Goal: Task Accomplishment & Management: Manage account settings

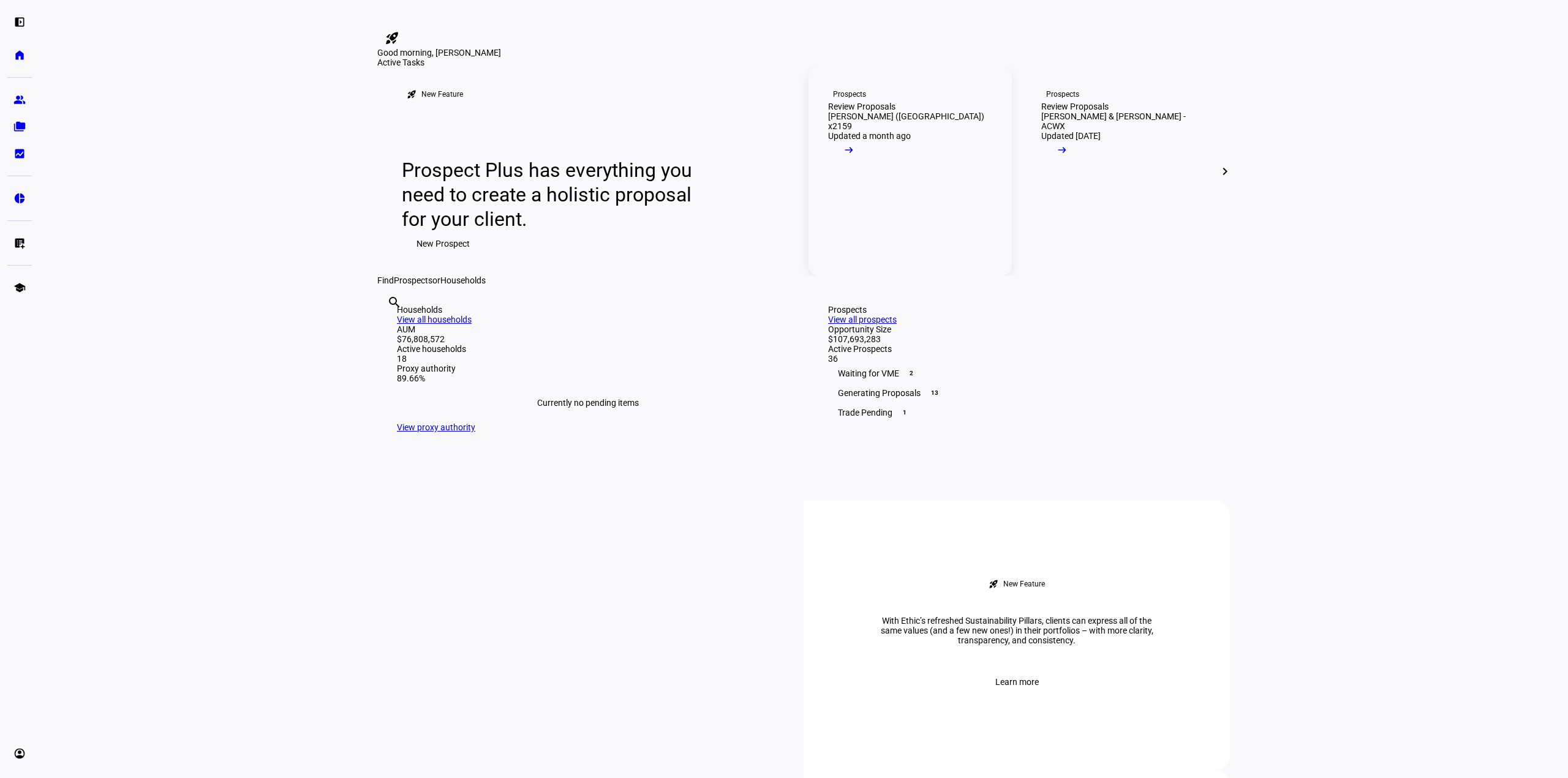
click at [896, 111] on div "Review Proposals" at bounding box center [862, 106] width 67 height 10
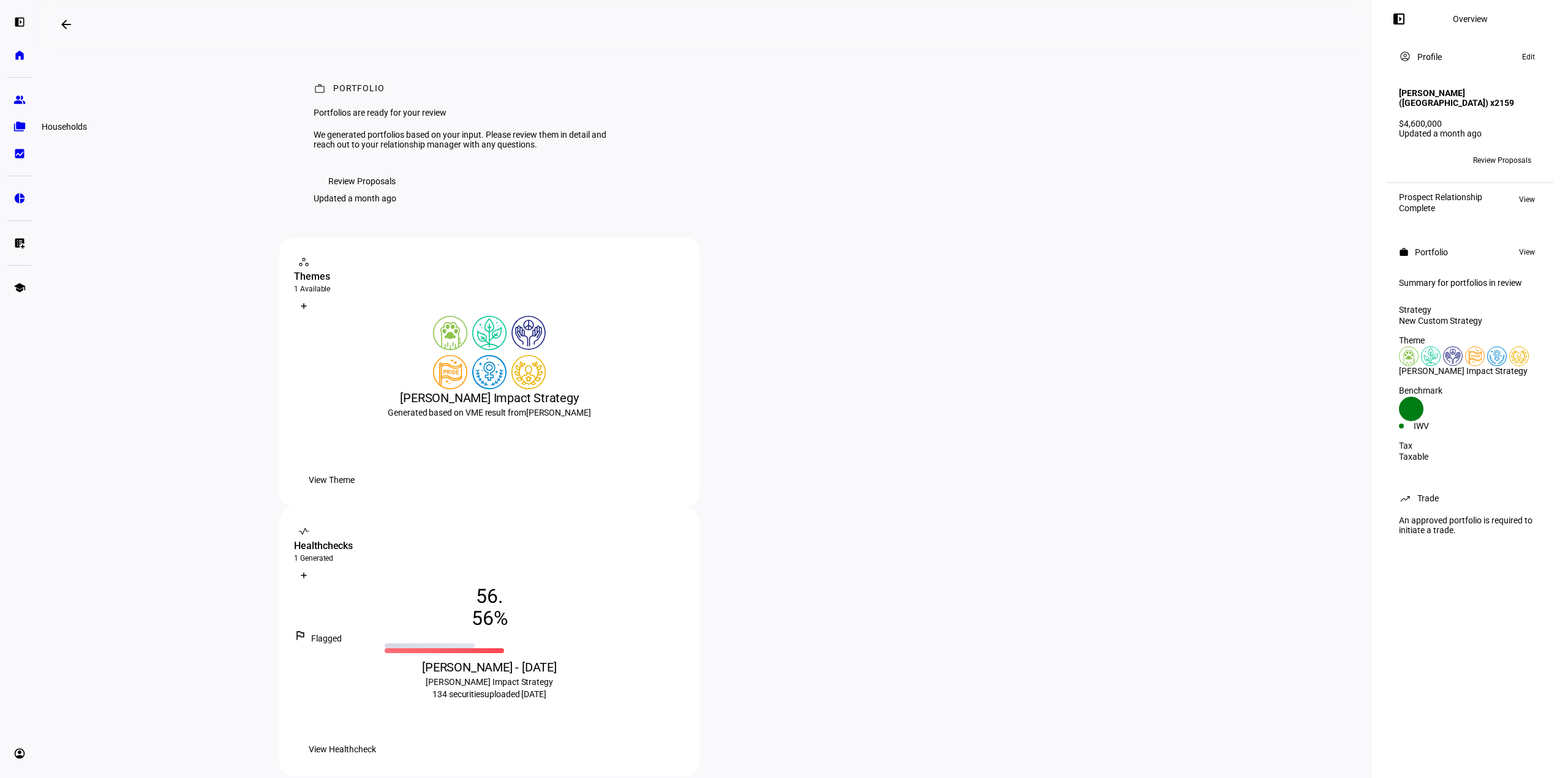
click at [12, 119] on link "folder_copy Households" at bounding box center [20, 127] width 25 height 25
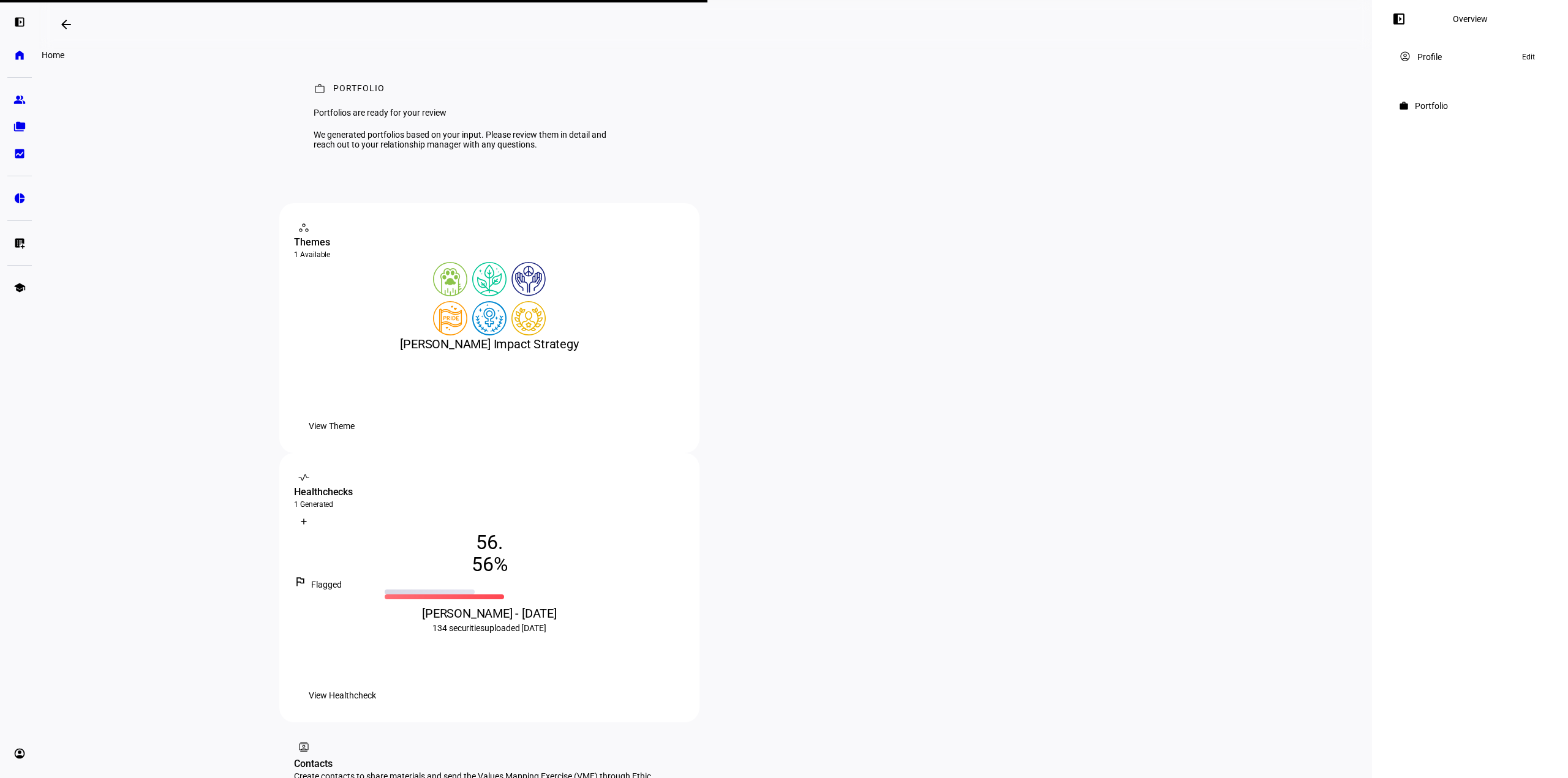
click at [20, 49] on eth-mat-symbol "home" at bounding box center [20, 55] width 12 height 12
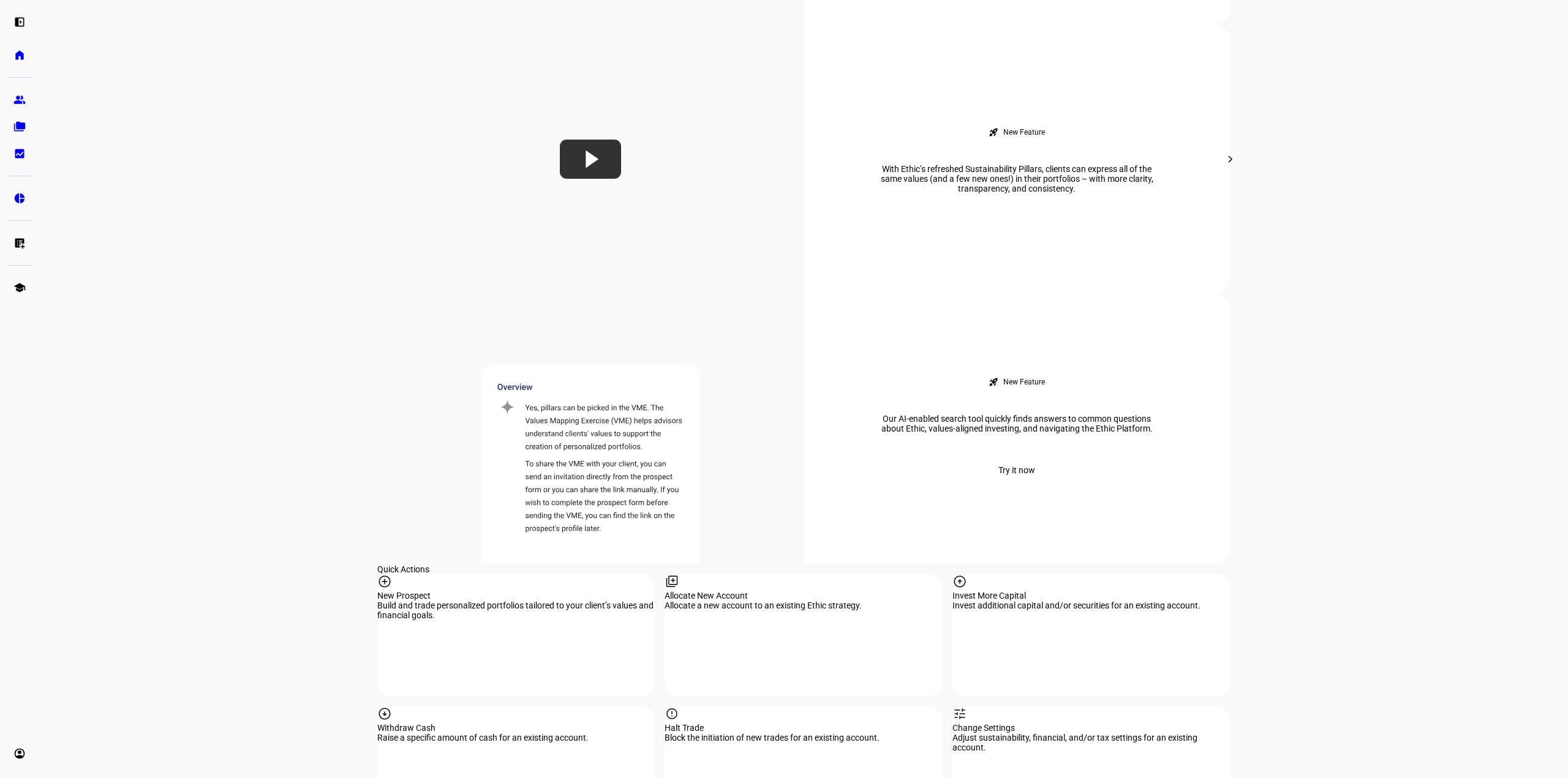
scroll to position [735, 0]
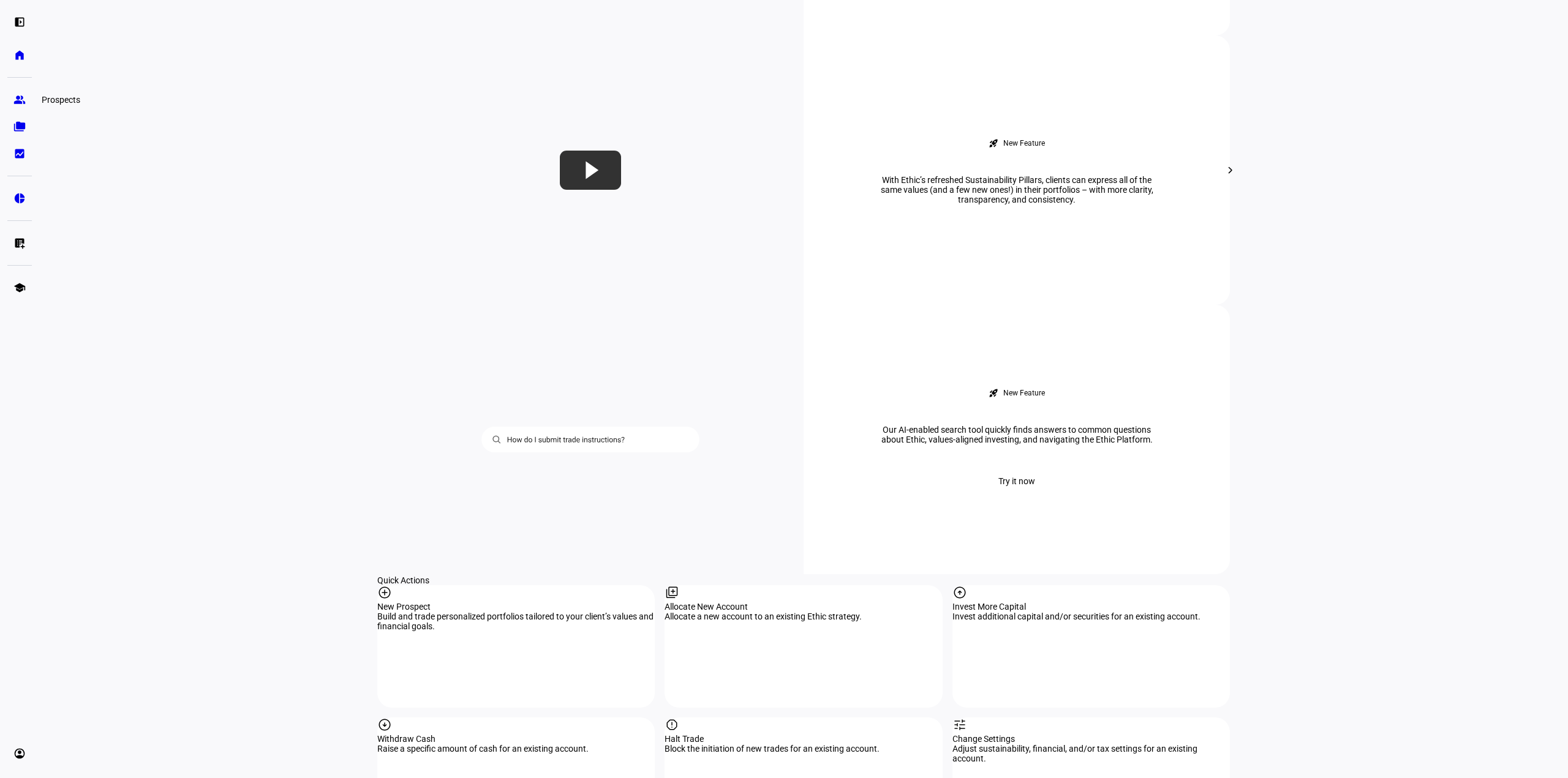
click at [19, 95] on eth-mat-symbol "group" at bounding box center [20, 100] width 12 height 12
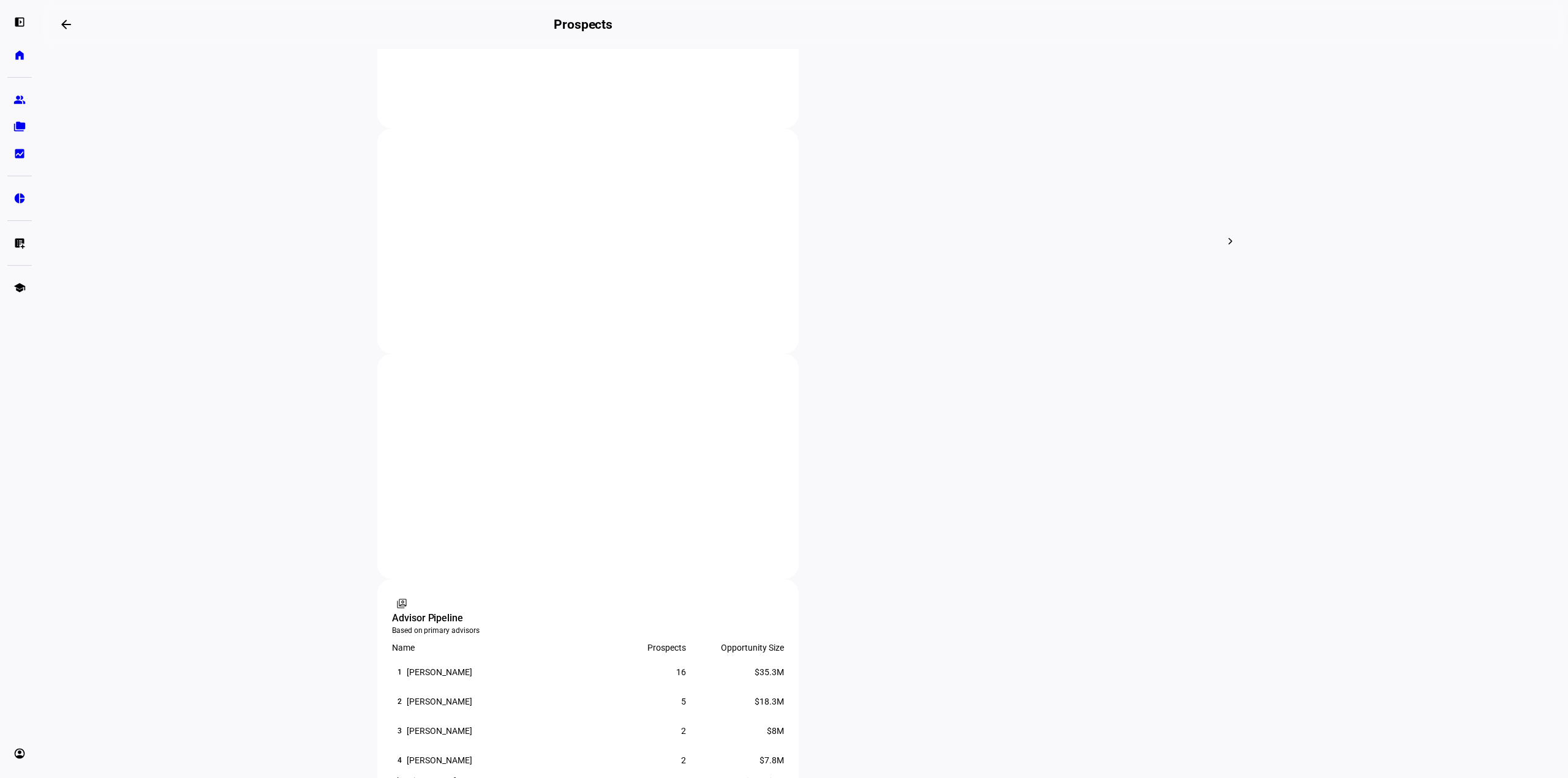
scroll to position [429, 0]
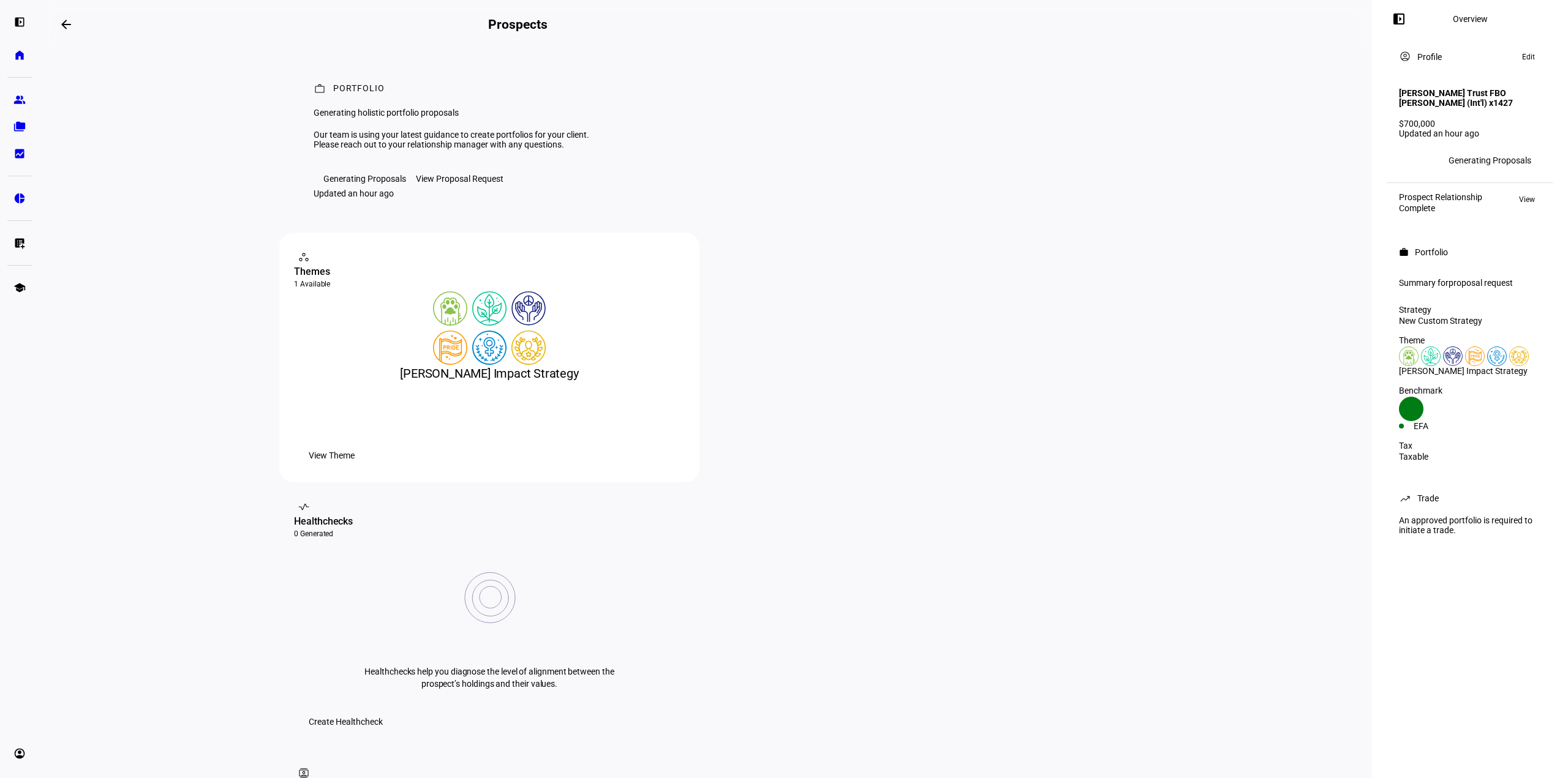
drag, startPoint x: 1536, startPoint y: 215, endPoint x: 1450, endPoint y: 531, distance: 327.5
click at [1450, 531] on div "left_panel_open Overview account_circle Profile Edit Zanvyl Krieger Trust FBO E…" at bounding box center [1469, 389] width 196 height 778
click at [1447, 510] on div "trending_up Trade" at bounding box center [1470, 499] width 157 height 25
click at [1431, 503] on div "Trade" at bounding box center [1428, 499] width 22 height 10
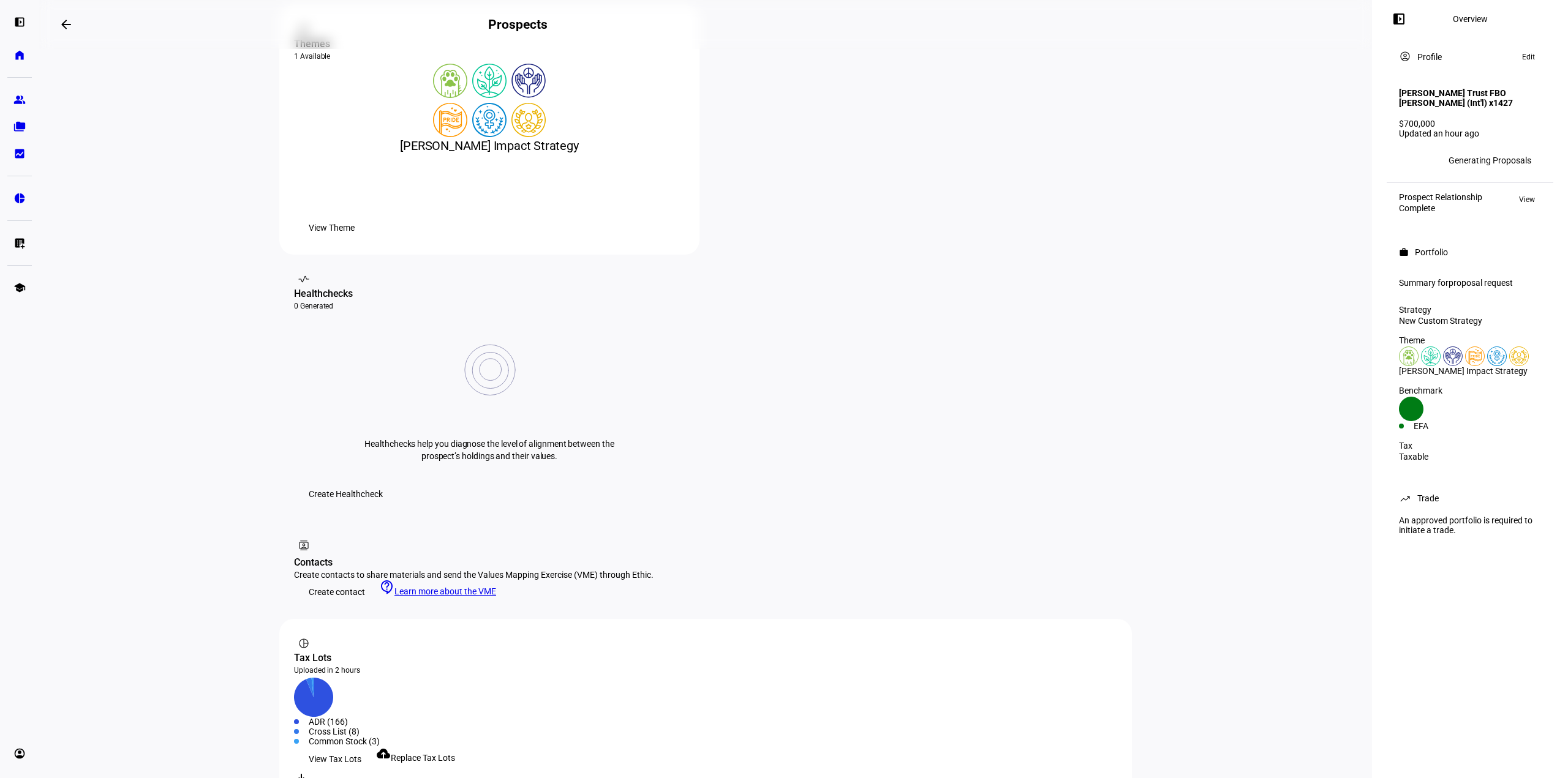
scroll to position [277, 0]
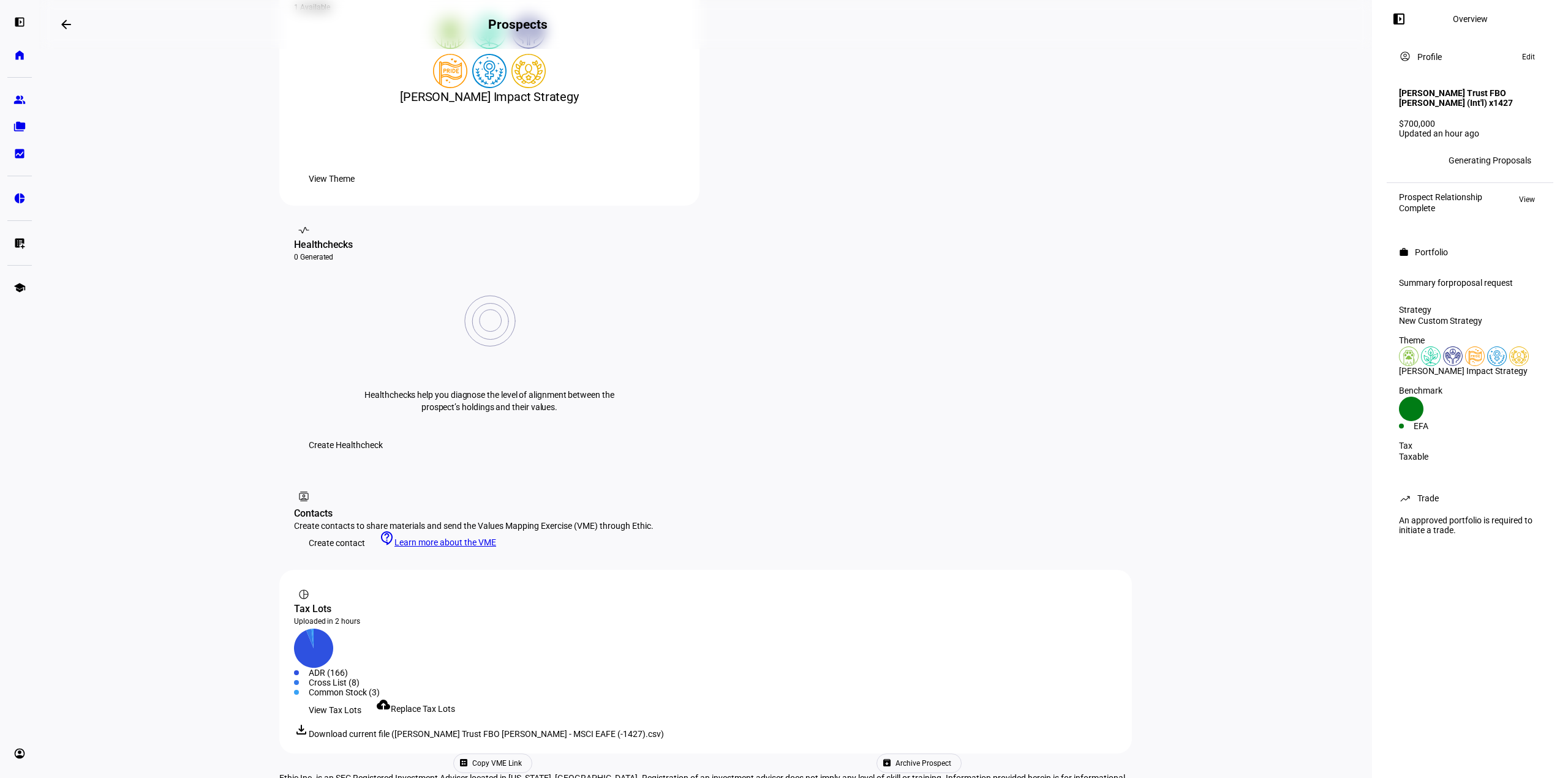
click at [398, 521] on div "Create contacts to share materials and send the Values Mapping Exercise (VME) t…" at bounding box center [478, 526] width 368 height 10
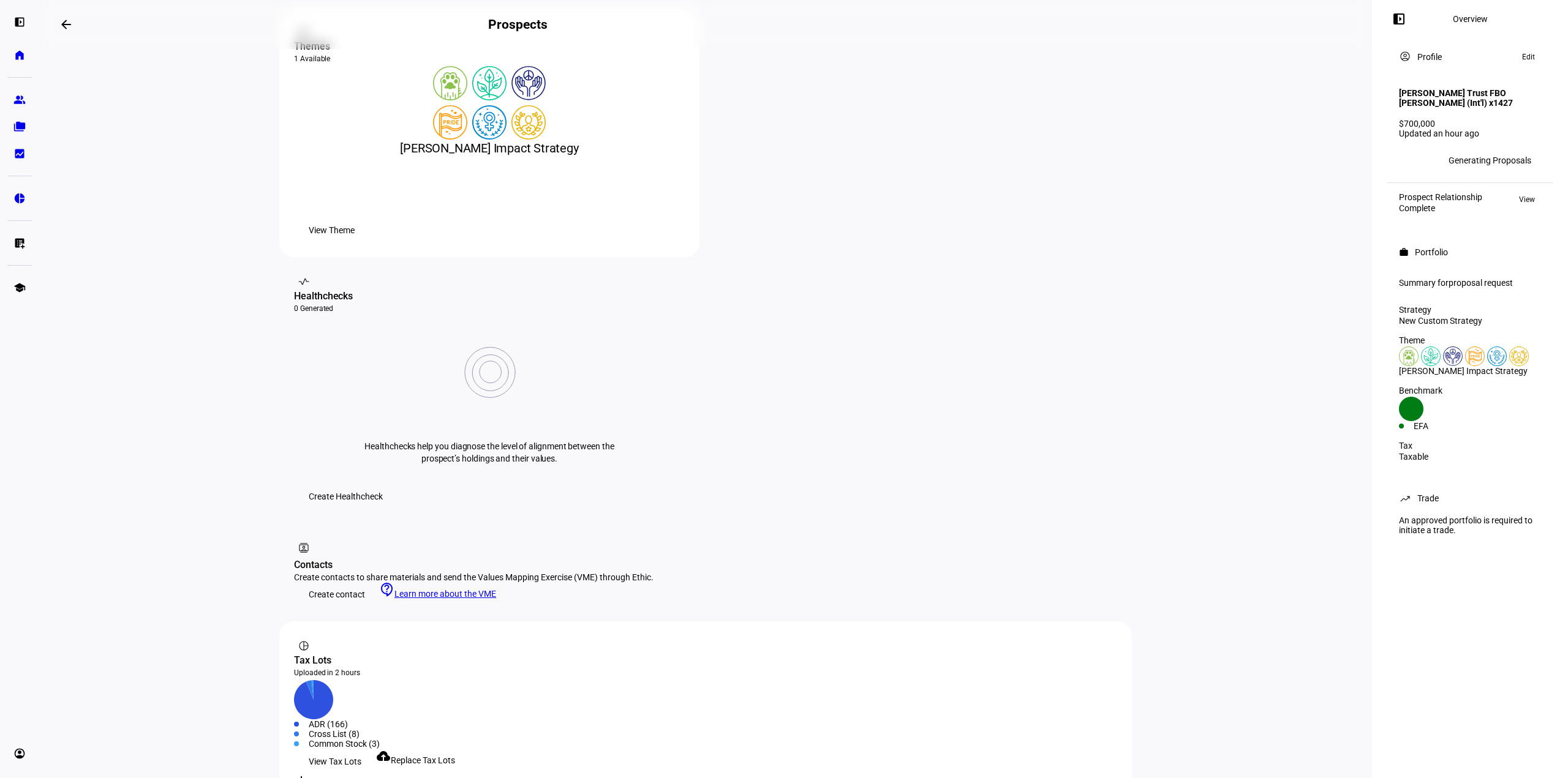
scroll to position [93, 0]
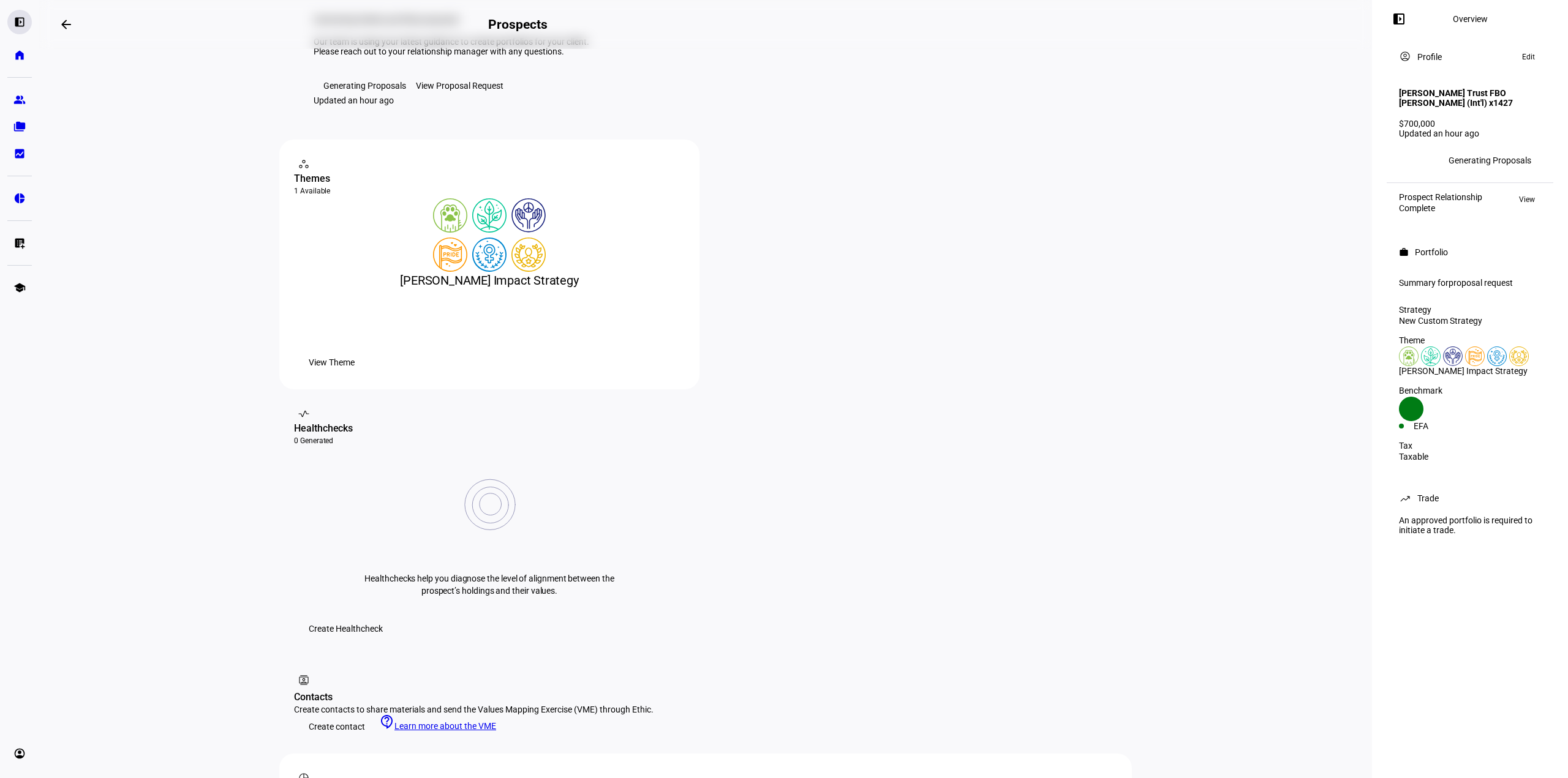
click at [23, 22] on eth-mat-symbol "left_panel_open" at bounding box center [20, 22] width 12 height 12
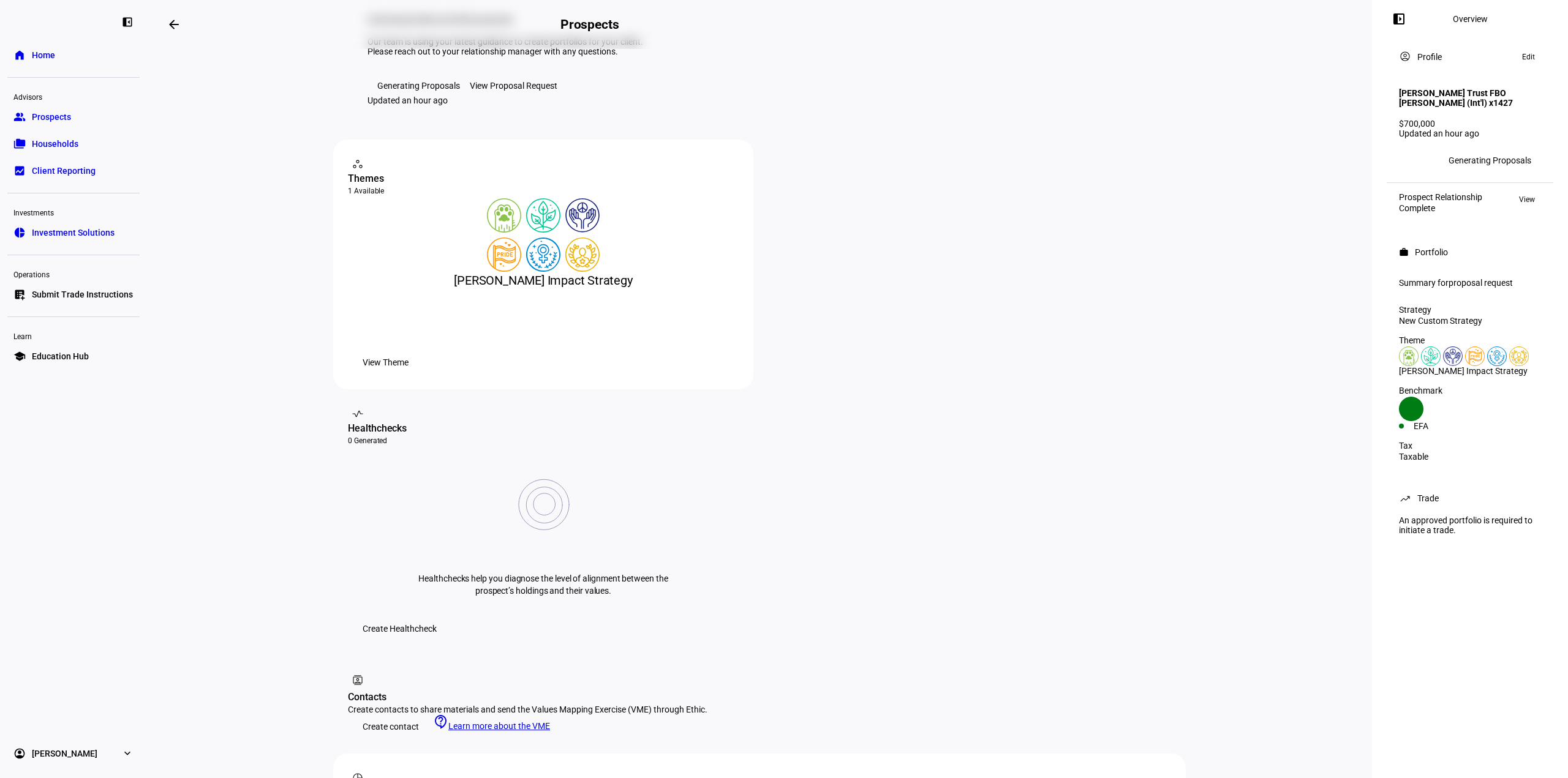
click at [65, 55] on link "home Home" at bounding box center [74, 55] width 132 height 25
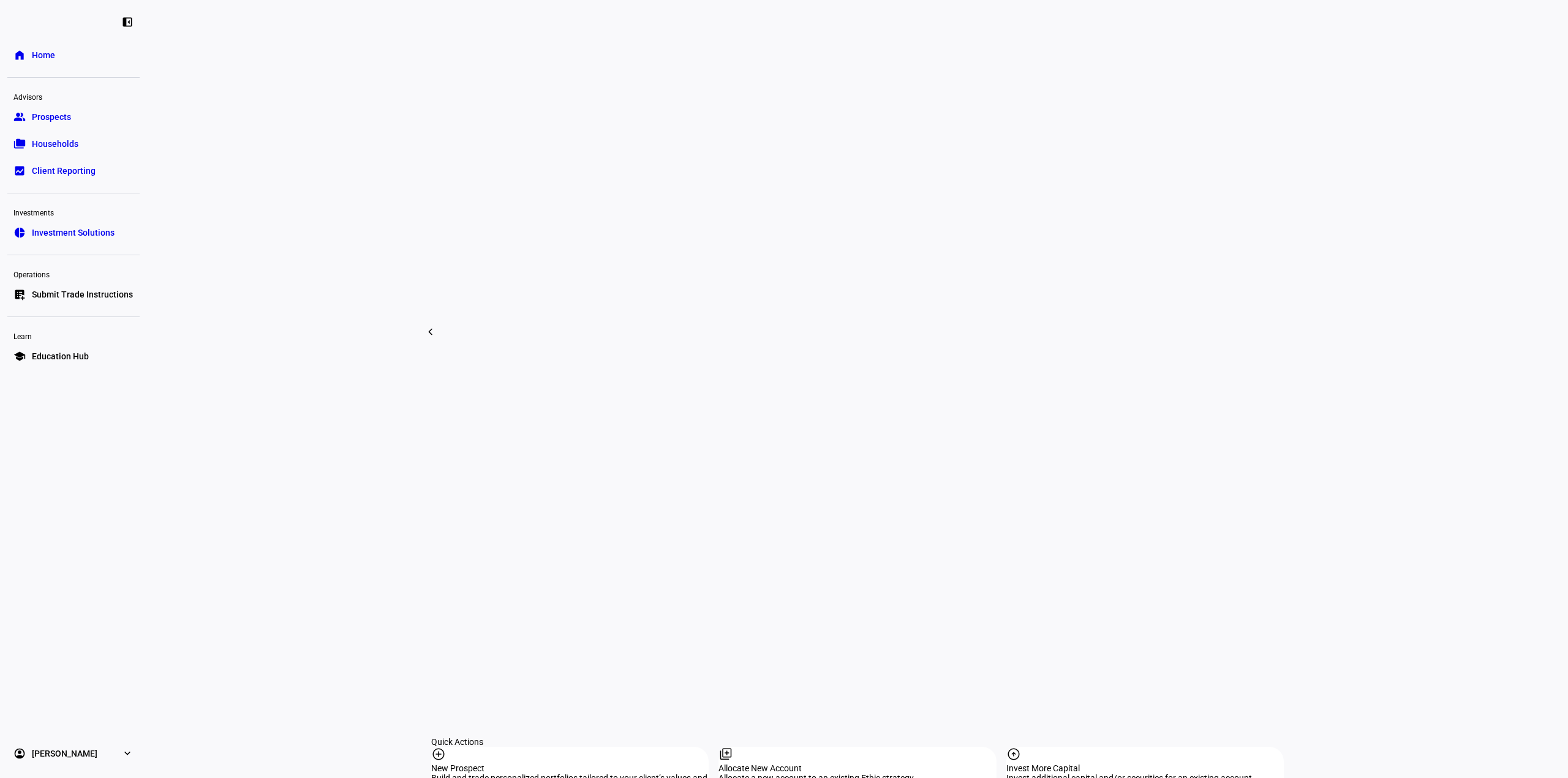
scroll to position [796, 0]
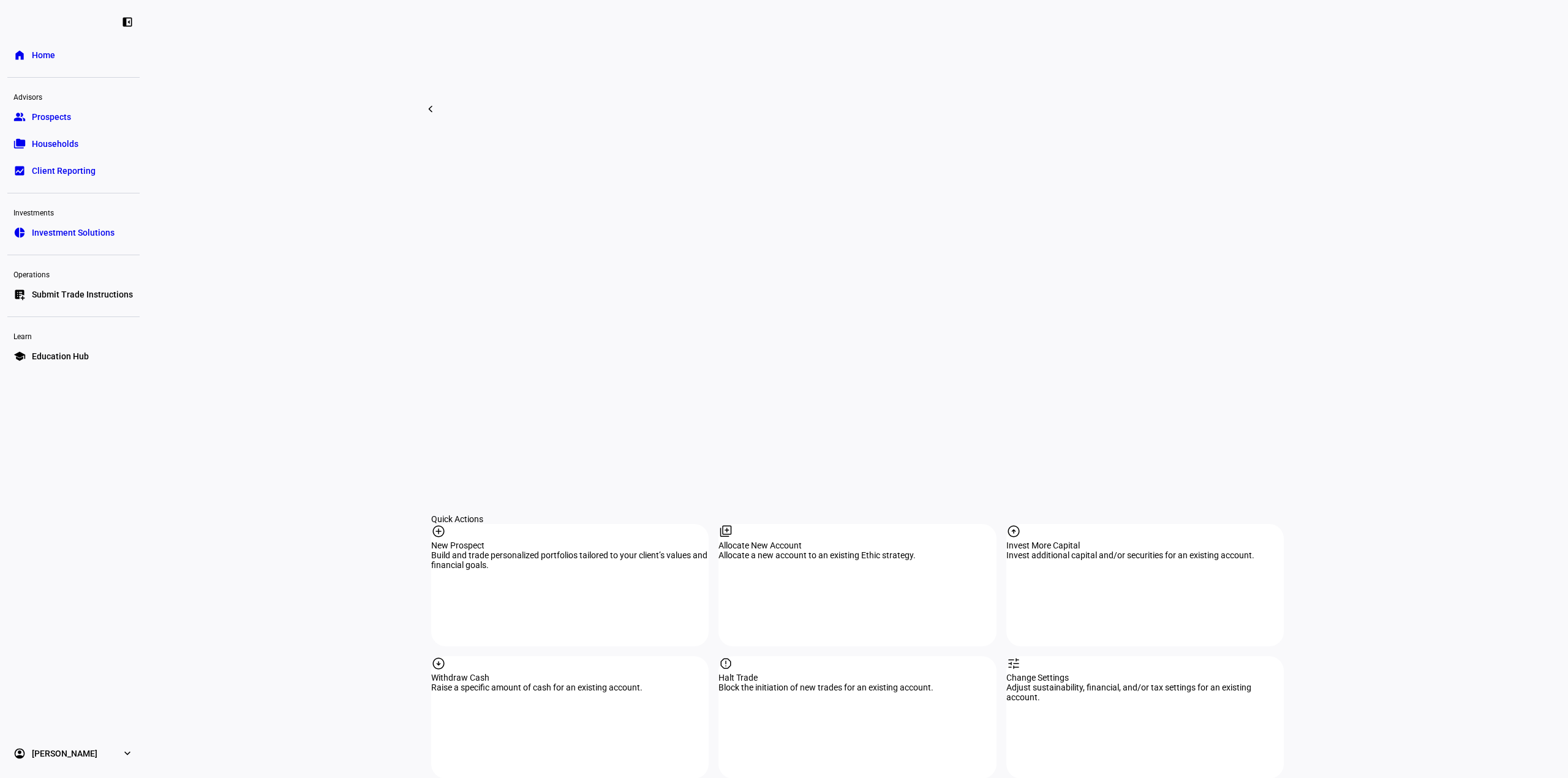
click at [67, 114] on span "Prospects" at bounding box center [51, 117] width 39 height 12
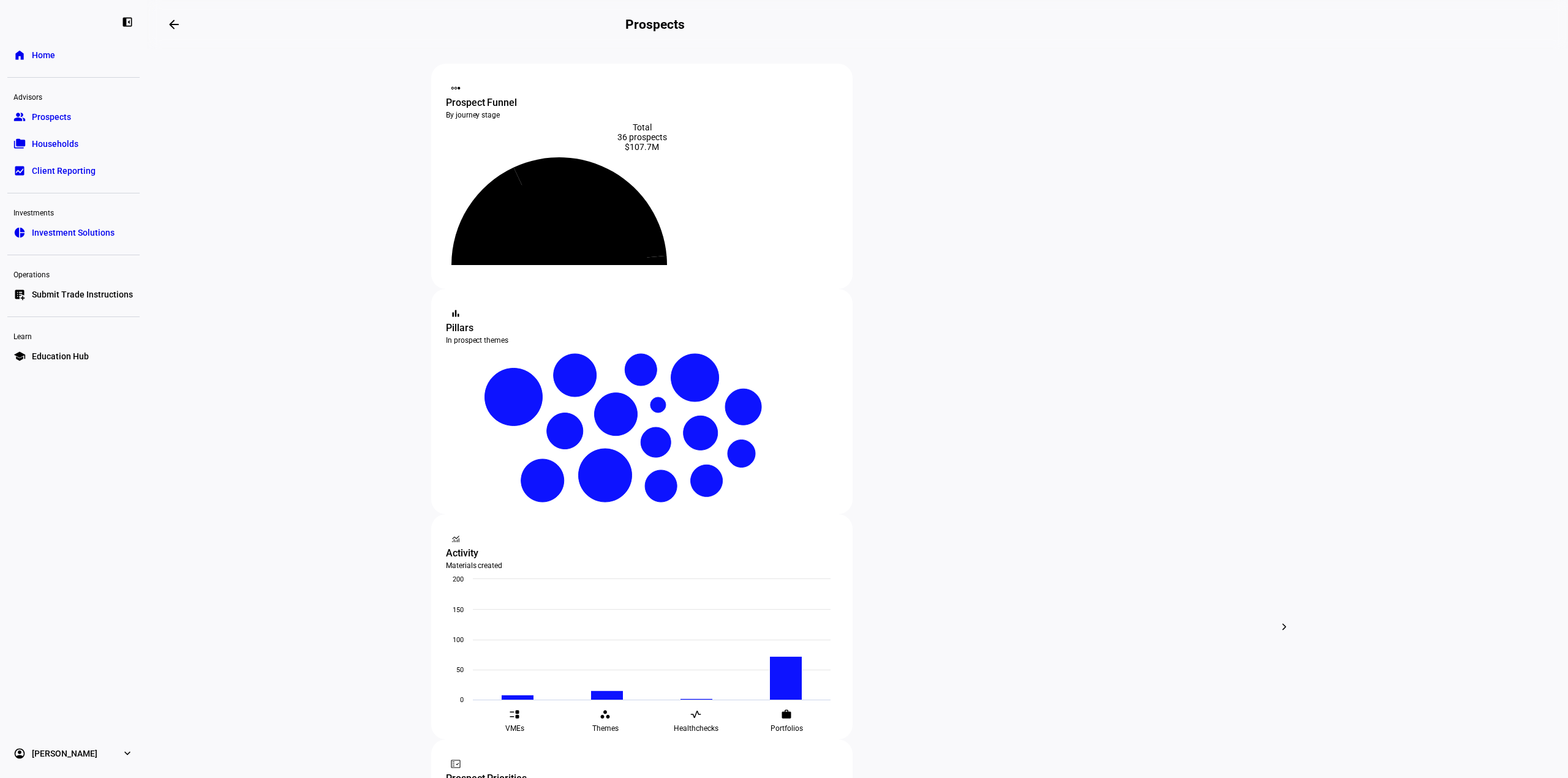
click at [72, 142] on span "Households" at bounding box center [55, 144] width 46 height 12
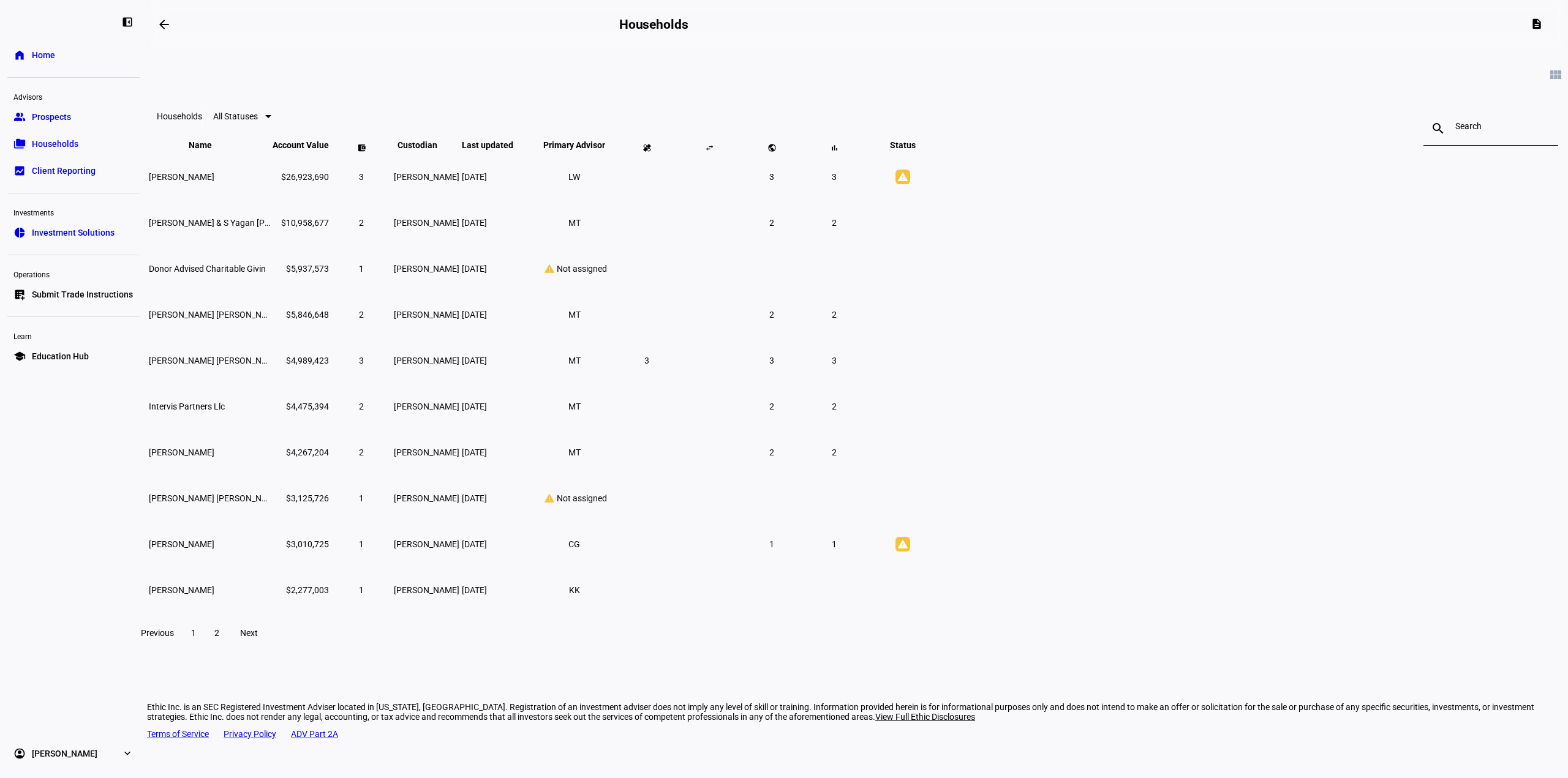
click at [228, 648] on span at bounding box center [217, 633] width 22 height 30
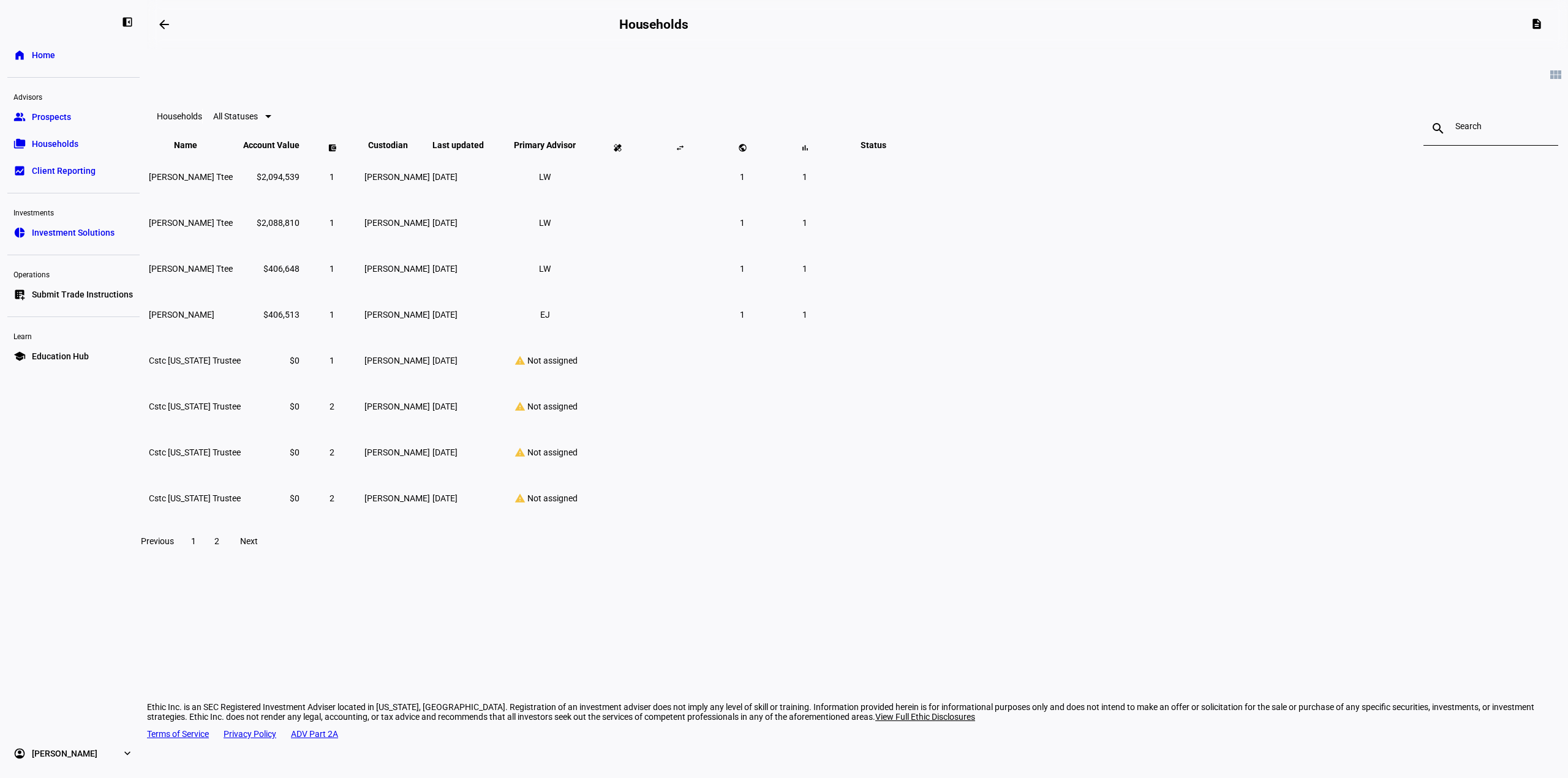
click at [205, 556] on span at bounding box center [193, 541] width 22 height 30
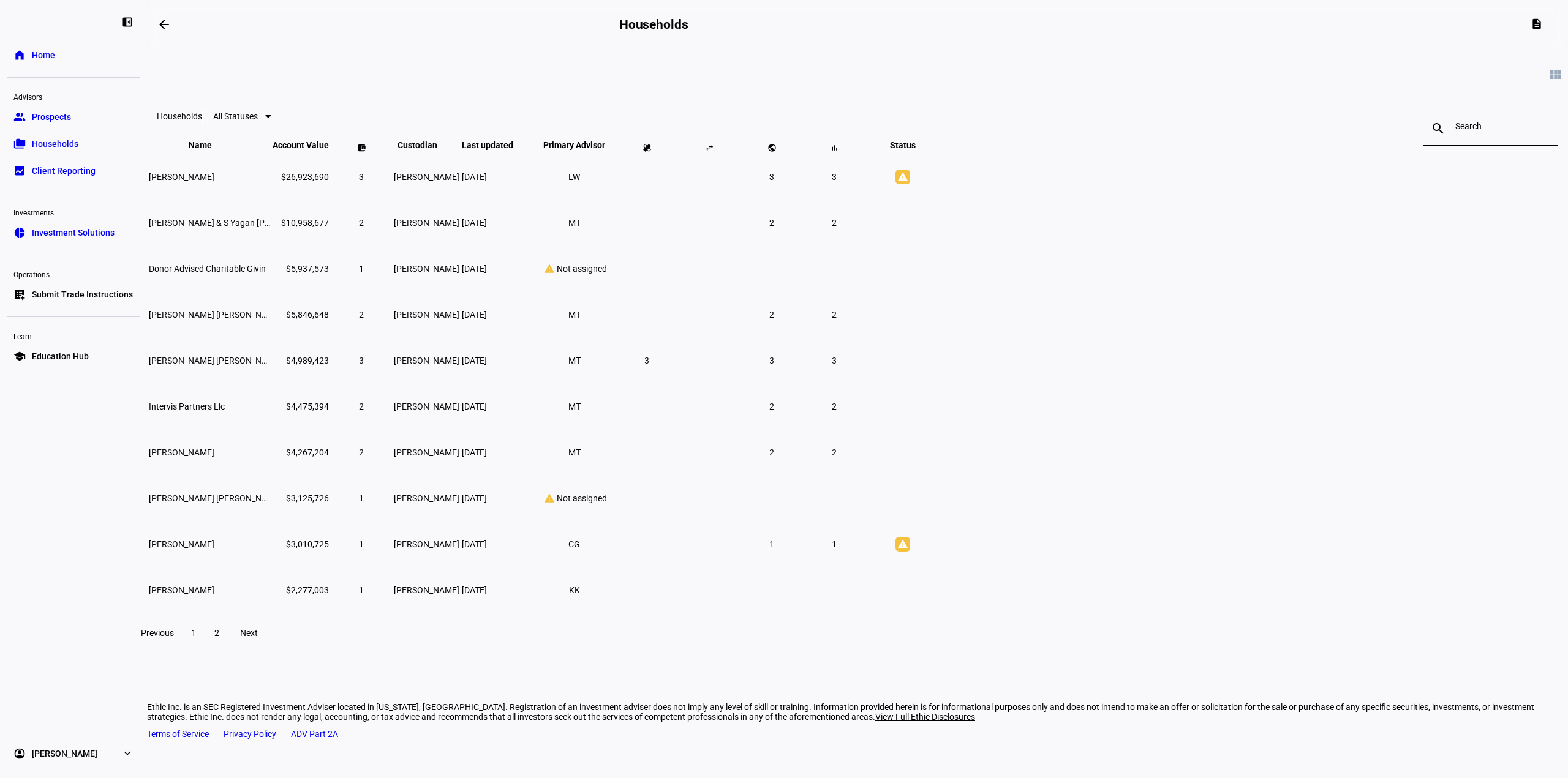
click at [228, 643] on span at bounding box center [217, 633] width 22 height 30
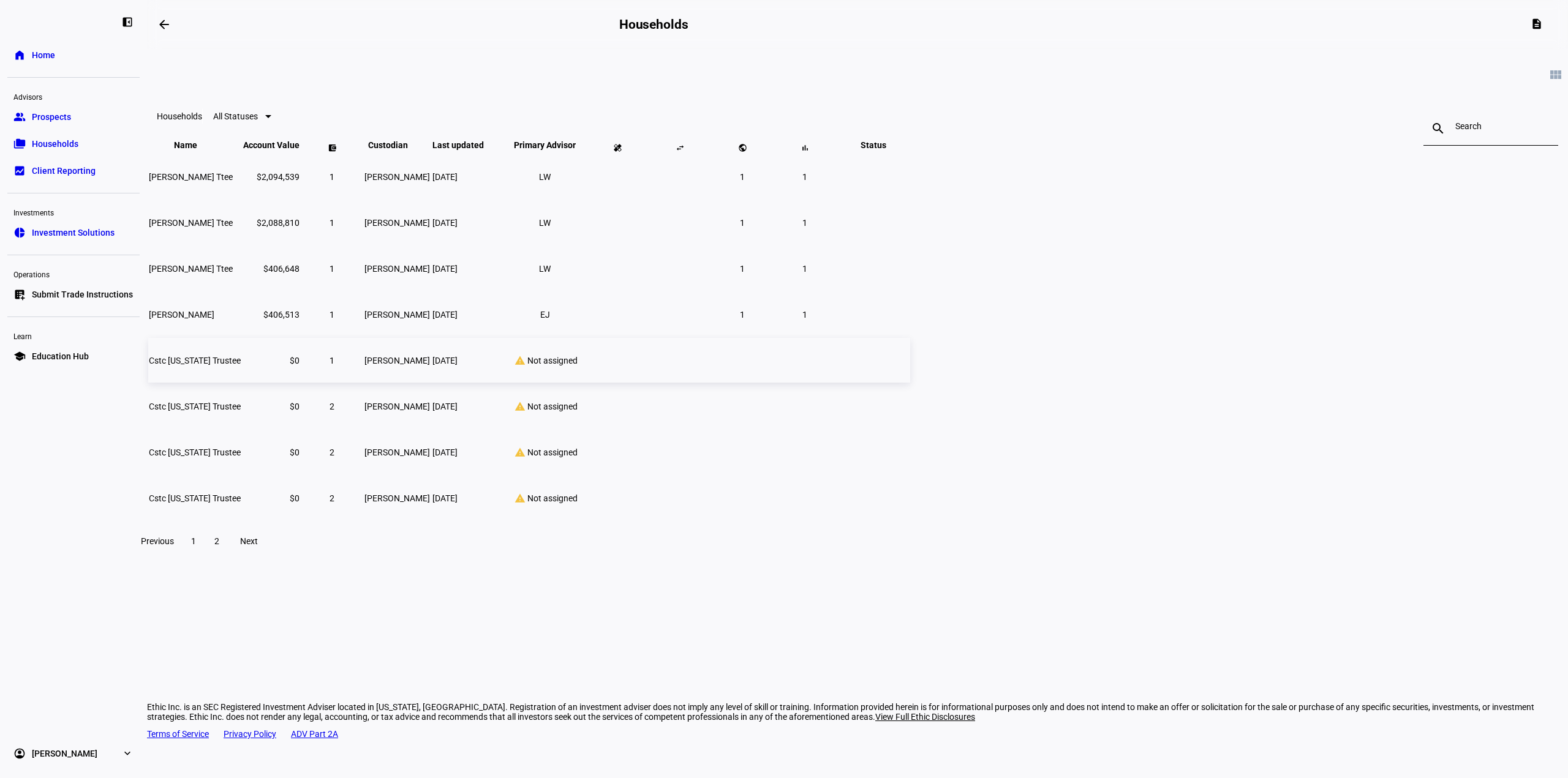
click at [300, 383] on td "$0" at bounding box center [271, 360] width 57 height 44
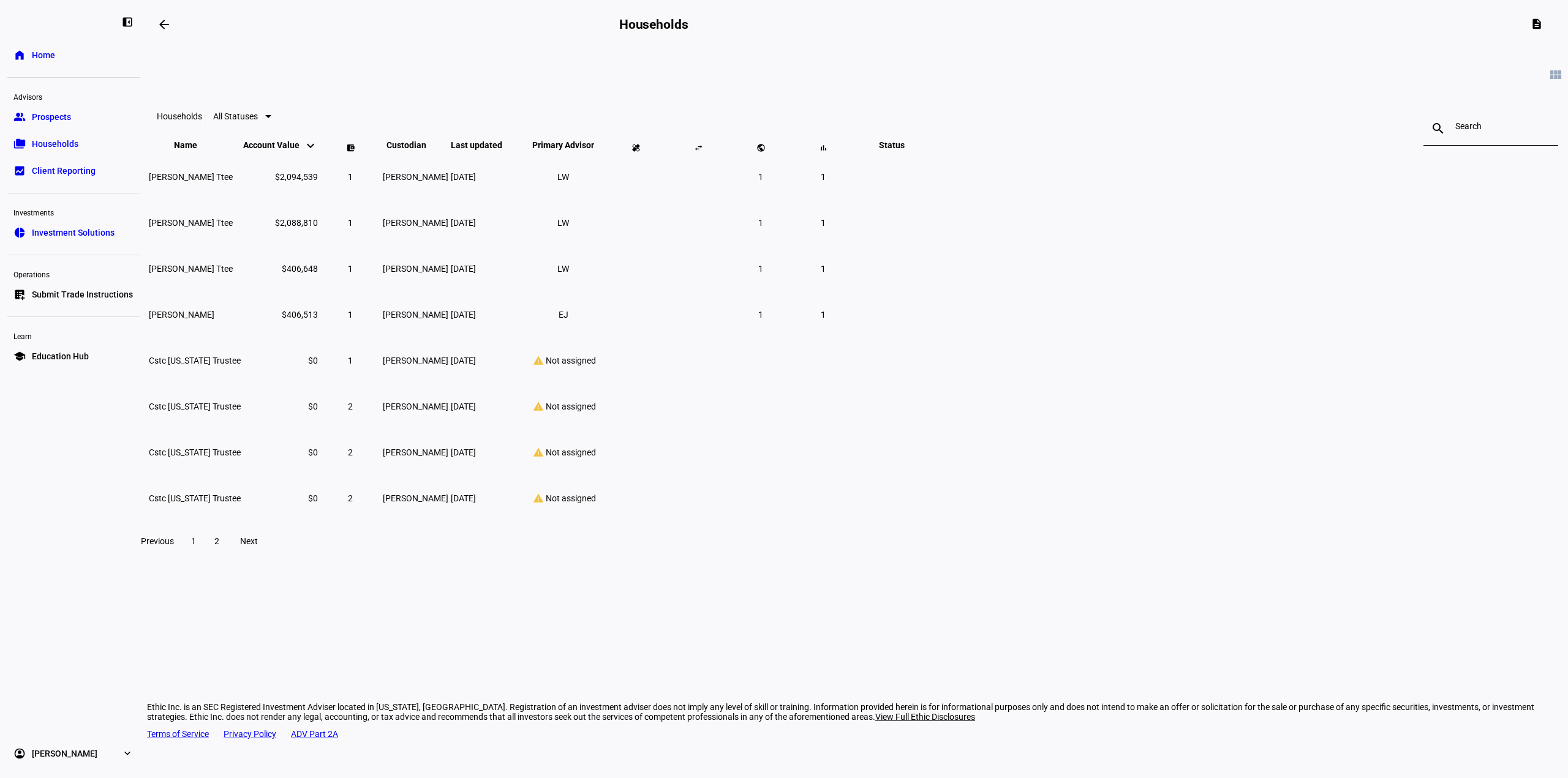
click at [106, 108] on link "group Prospects" at bounding box center [74, 117] width 132 height 25
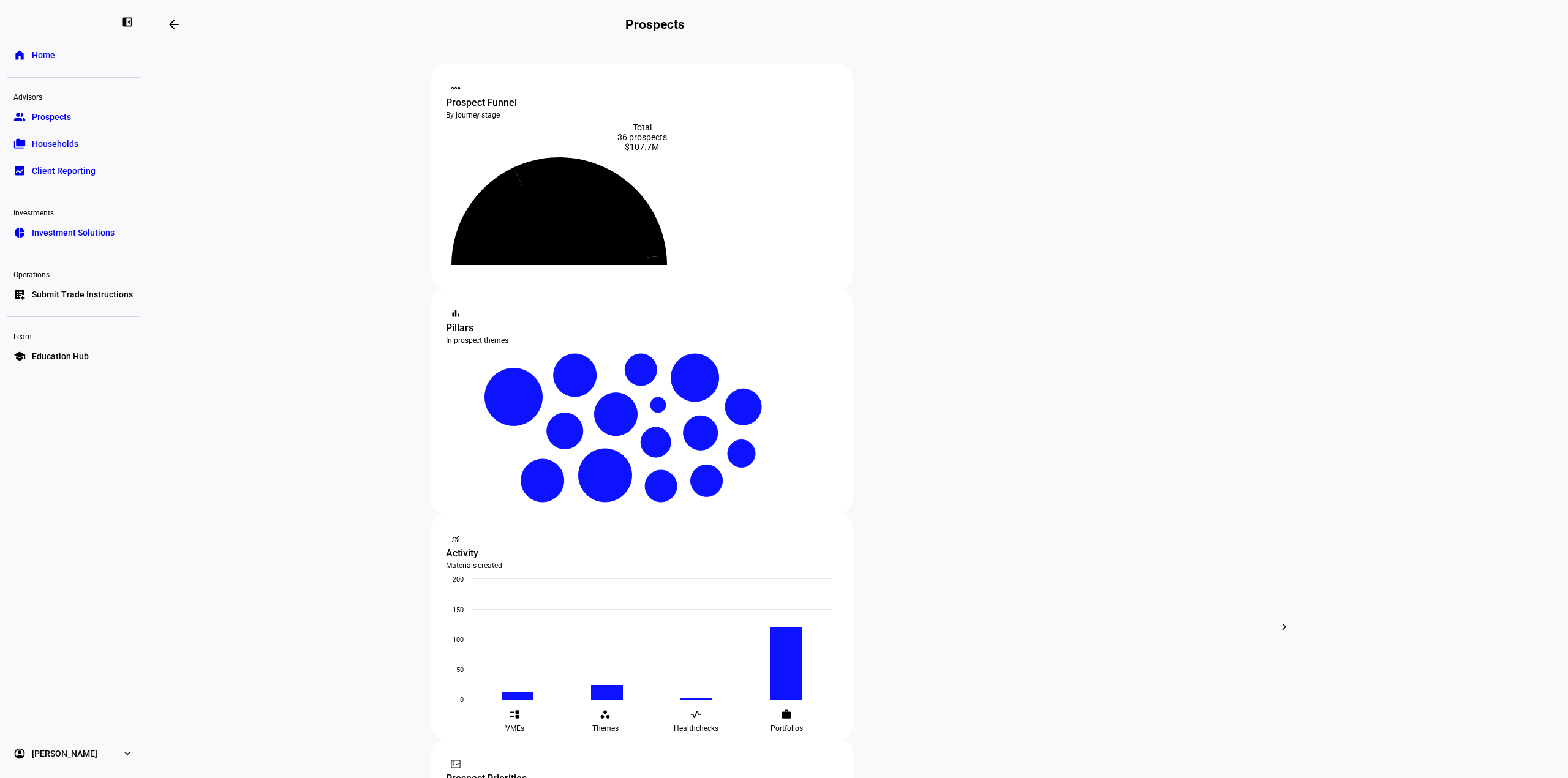
click at [78, 154] on link "folder_copy Households" at bounding box center [74, 144] width 132 height 25
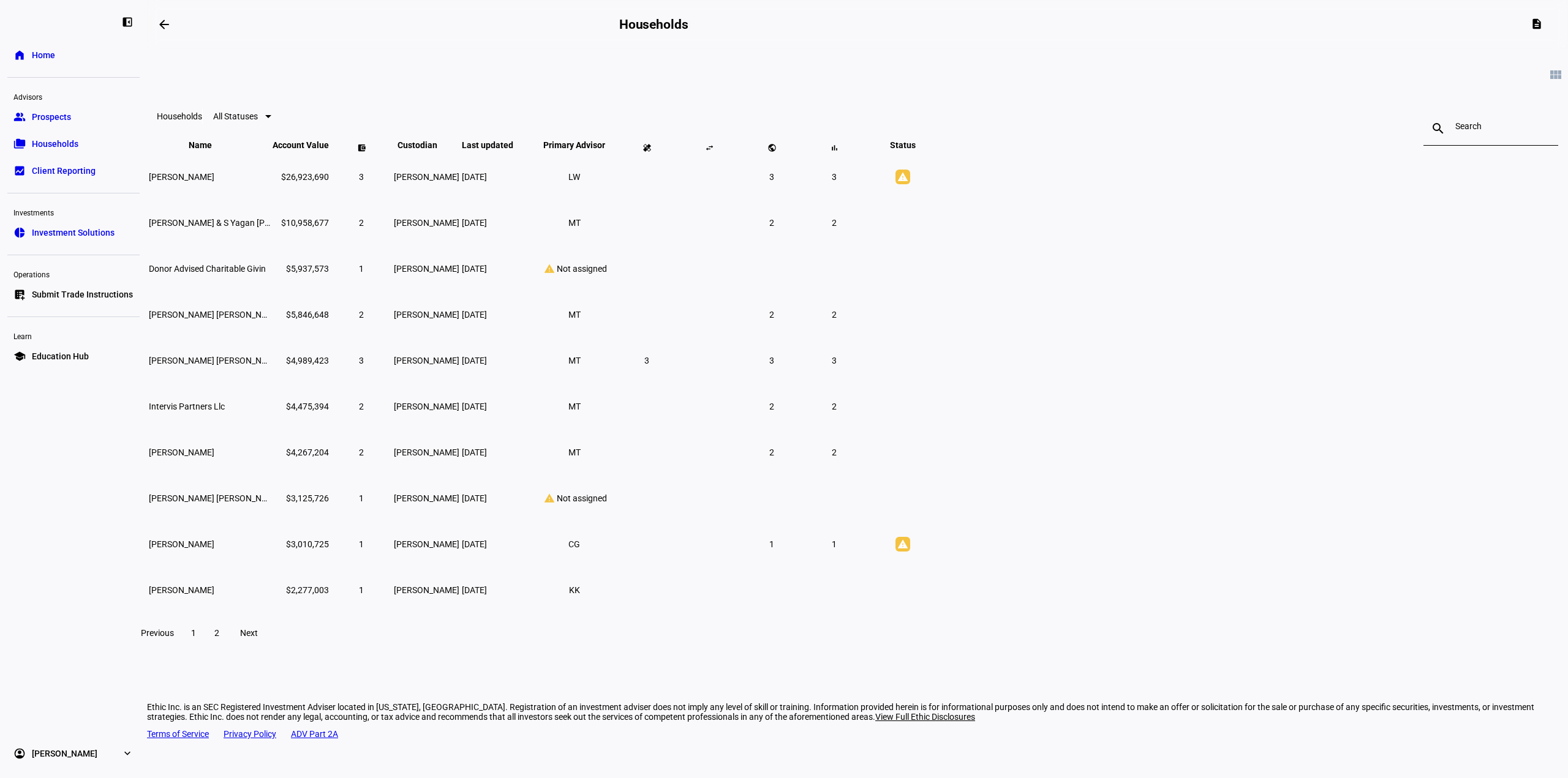
click at [219, 638] on span "2" at bounding box center [217, 633] width 5 height 10
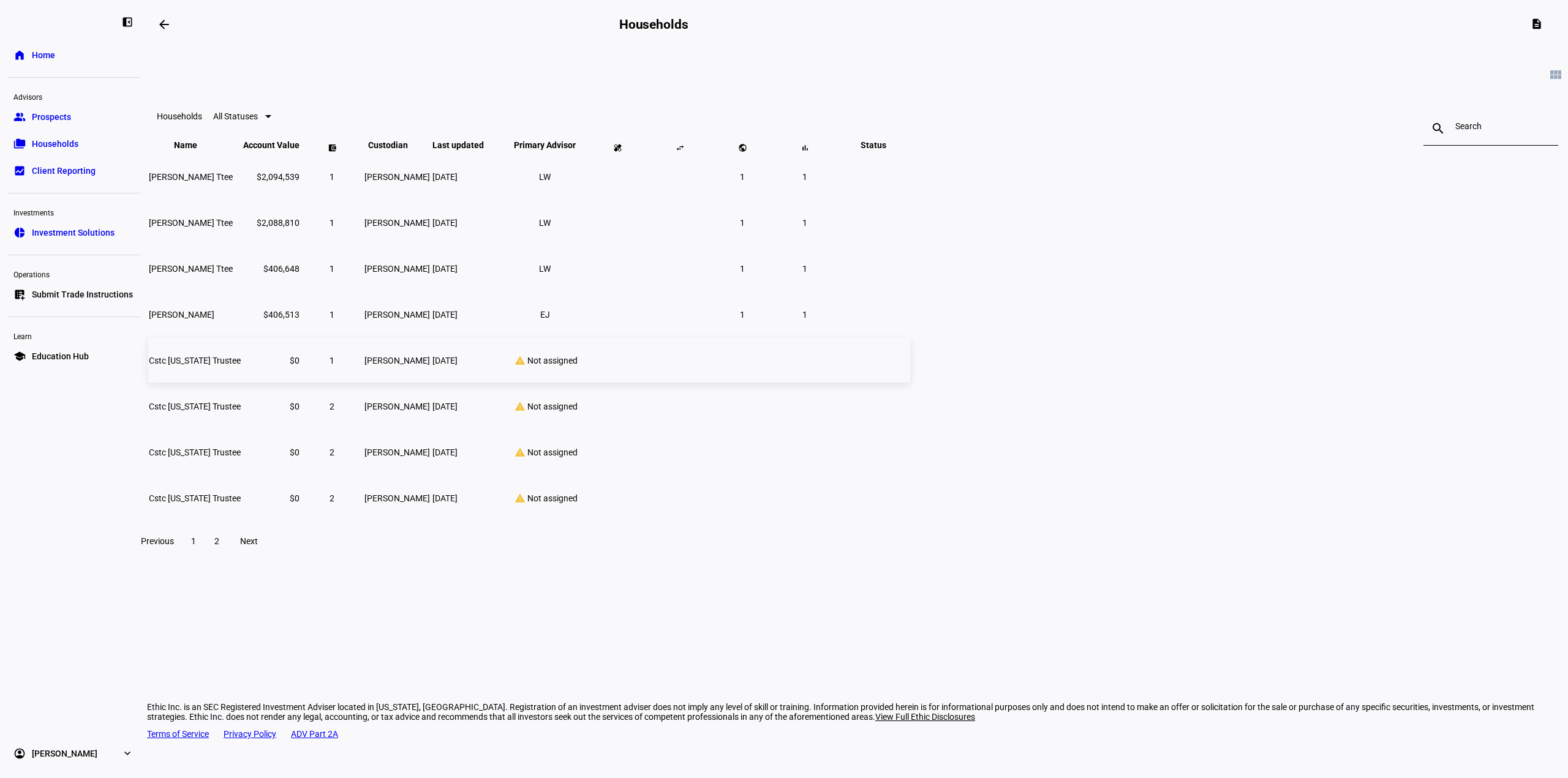
click at [241, 381] on td "Cstc Delaware Trustee" at bounding box center [195, 360] width 93 height 44
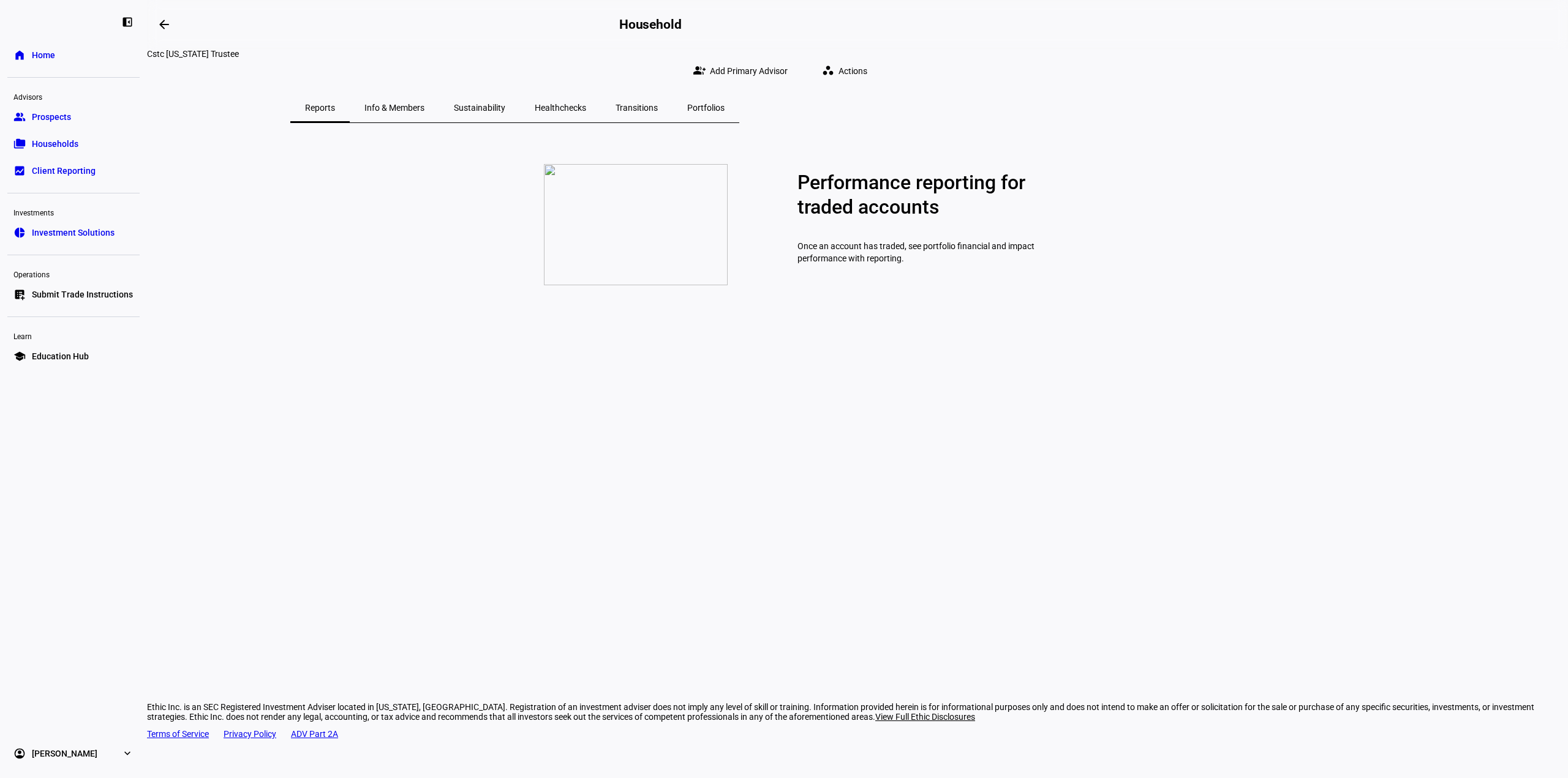
click at [439, 100] on div "Info & Members" at bounding box center [394, 108] width 90 height 30
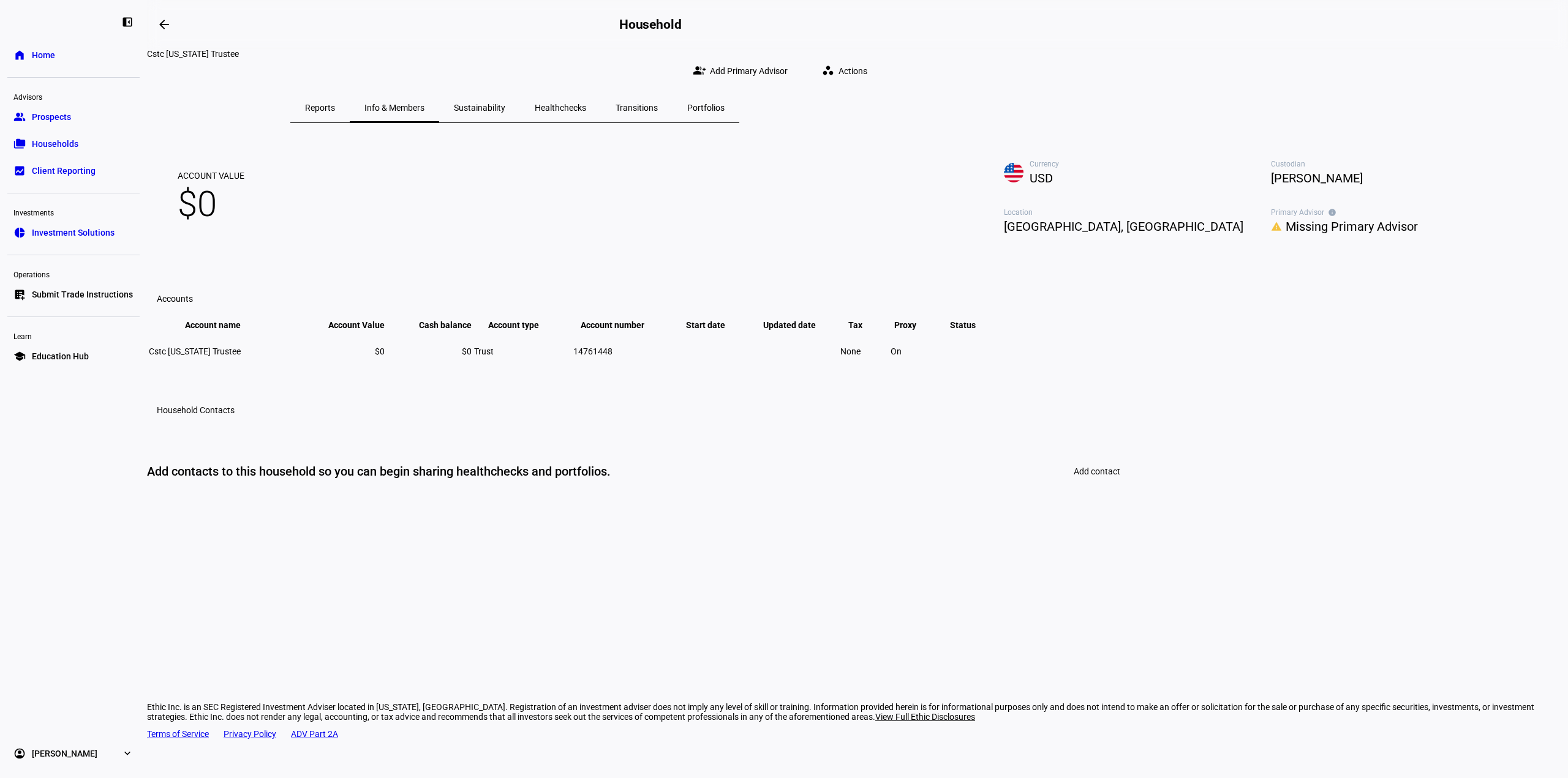
click at [1064, 486] on span at bounding box center [1096, 471] width 76 height 30
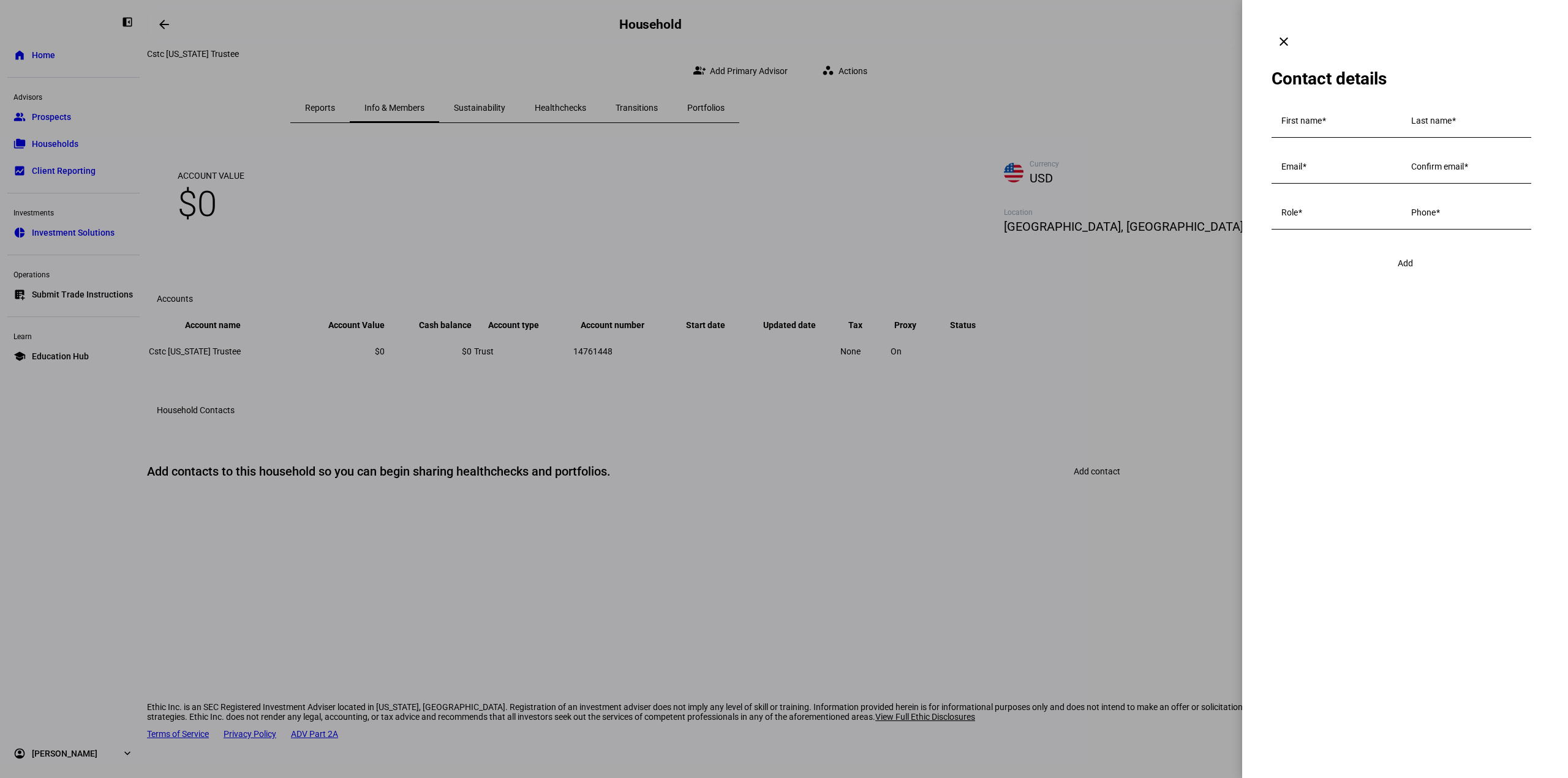
click at [1291, 34] on mat-icon "clear" at bounding box center [1284, 41] width 15 height 15
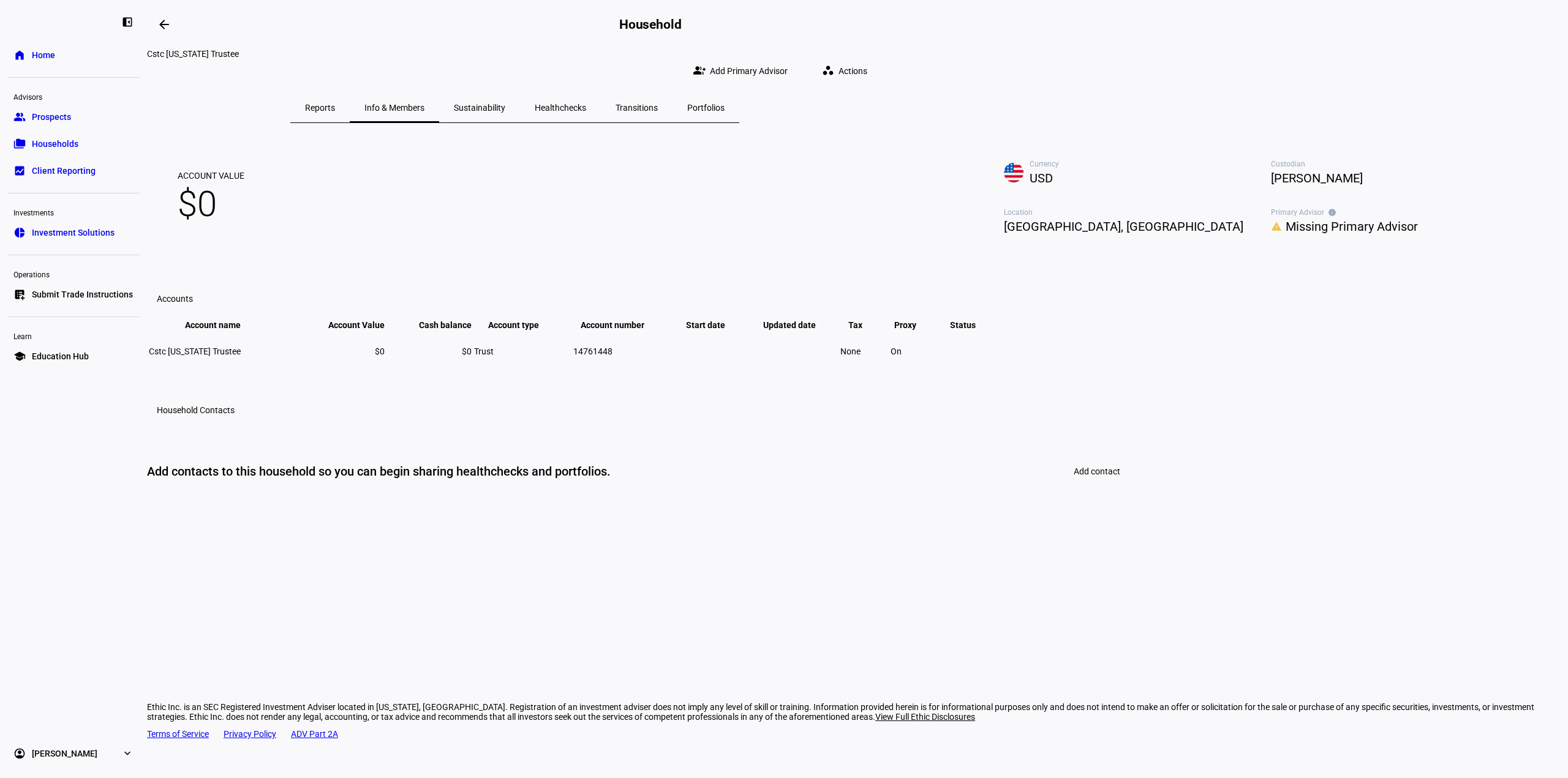
click at [335, 103] on span "Reports" at bounding box center [320, 108] width 30 height 9
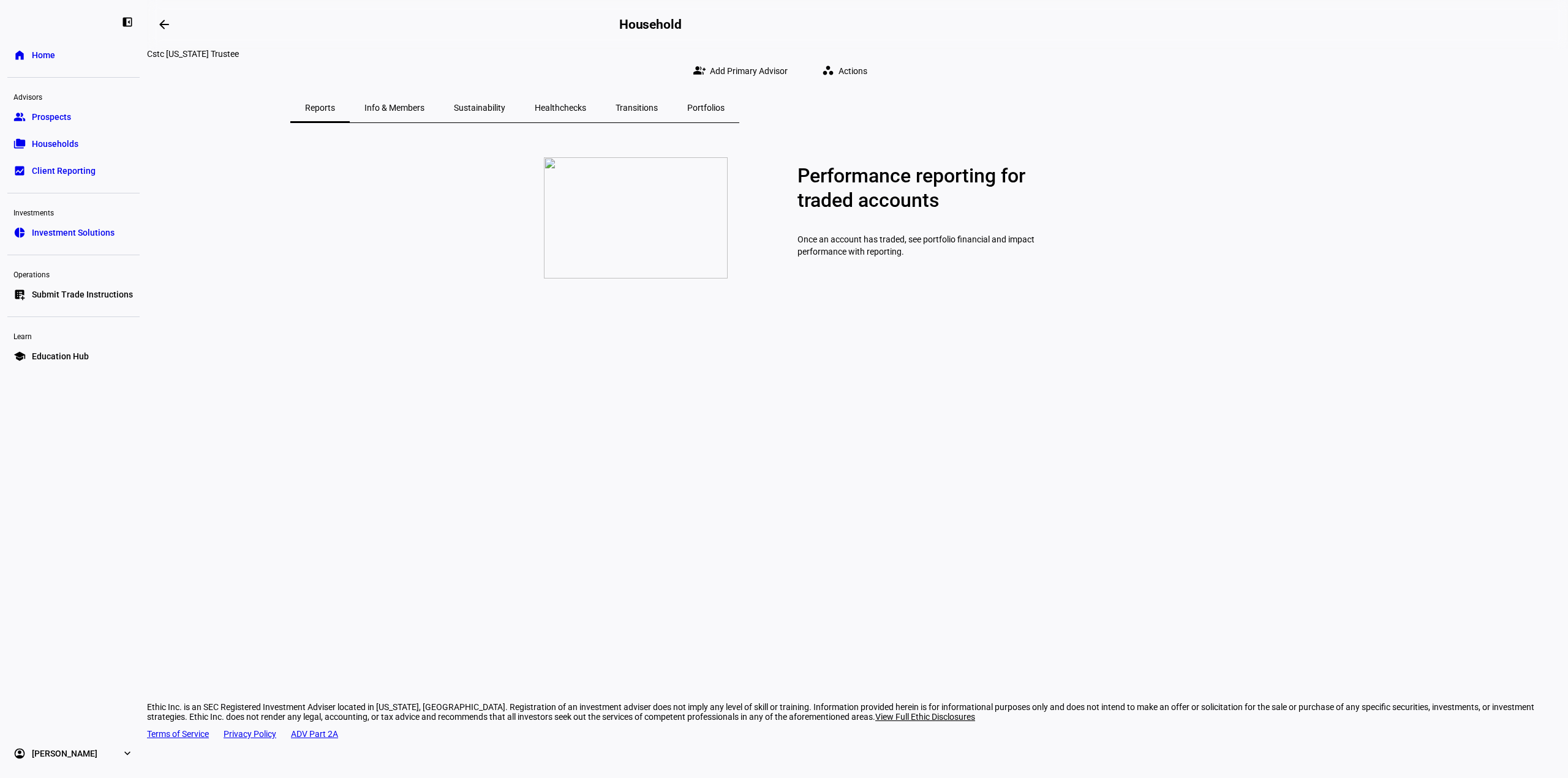
click at [505, 93] on span "Sustainability" at bounding box center [479, 108] width 51 height 30
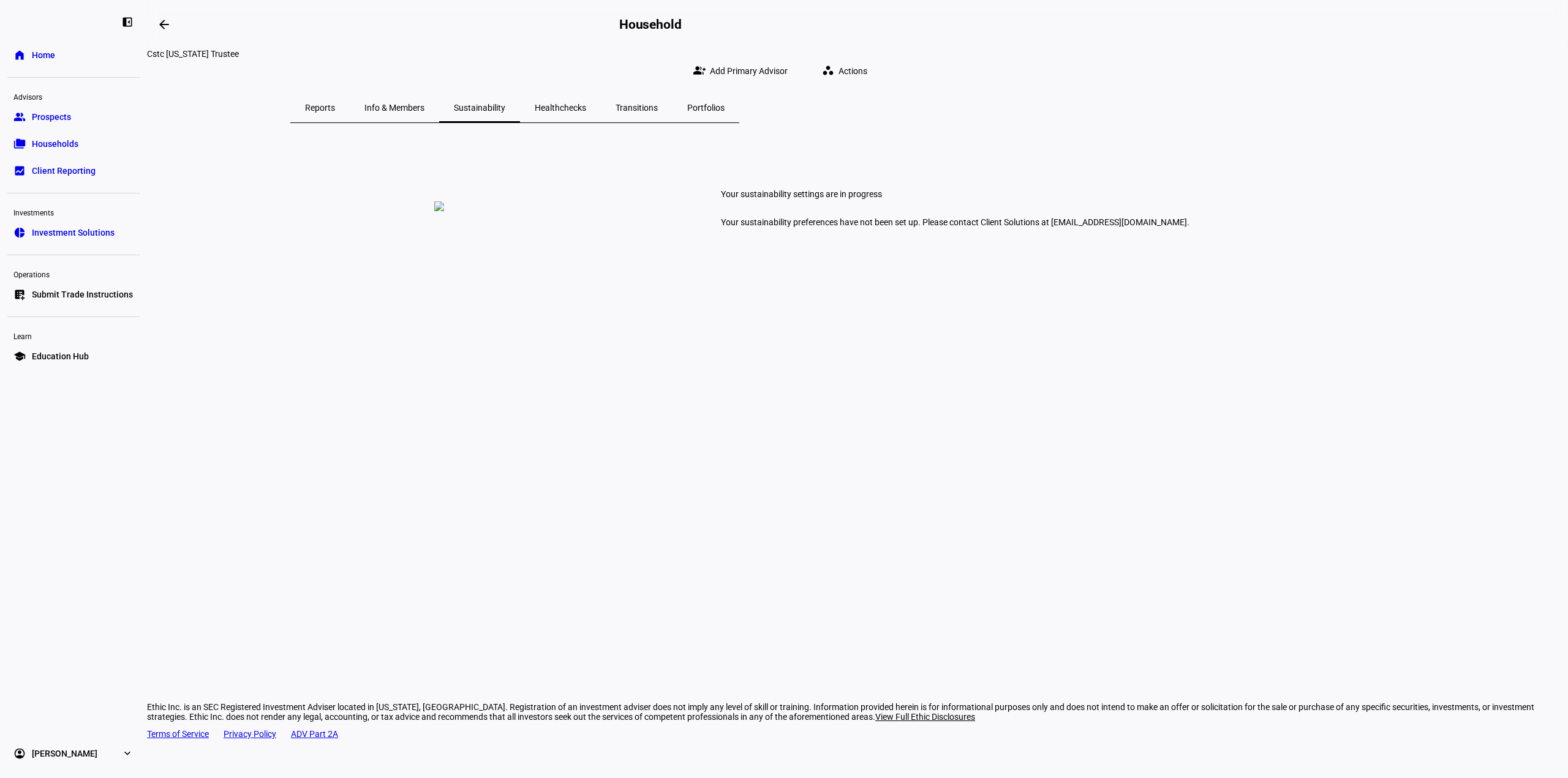
click at [586, 103] on span "Healthchecks" at bounding box center [560, 108] width 51 height 9
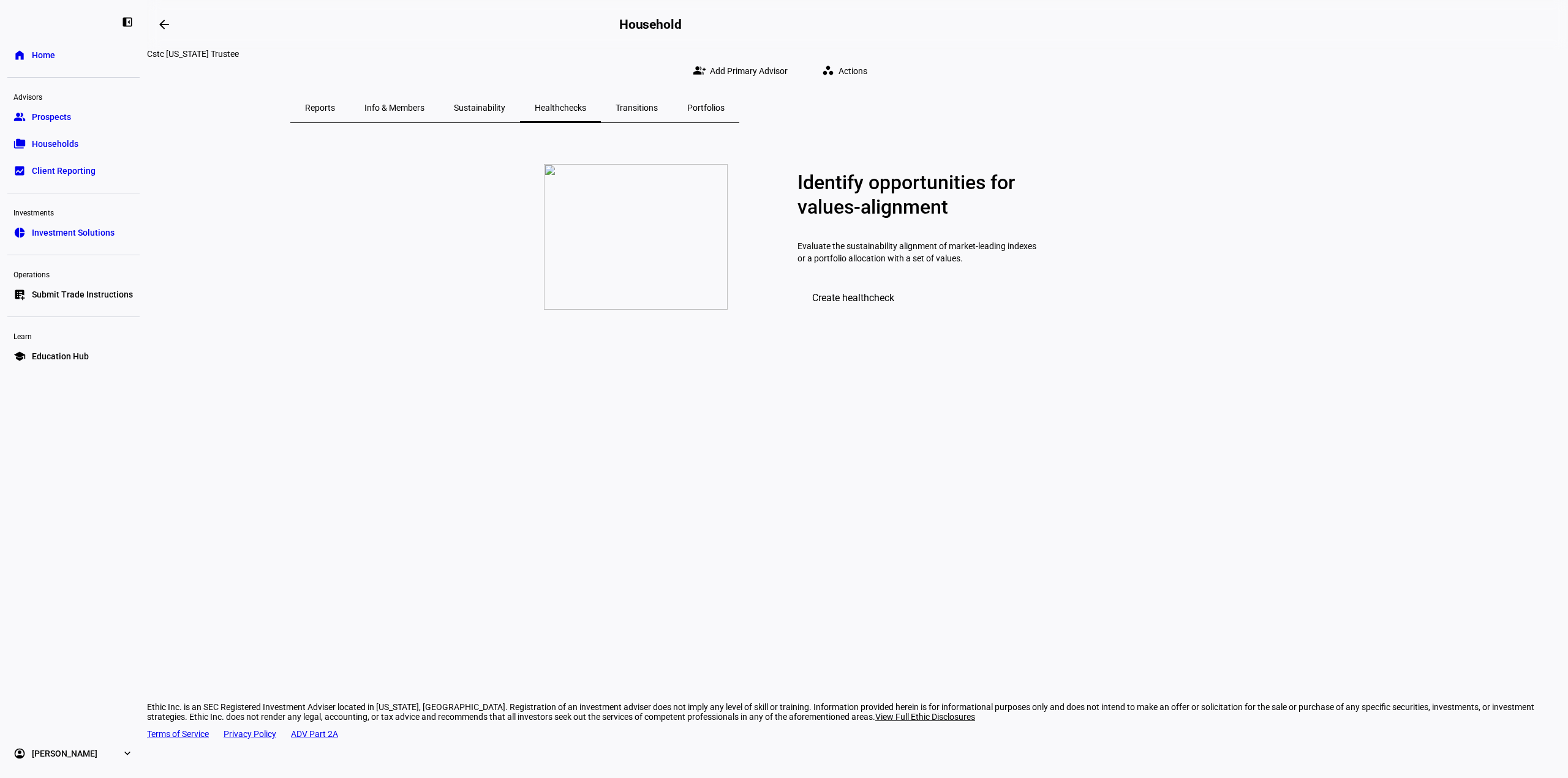
click at [658, 103] on span "Transitions" at bounding box center [637, 108] width 42 height 9
click at [724, 103] on span "Portfolios" at bounding box center [706, 108] width 37 height 9
click at [802, 73] on span at bounding box center [743, 71] width 119 height 25
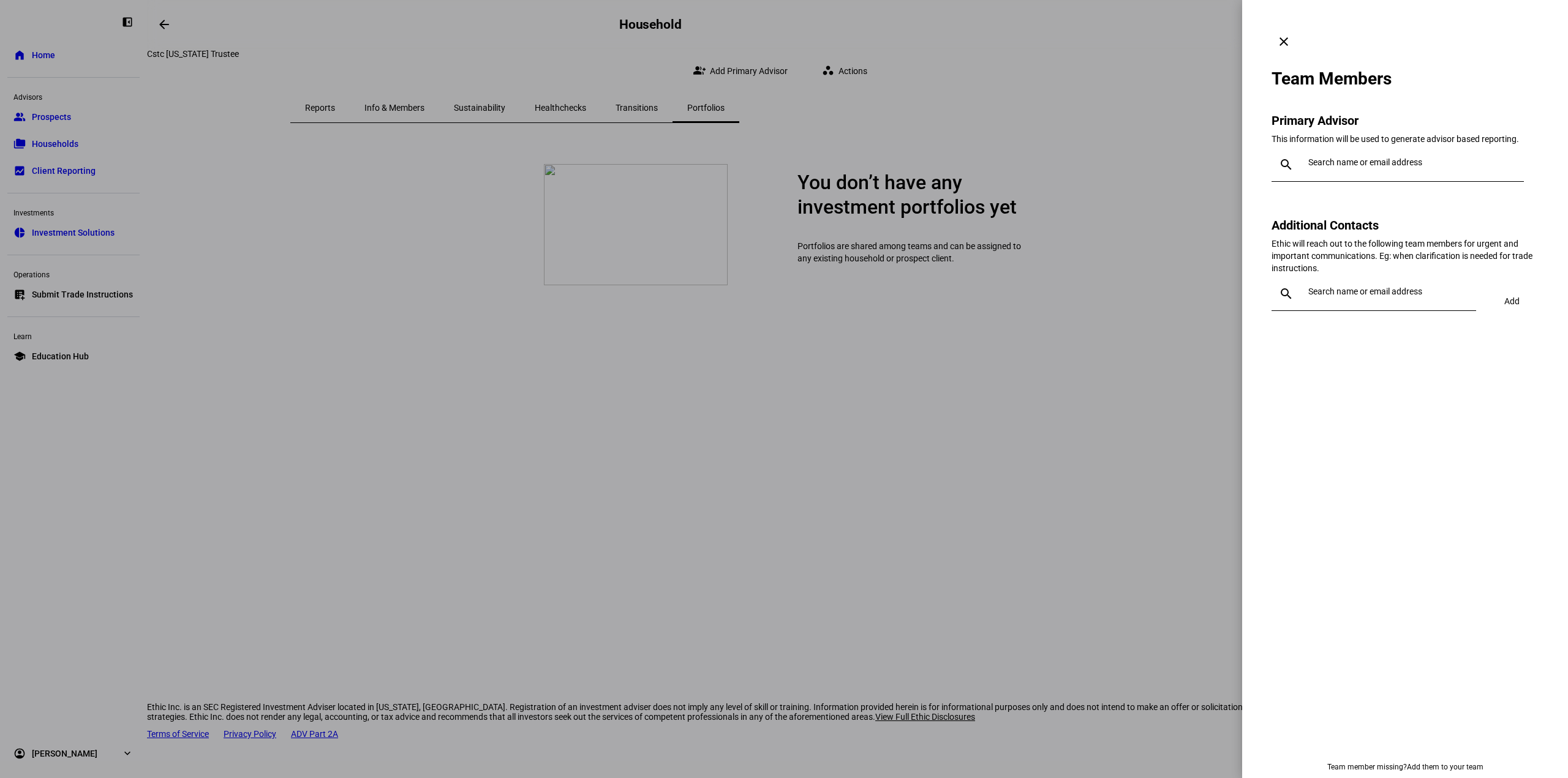
click at [1319, 148] on div at bounding box center [1409, 164] width 211 height 34
type input "lauren"
click at [1354, 211] on div "Lauren Wood" at bounding box center [1383, 213] width 136 height 12
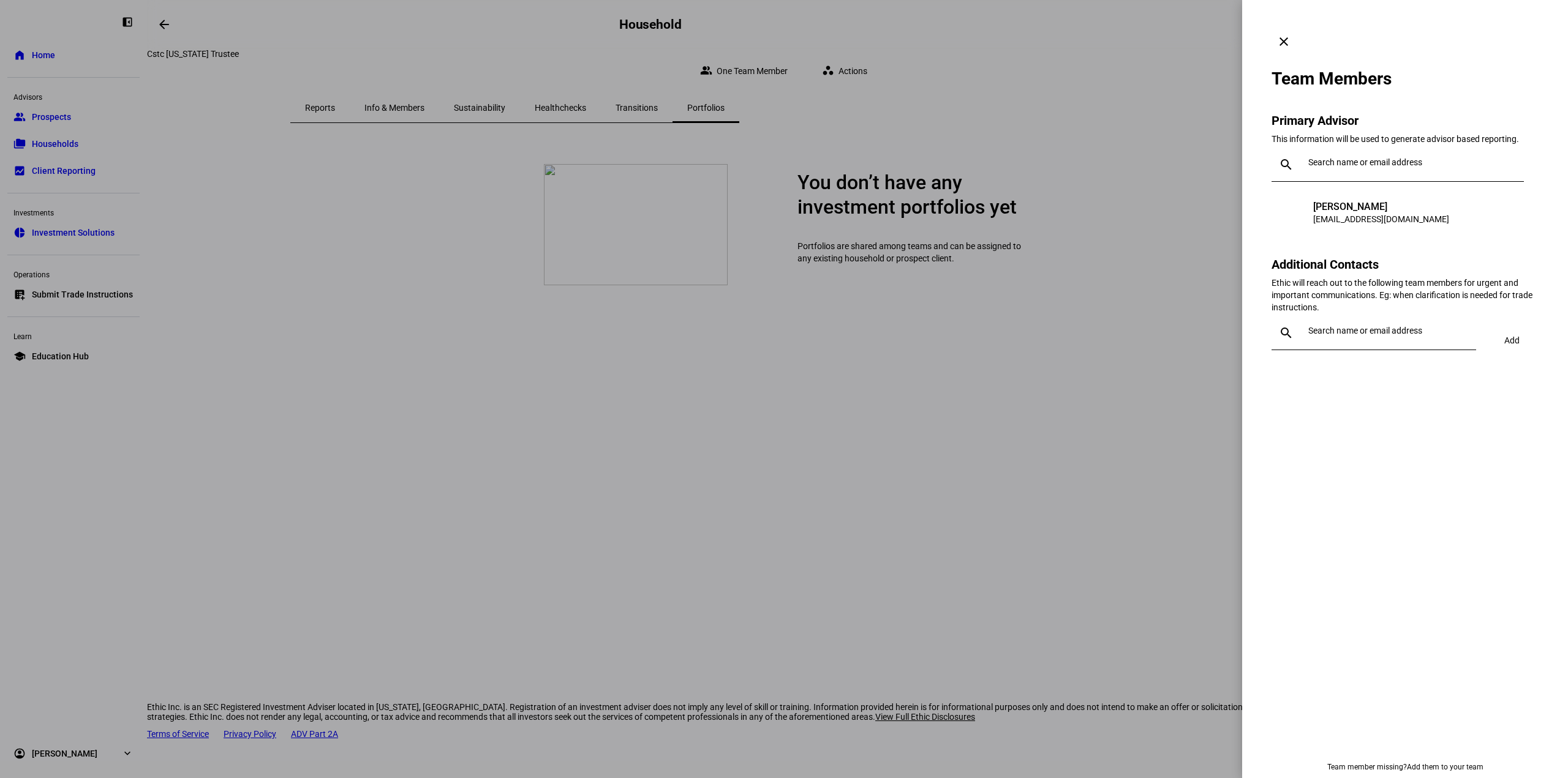
click at [1291, 34] on mat-icon "clear" at bounding box center [1284, 41] width 15 height 15
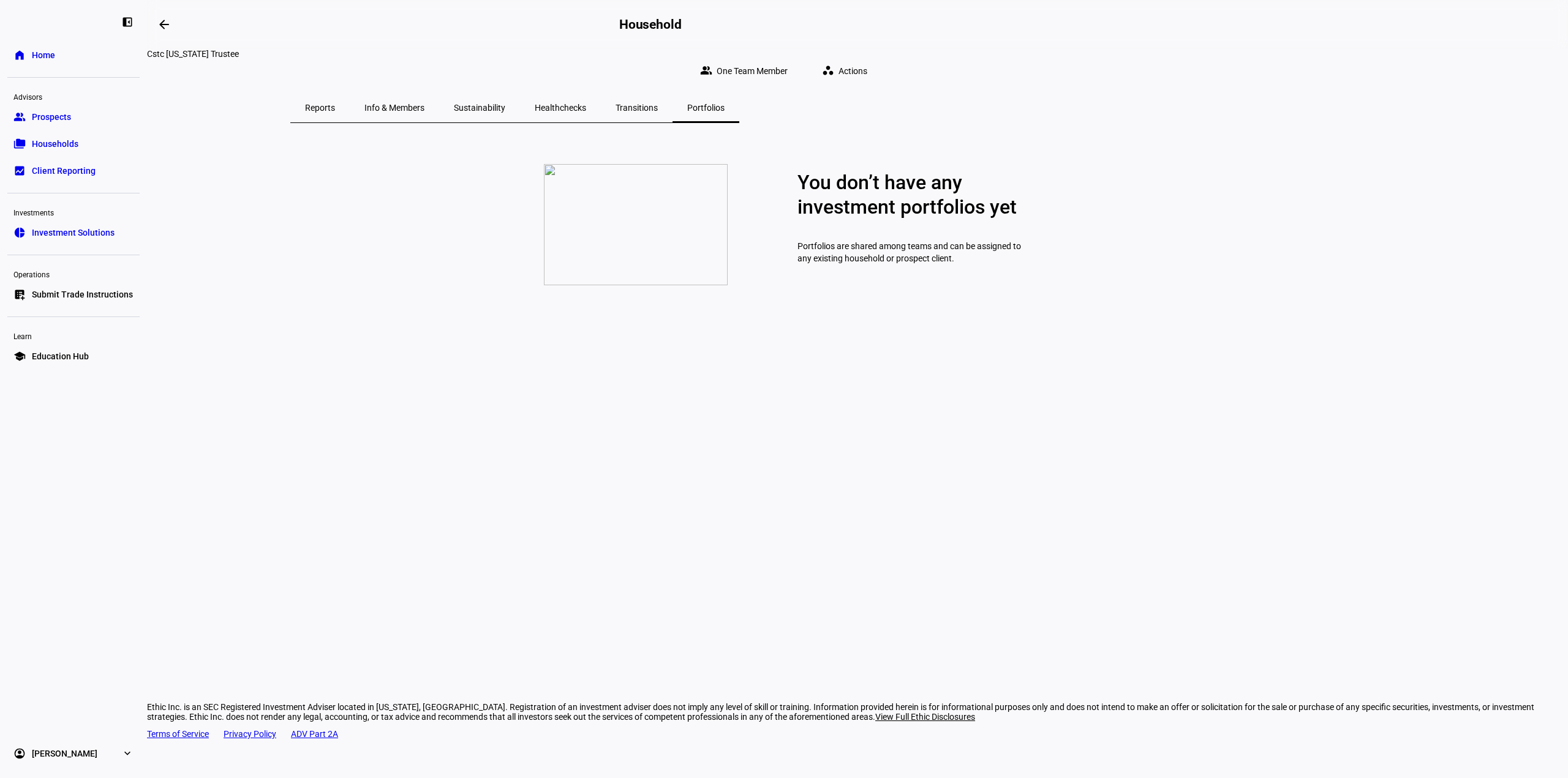
click at [335, 103] on span "Reports" at bounding box center [320, 108] width 30 height 9
click at [787, 62] on span "One Team Member" at bounding box center [752, 71] width 71 height 25
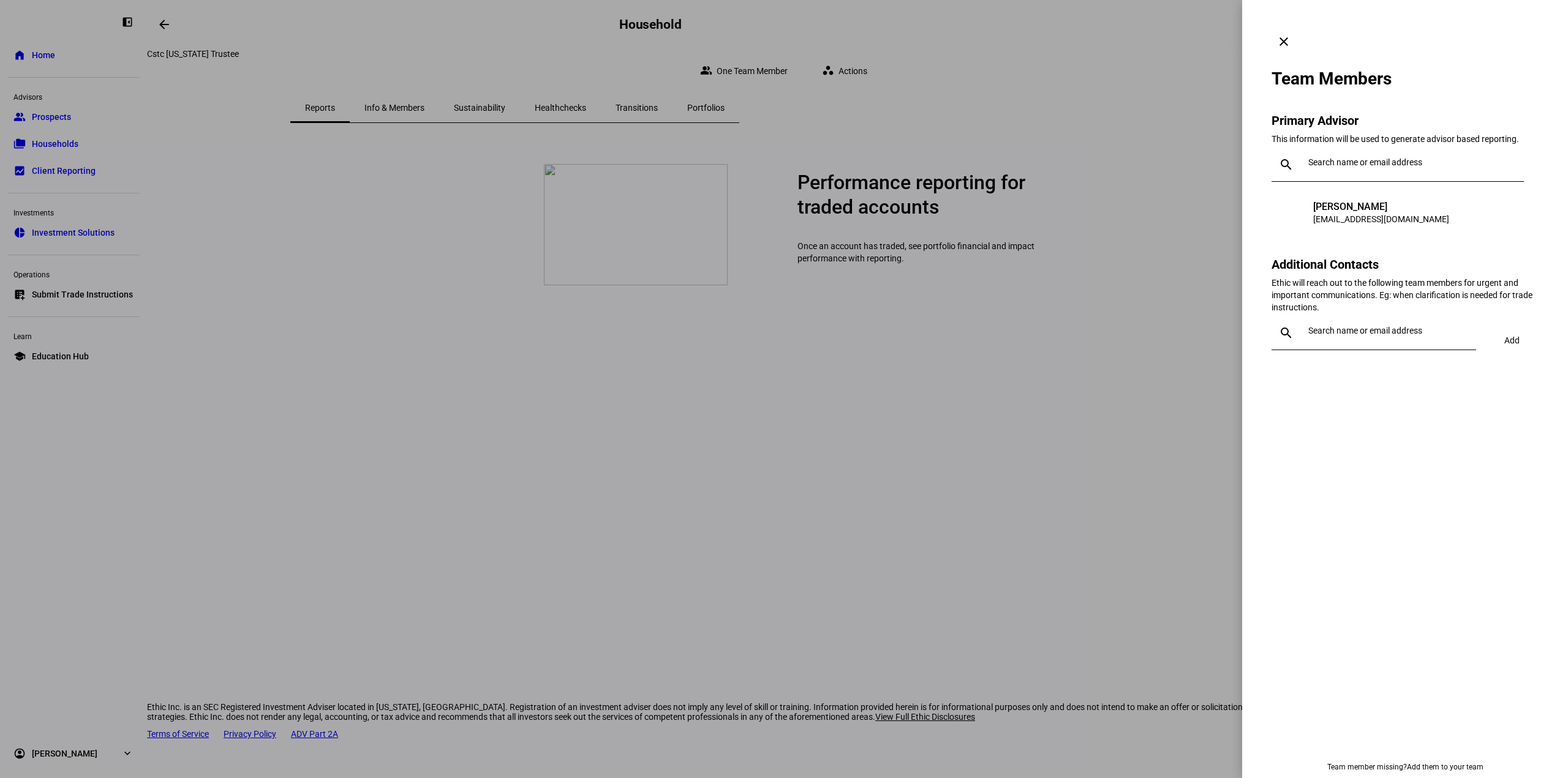
click at [1338, 158] on input "text" at bounding box center [1413, 163] width 211 height 10
click at [1371, 85] on div "Team Members Primary Advisor This information will be used to generate advisor …" at bounding box center [1405, 208] width 267 height 308
click at [1371, 326] on input "text" at bounding box center [1389, 331] width 163 height 10
type input "matt"
click at [1375, 421] on div "Matthew Kolakowski" at bounding box center [1383, 419] width 136 height 12
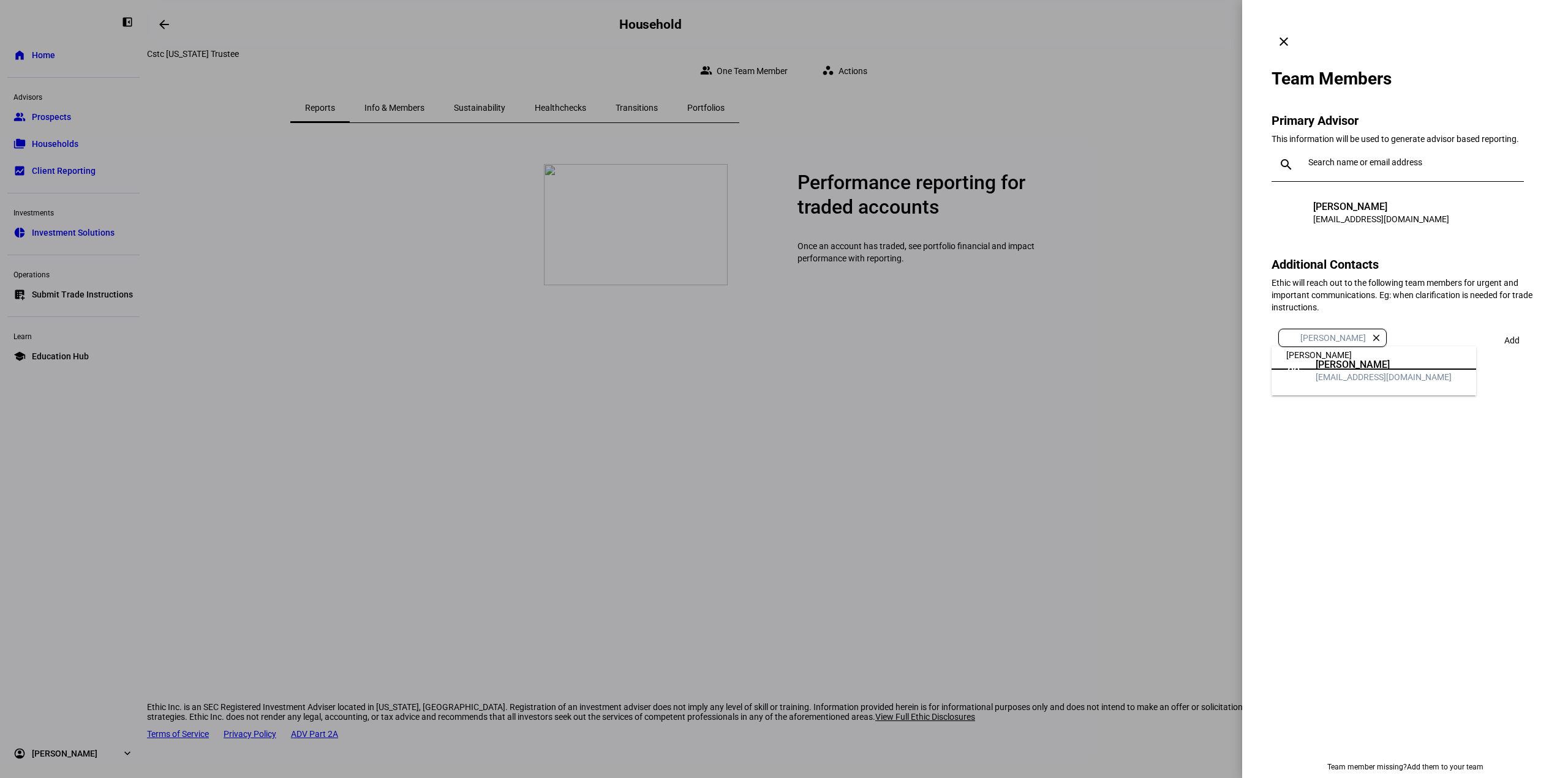
type input "glenn"
click at [1371, 374] on div "gcallahan-mayo@lnwadvisors.com" at bounding box center [1383, 377] width 136 height 12
click at [1475, 394] on div at bounding box center [1373, 400] width 205 height 12
click at [1418, 374] on input "text" at bounding box center [1378, 379] width 185 height 10
type input "kai"
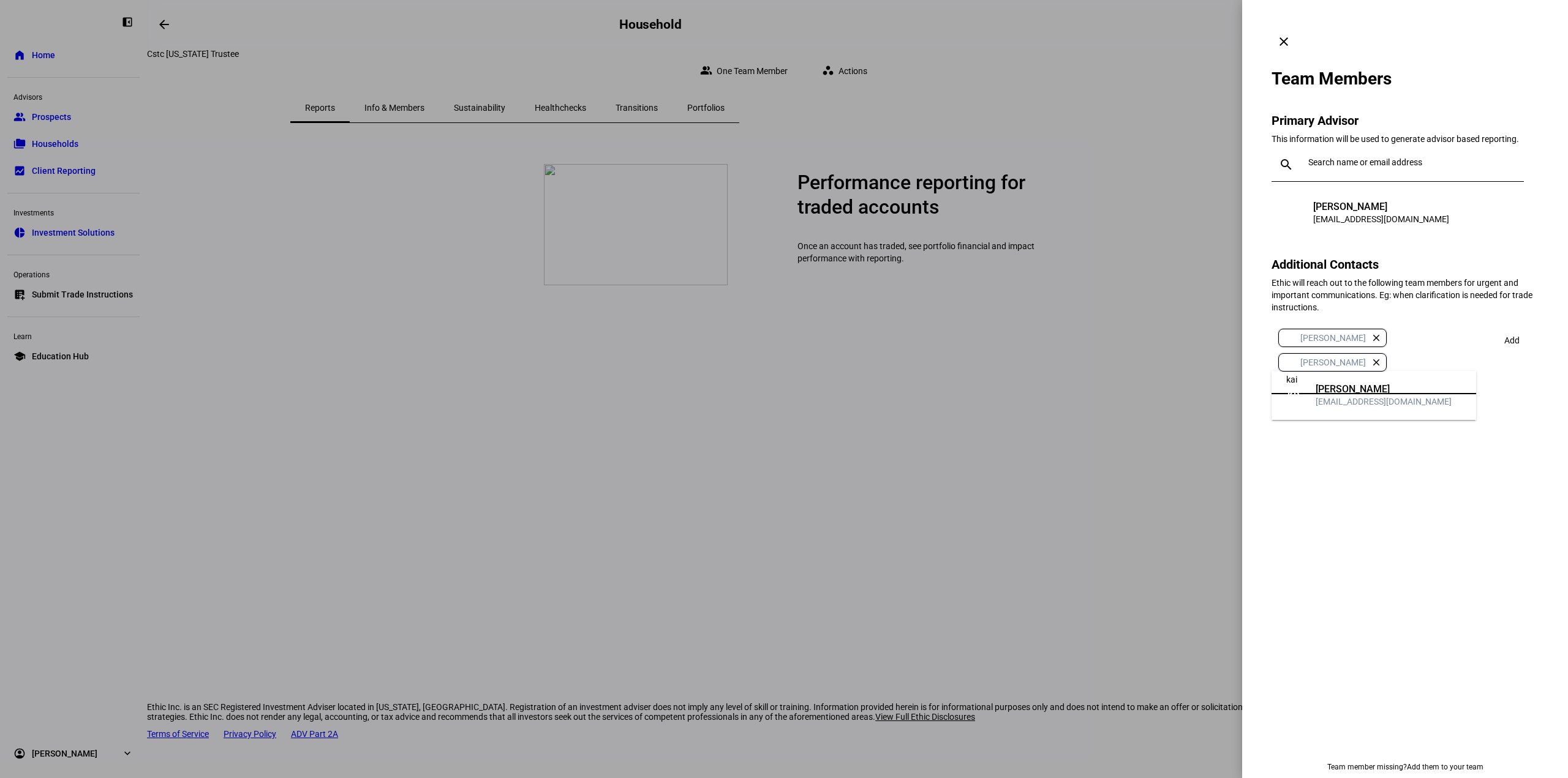
click at [1425, 387] on mat-option "KD Kaitlyn Dong kdong@lnwadvisors.com" at bounding box center [1373, 395] width 205 height 39
click at [1525, 326] on span at bounding box center [1512, 340] width 42 height 30
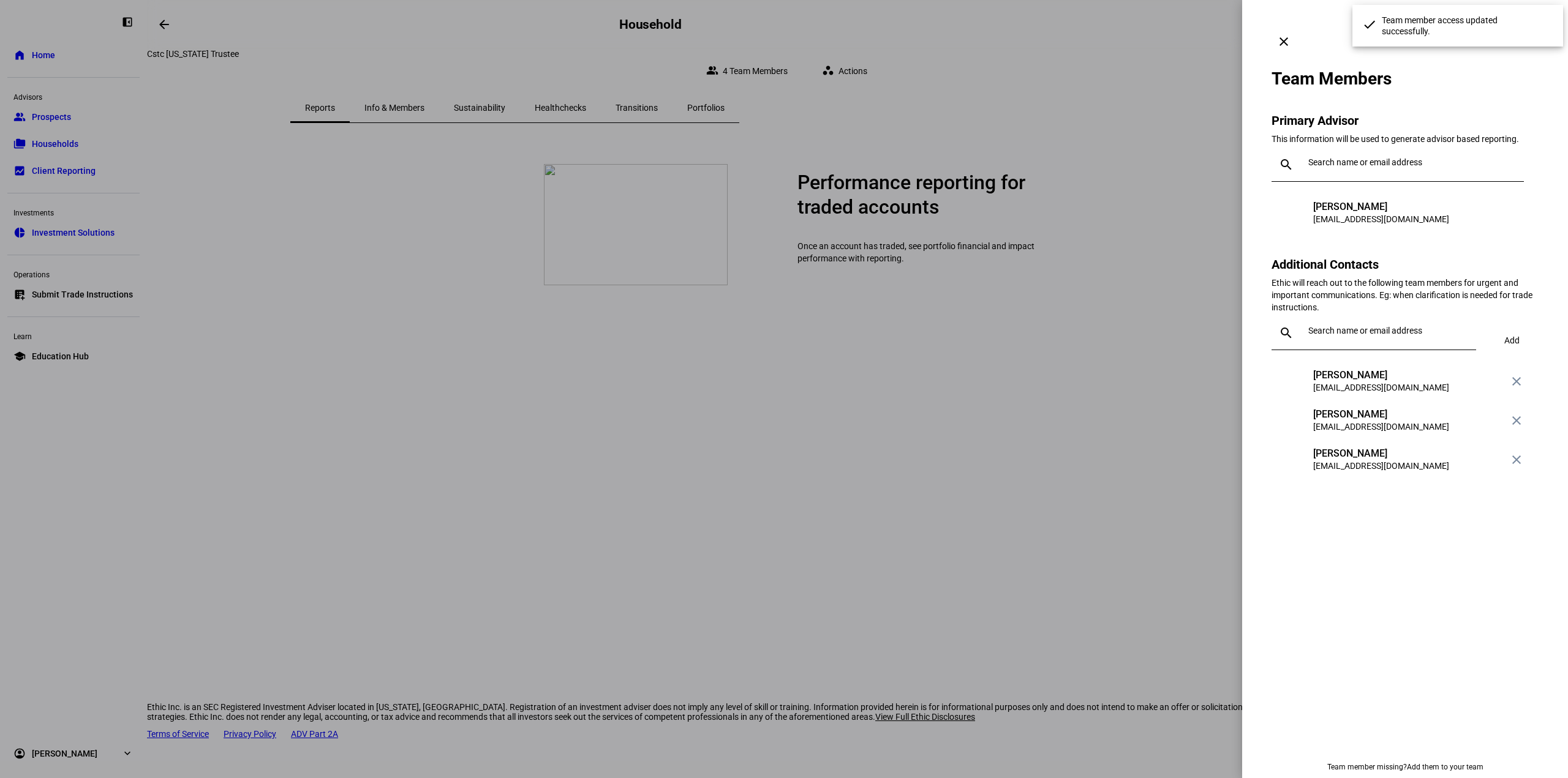
click at [1467, 69] on div "Team Members" at bounding box center [1405, 78] width 267 height 20
click at [1291, 34] on mat-icon "clear" at bounding box center [1284, 41] width 15 height 15
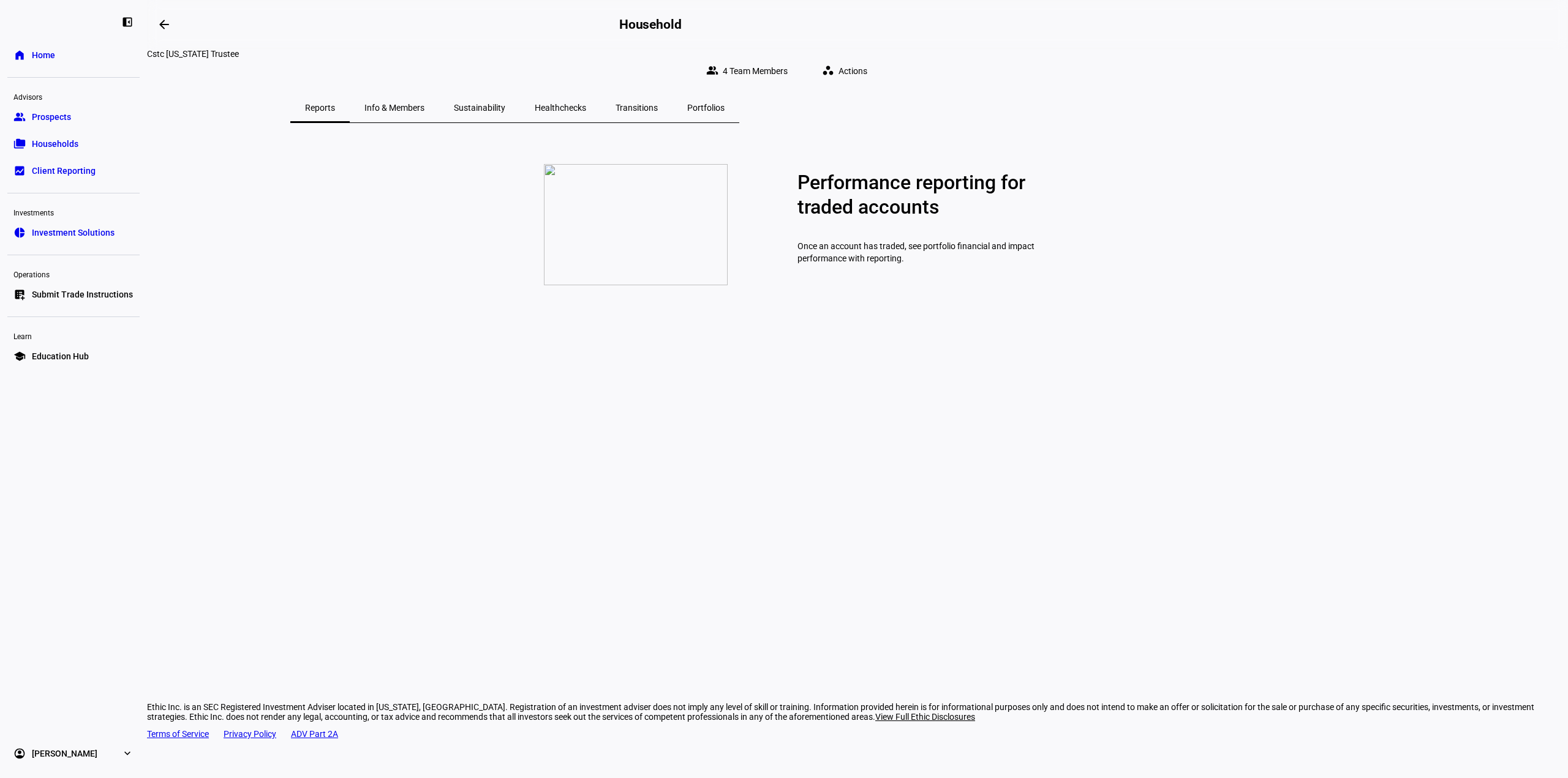
click at [76, 145] on span "Households" at bounding box center [55, 144] width 46 height 12
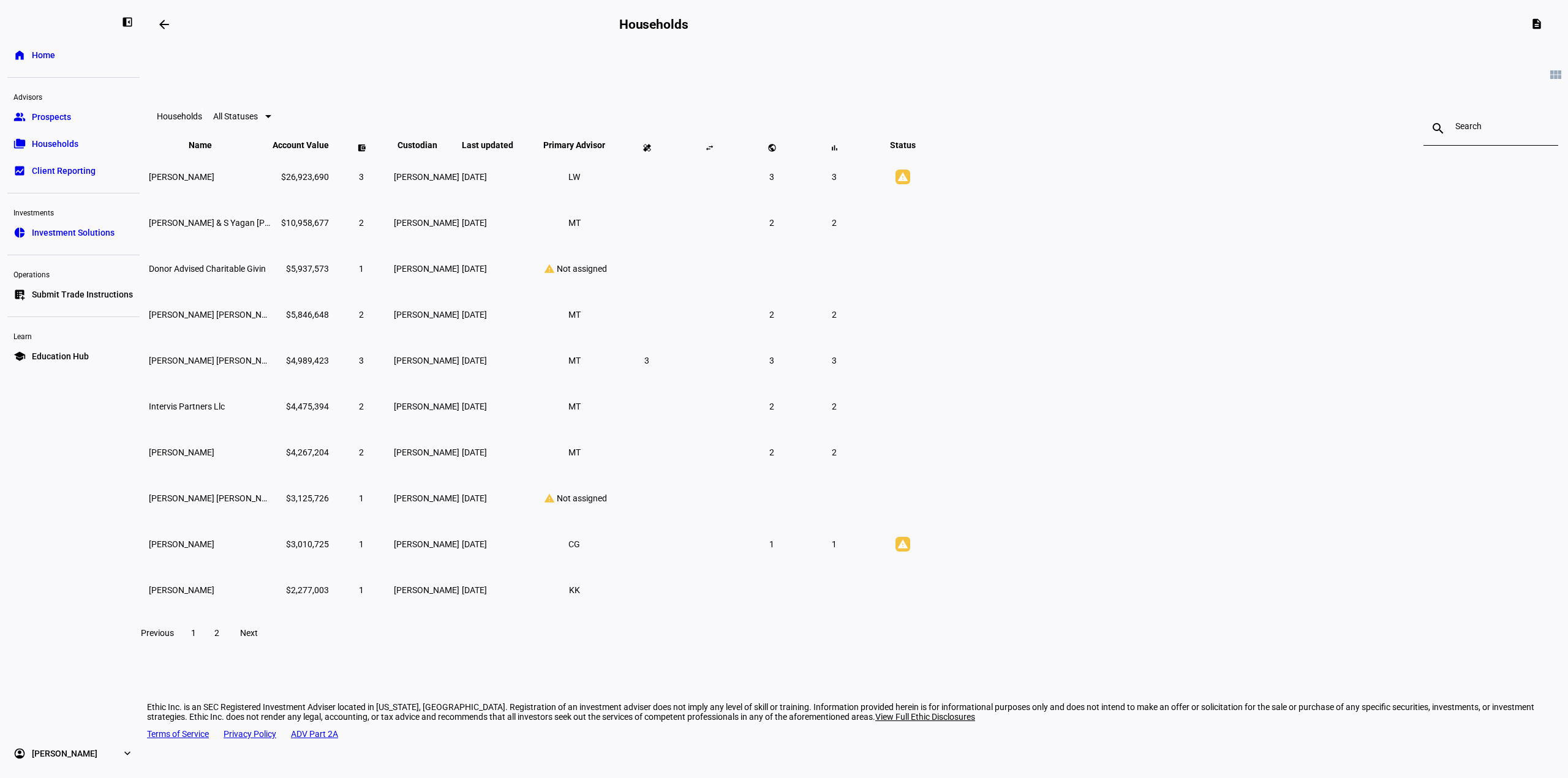
click at [219, 638] on span "2" at bounding box center [217, 633] width 5 height 10
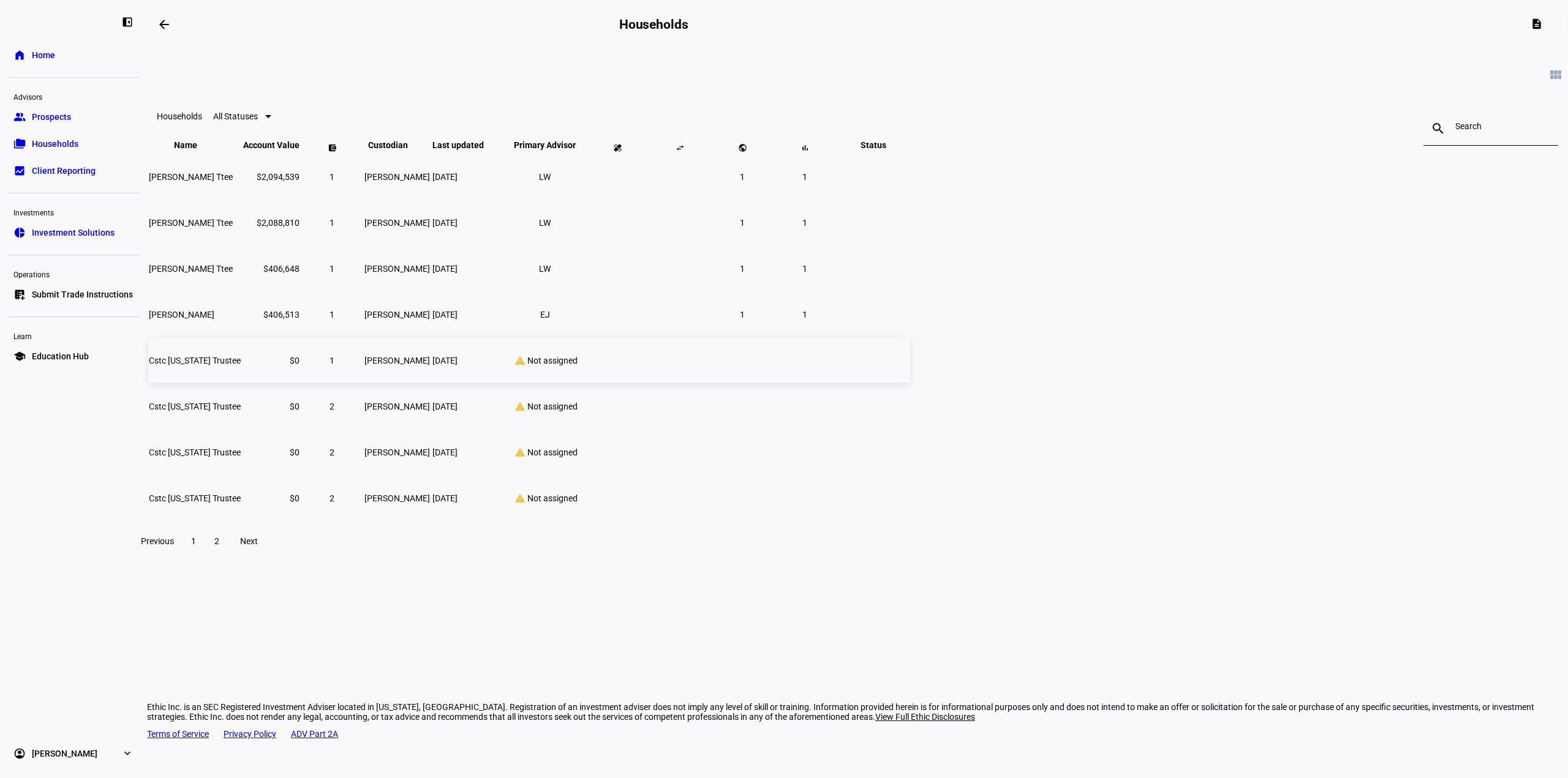
click at [241, 383] on td "Cstc Delaware Trustee" at bounding box center [195, 360] width 93 height 44
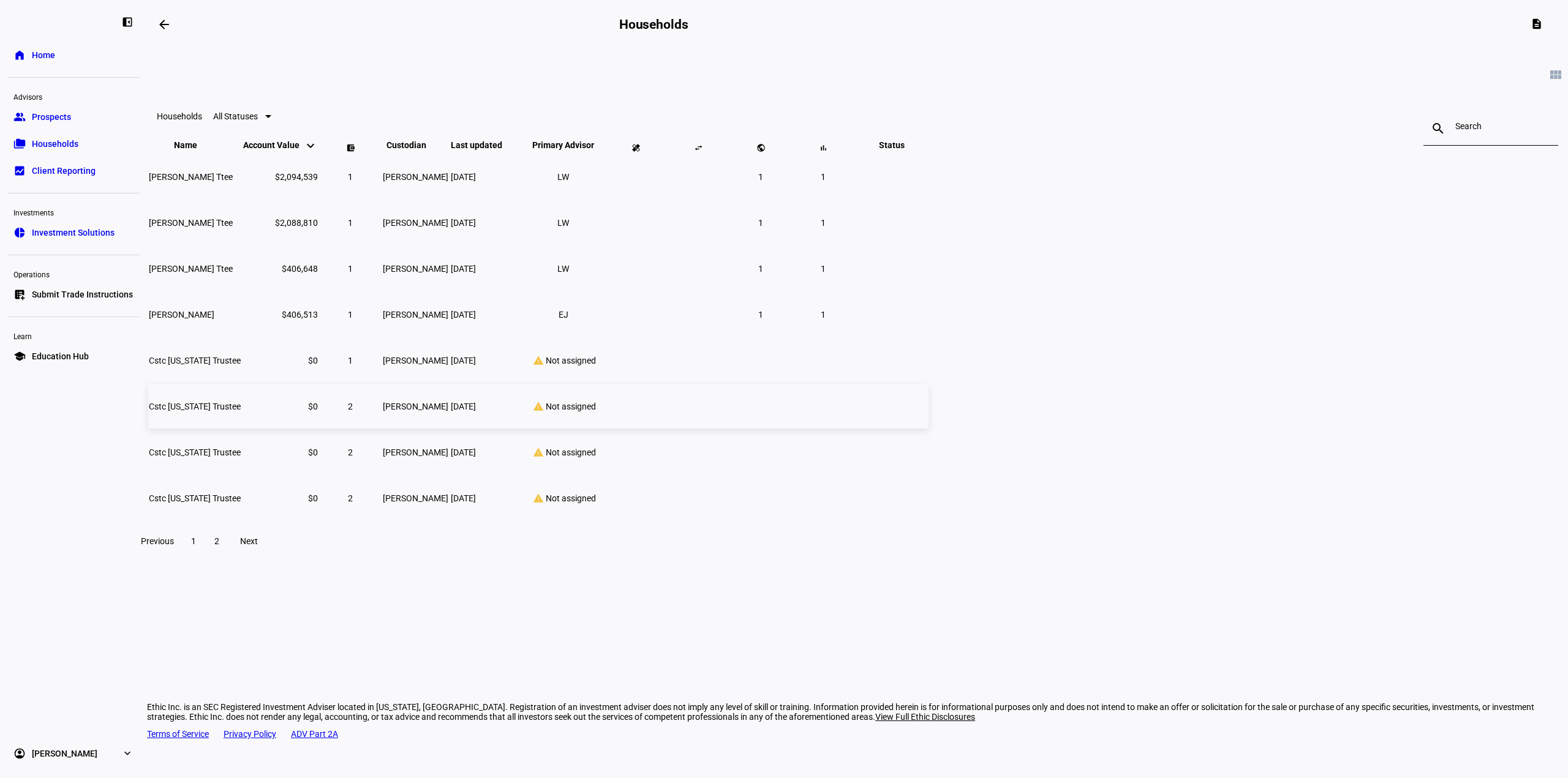
click at [240, 412] on span "Cstc Delaware Trustee" at bounding box center [195, 407] width 92 height 10
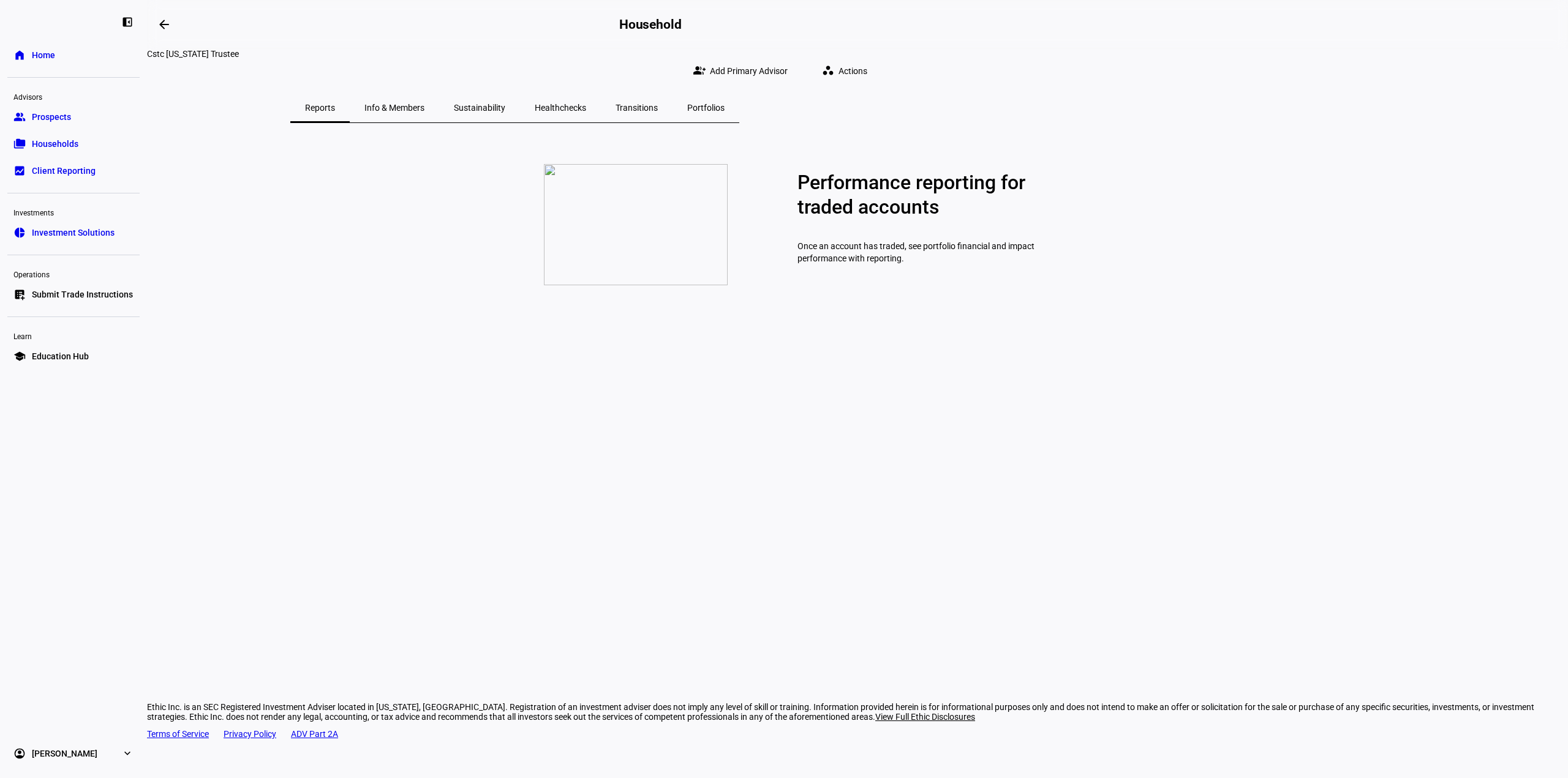
click at [425, 103] on span "Info & Members" at bounding box center [394, 108] width 60 height 9
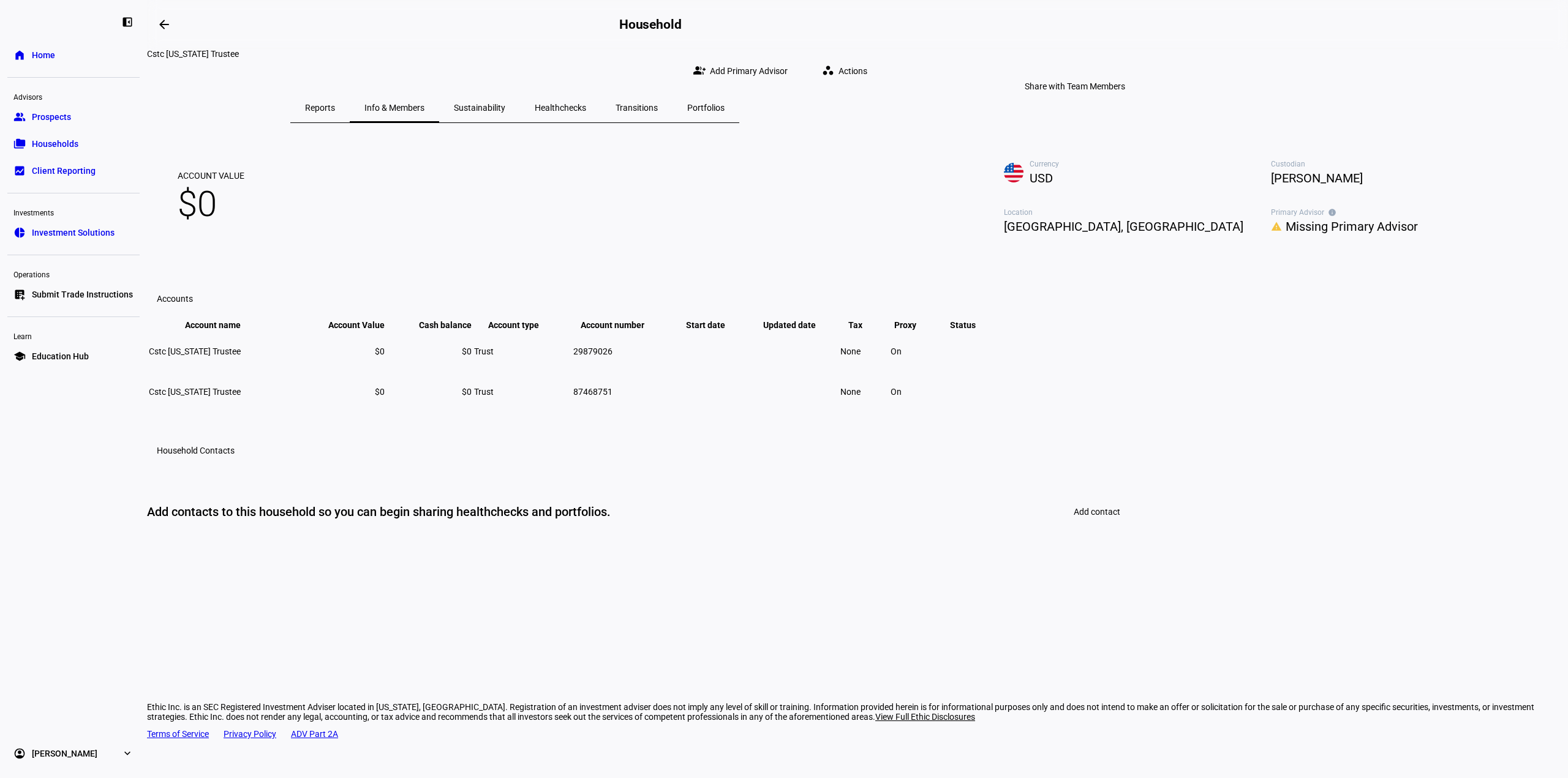
click at [787, 59] on span "Add Primary Advisor" at bounding box center [748, 71] width 78 height 25
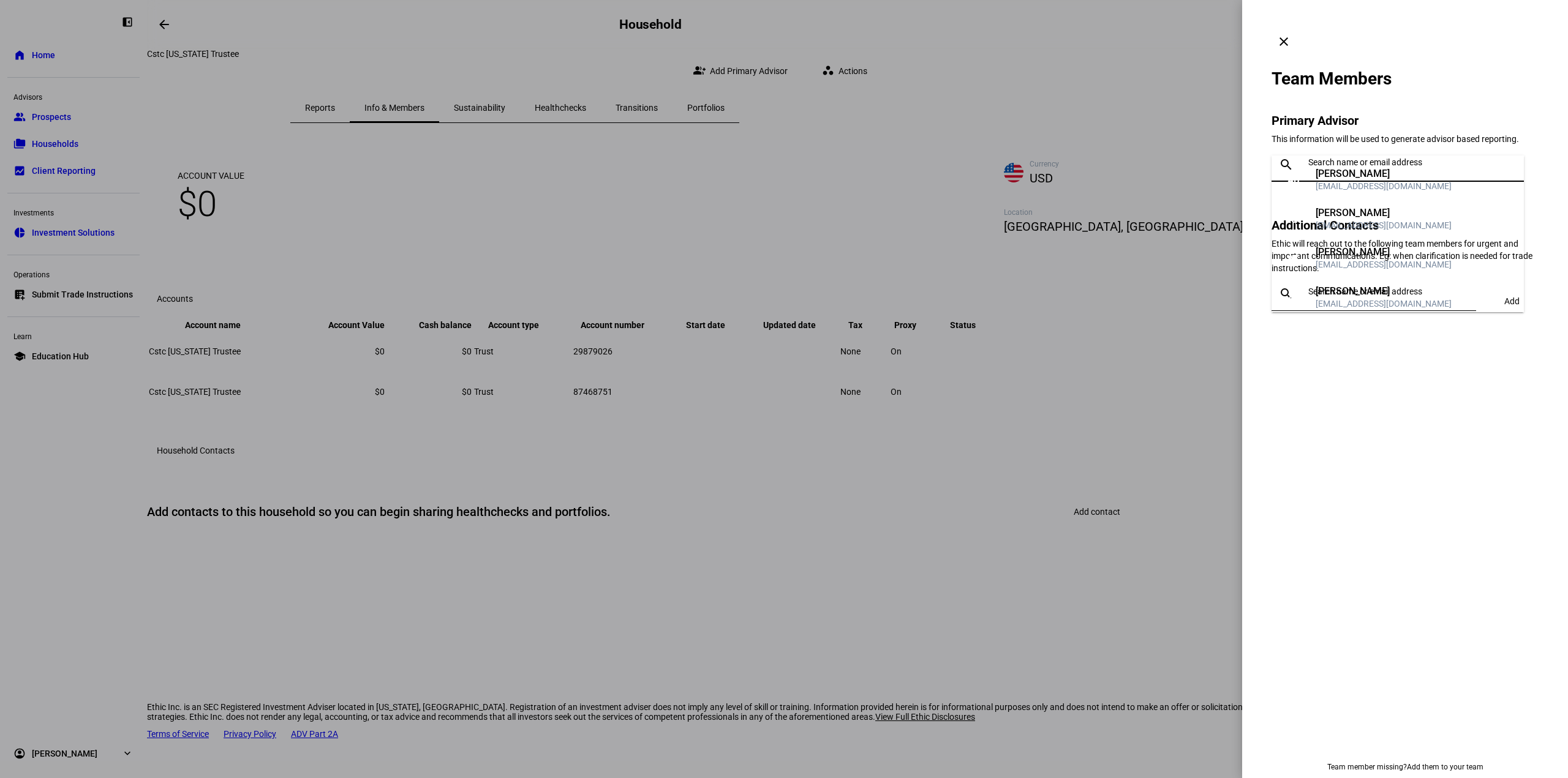
click at [1337, 158] on input "text" at bounding box center [1413, 163] width 211 height 10
type input "lauren"
drag, startPoint x: 1373, startPoint y: 218, endPoint x: 1374, endPoint y: 234, distance: 16.0
click at [1373, 218] on div "Lauren Wood" at bounding box center [1383, 213] width 136 height 12
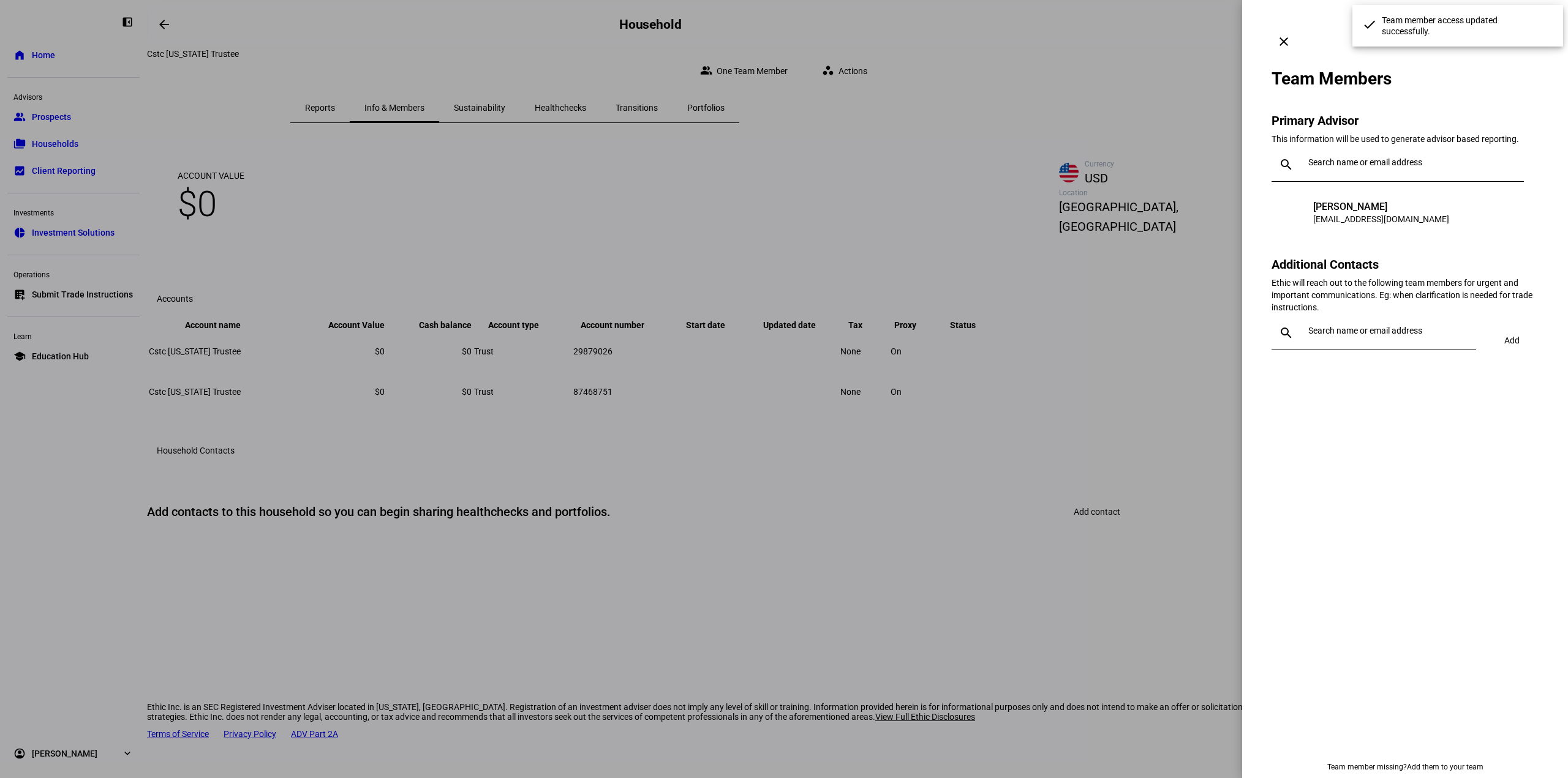
click at [1367, 316] on div at bounding box center [1385, 332] width 163 height 34
type input "matt"
click at [1379, 425] on div "mkolakowski@lnwadvisors.com" at bounding box center [1383, 431] width 136 height 12
type input "glenn"
click at [1383, 370] on div "Glenn Callahan-Mayo" at bounding box center [1383, 365] width 136 height 12
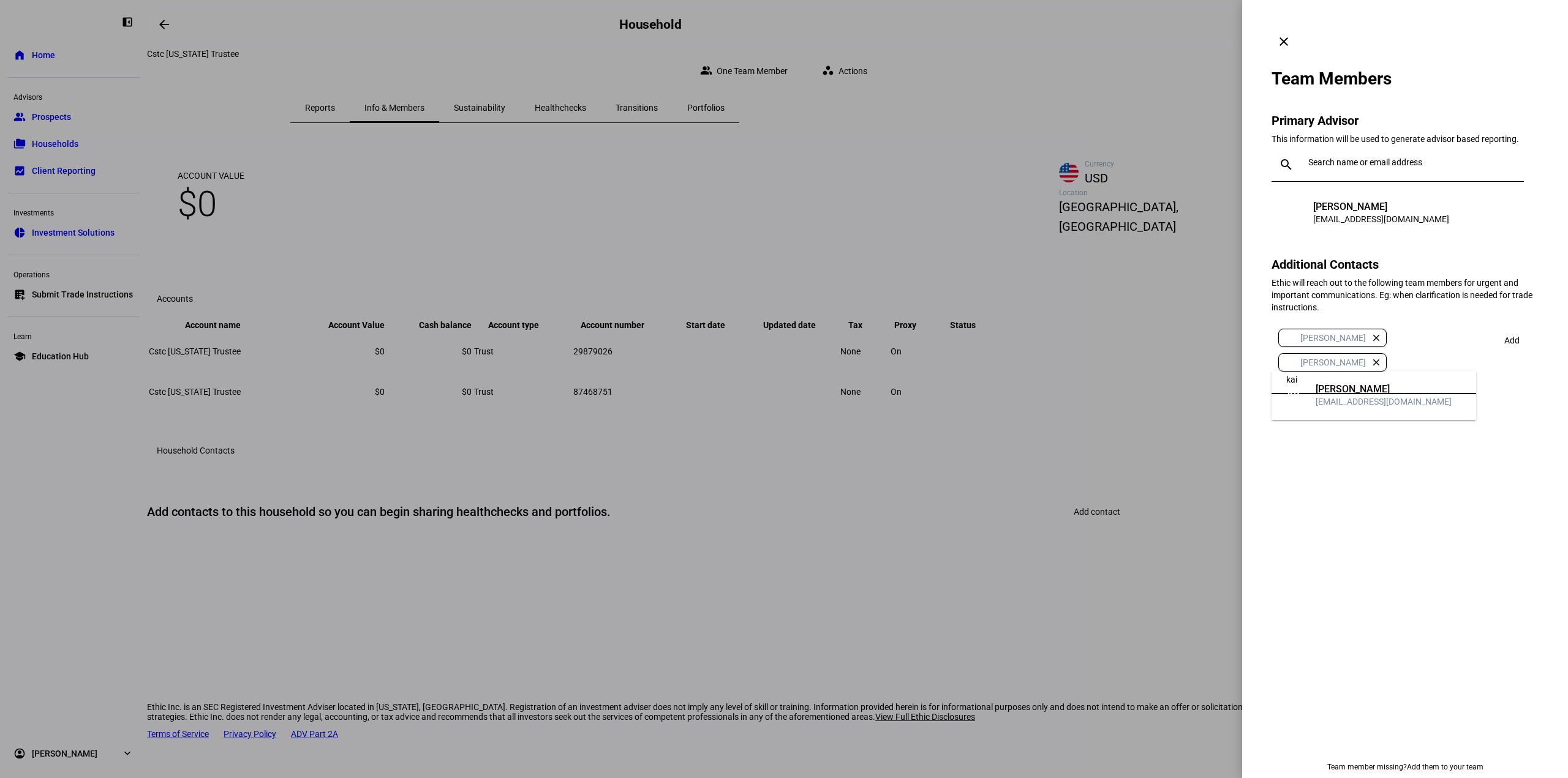
type input "kai"
click at [1431, 378] on mat-option "KD Kaitlyn Dong kdong@lnwadvisors.com" at bounding box center [1373, 395] width 205 height 39
click at [1526, 326] on span at bounding box center [1512, 340] width 42 height 30
click at [1291, 34] on mat-icon "clear" at bounding box center [1284, 41] width 15 height 15
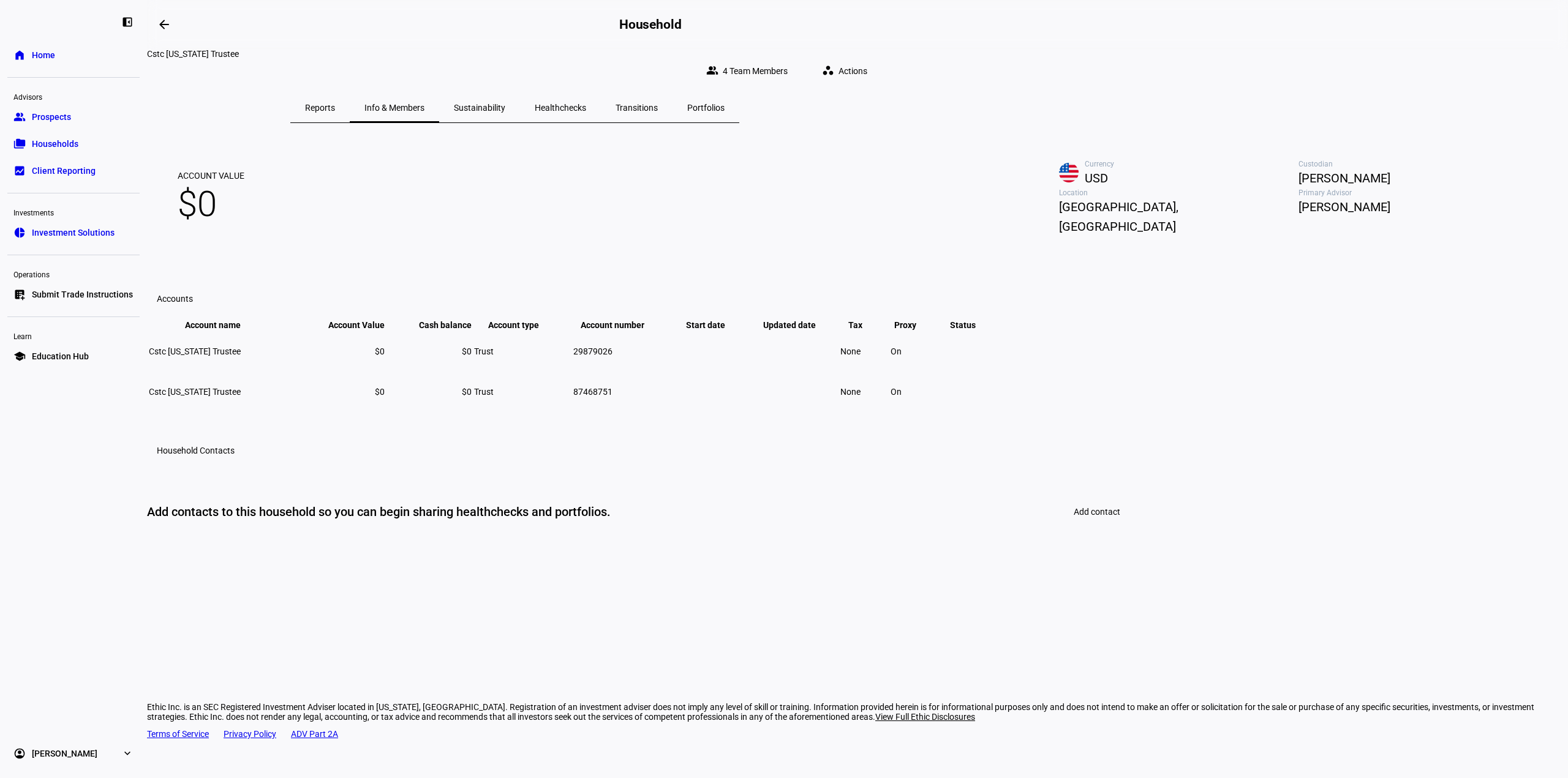
click at [505, 93] on span "Sustainability" at bounding box center [479, 108] width 51 height 30
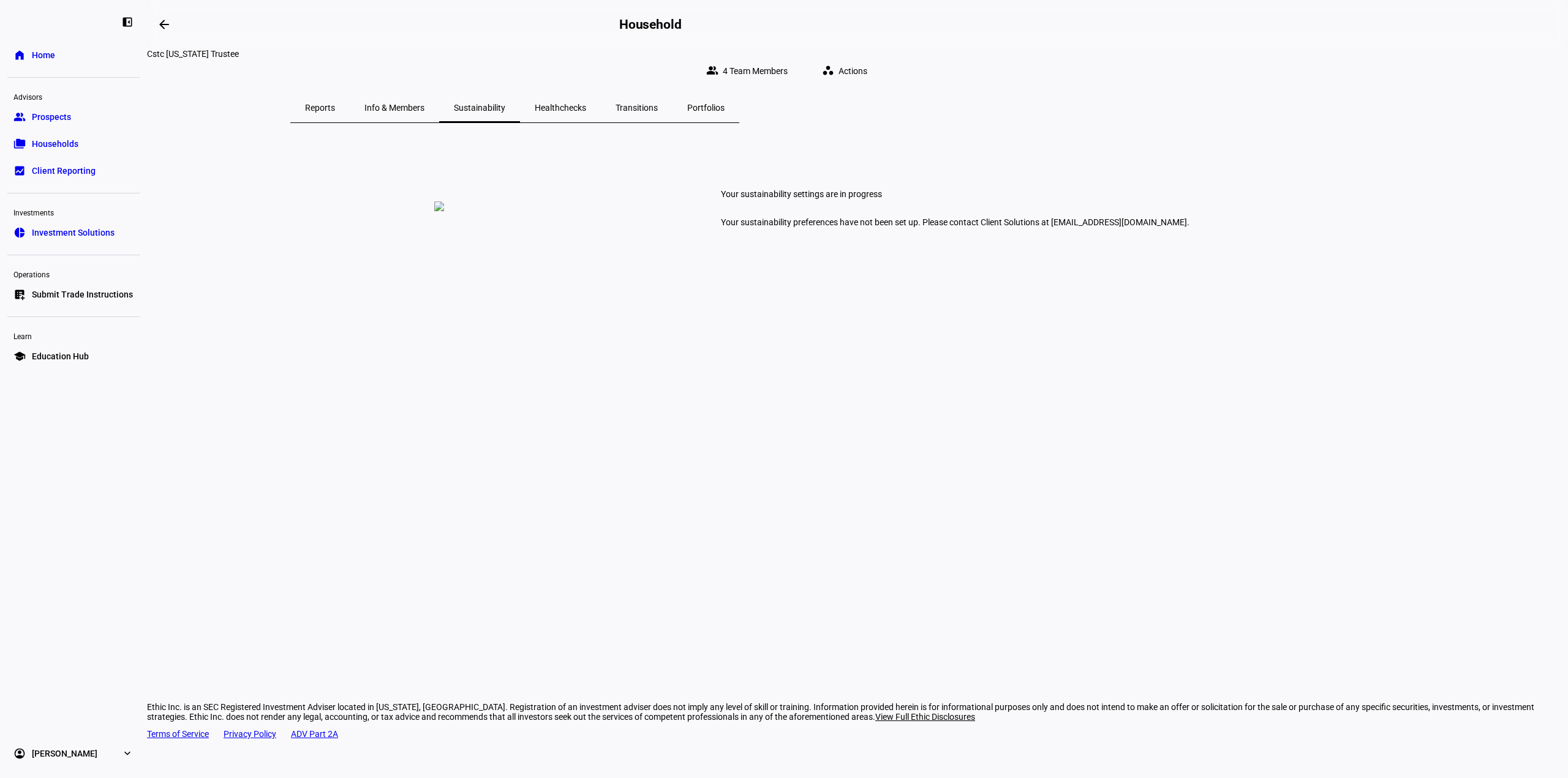
click at [586, 103] on span "Healthchecks" at bounding box center [560, 108] width 51 height 9
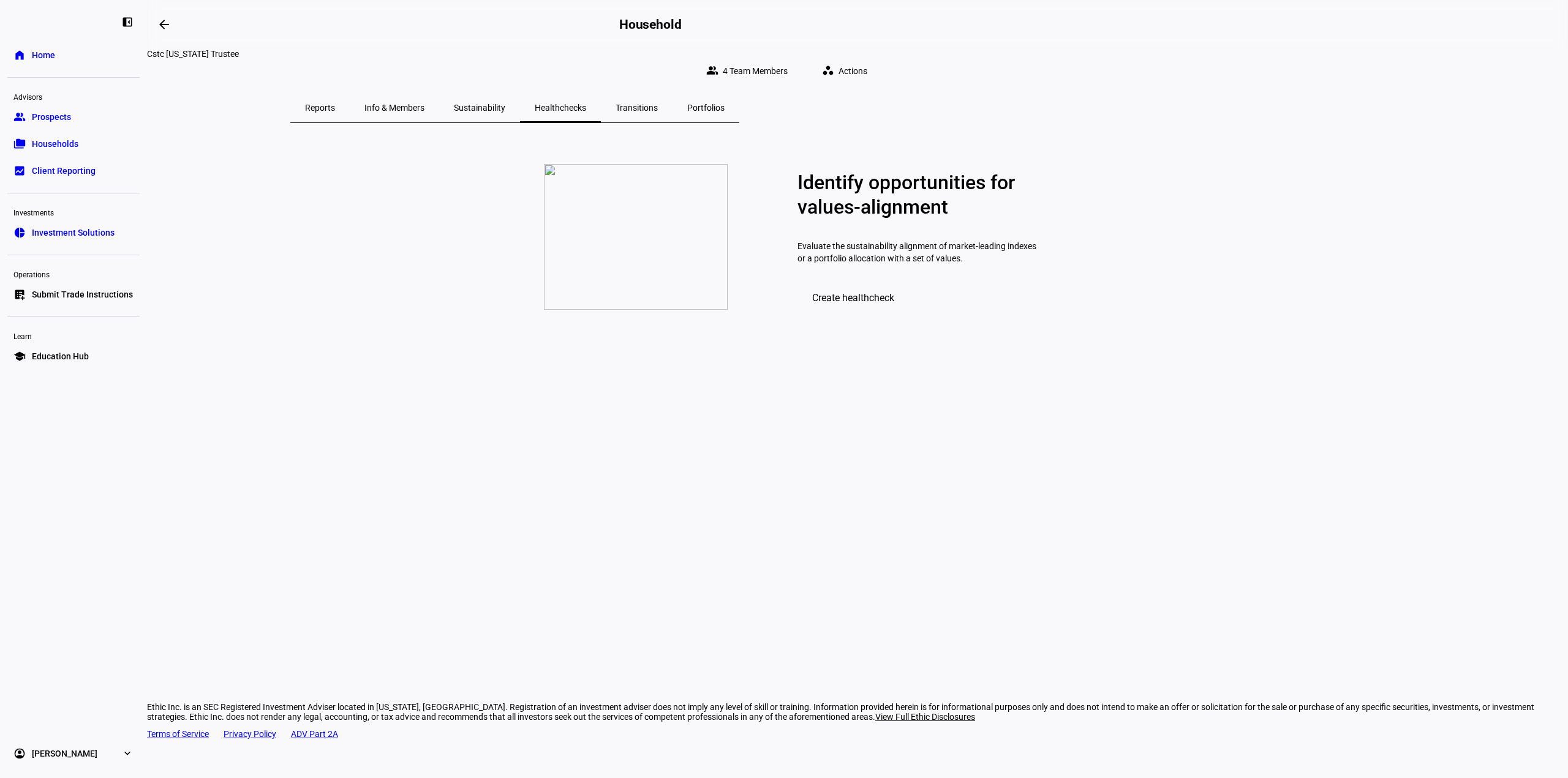
click at [505, 103] on span "Sustainability" at bounding box center [479, 108] width 51 height 9
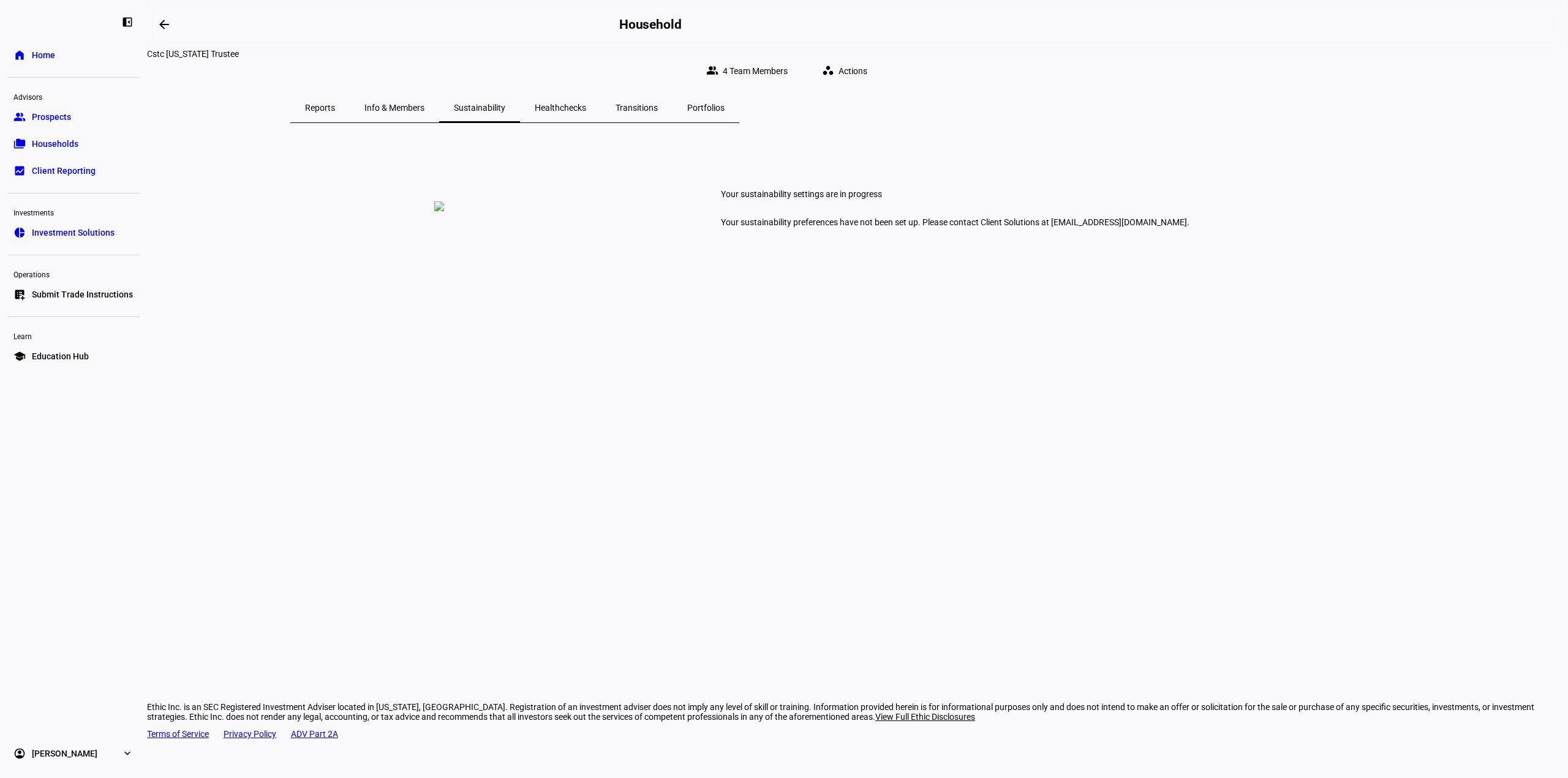
click at [78, 140] on link "folder_copy Households" at bounding box center [74, 144] width 132 height 25
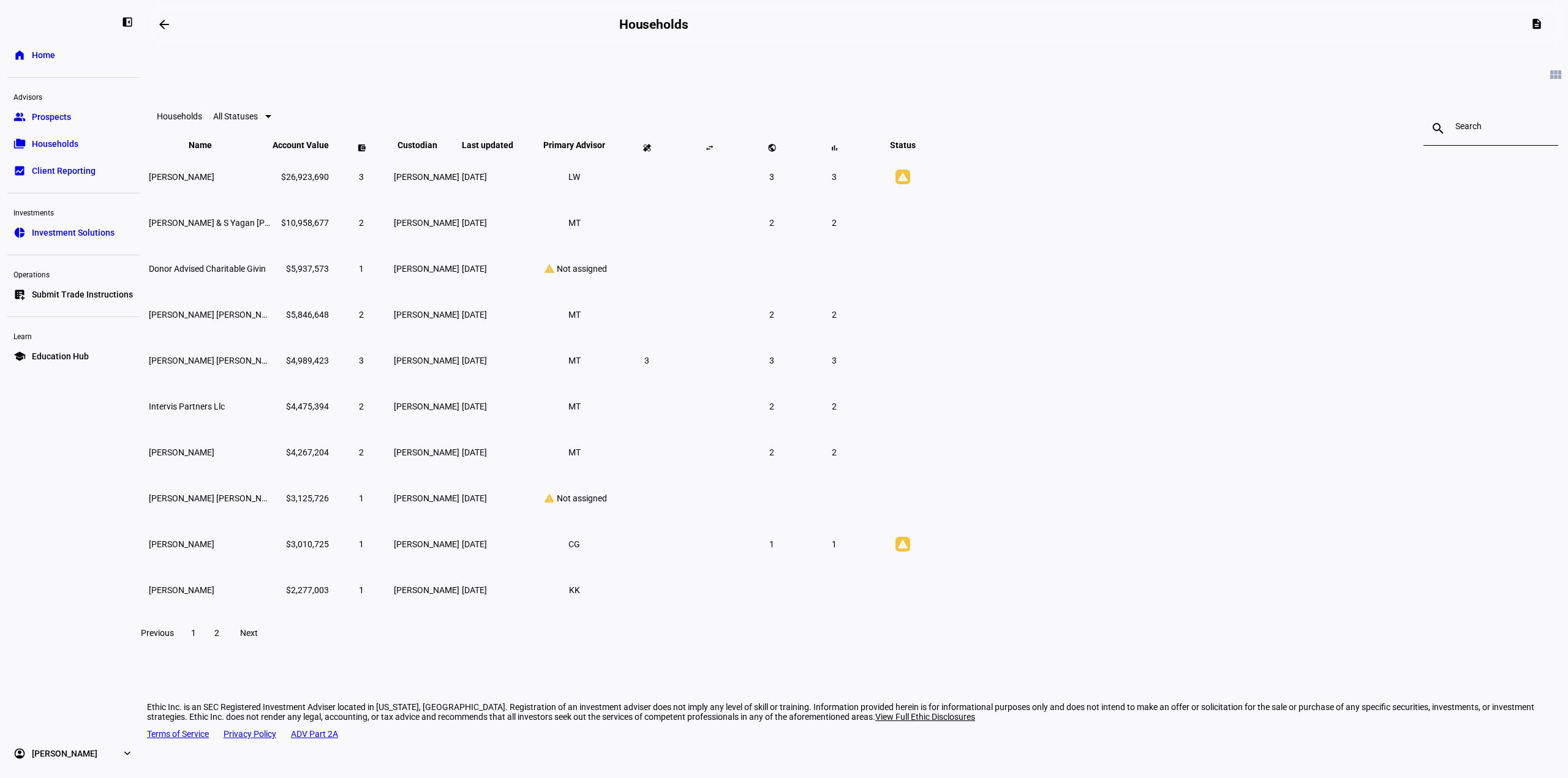
click at [219, 638] on span "2" at bounding box center [217, 633] width 5 height 10
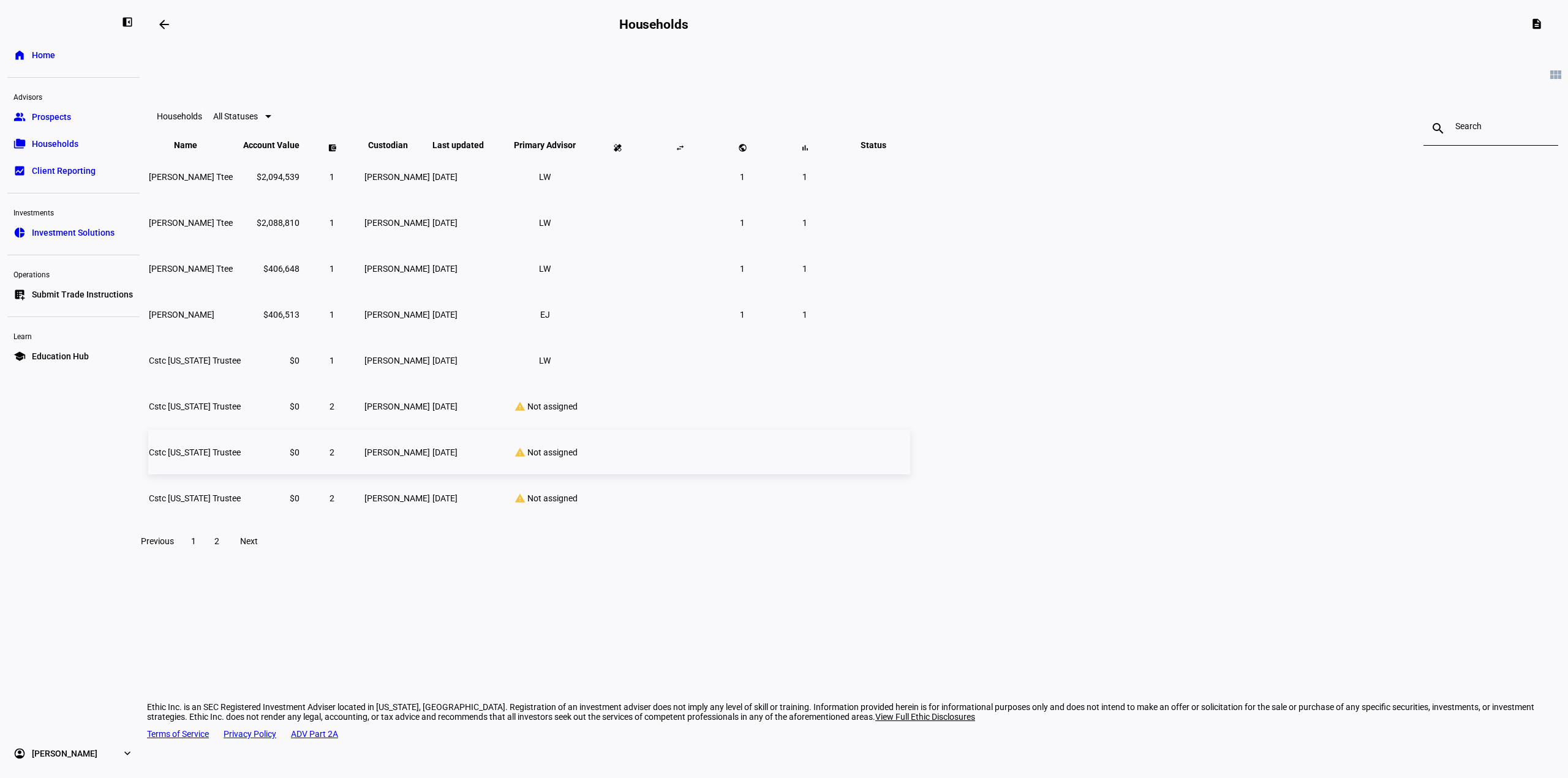
click at [241, 475] on td "Cstc Delaware Trustee" at bounding box center [195, 452] width 93 height 44
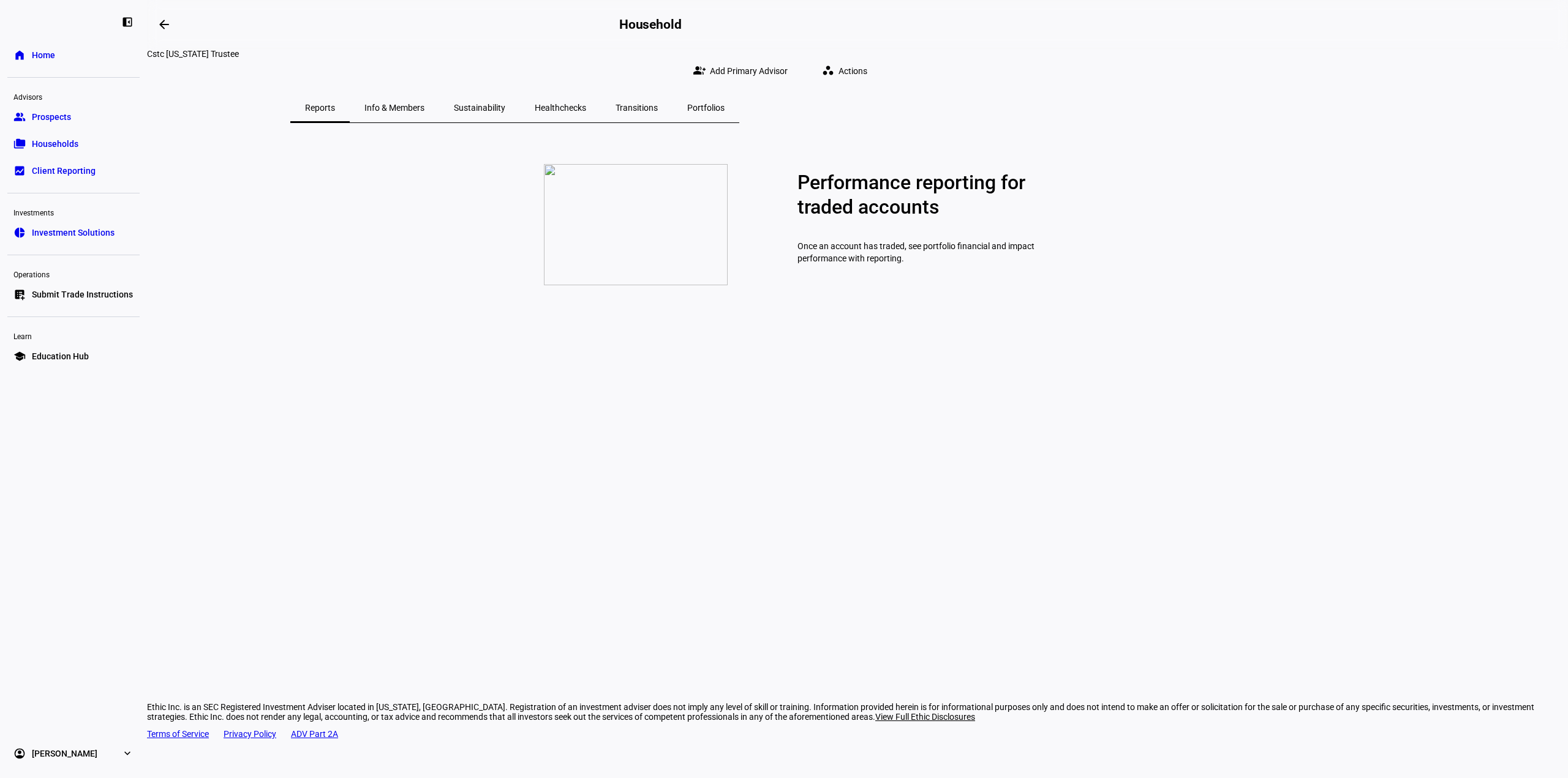
click at [425, 103] on span "Info & Members" at bounding box center [394, 108] width 60 height 9
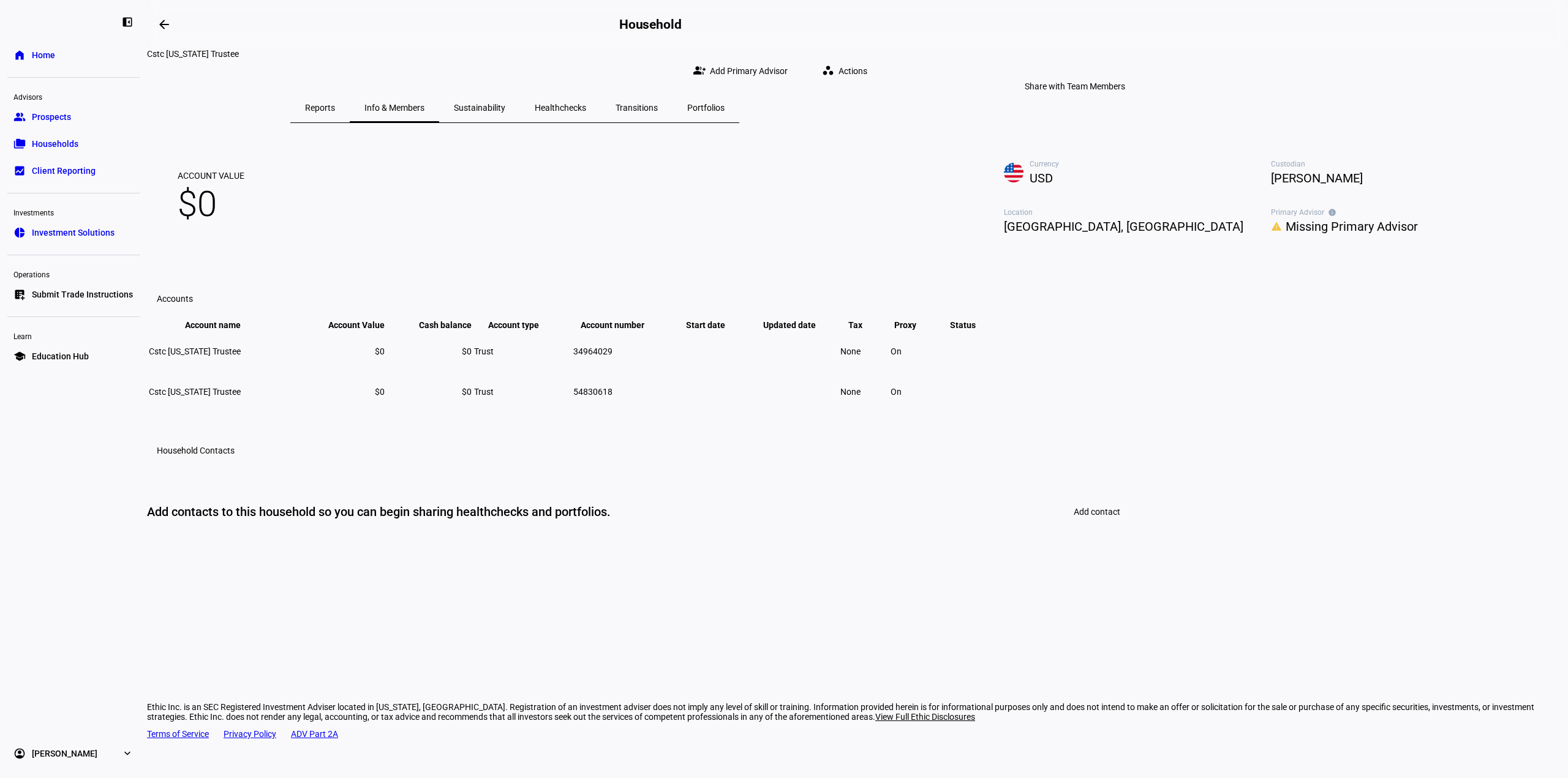
click at [787, 67] on span "Add Primary Advisor" at bounding box center [748, 71] width 78 height 25
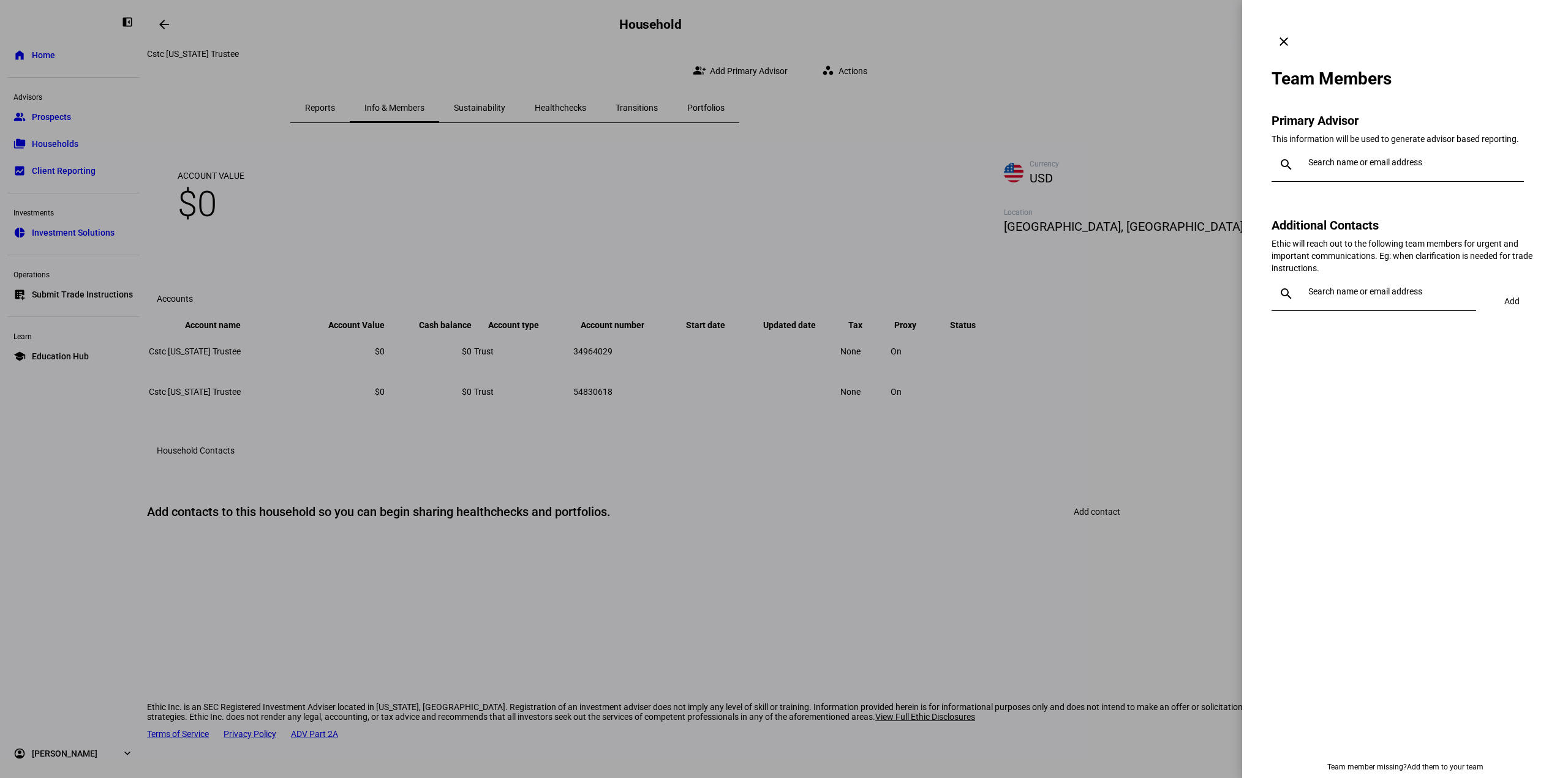
click at [1336, 158] on input "text" at bounding box center [1413, 163] width 211 height 10
type input "lauren"
click at [1349, 214] on div "Lauren Wood" at bounding box center [1383, 213] width 136 height 12
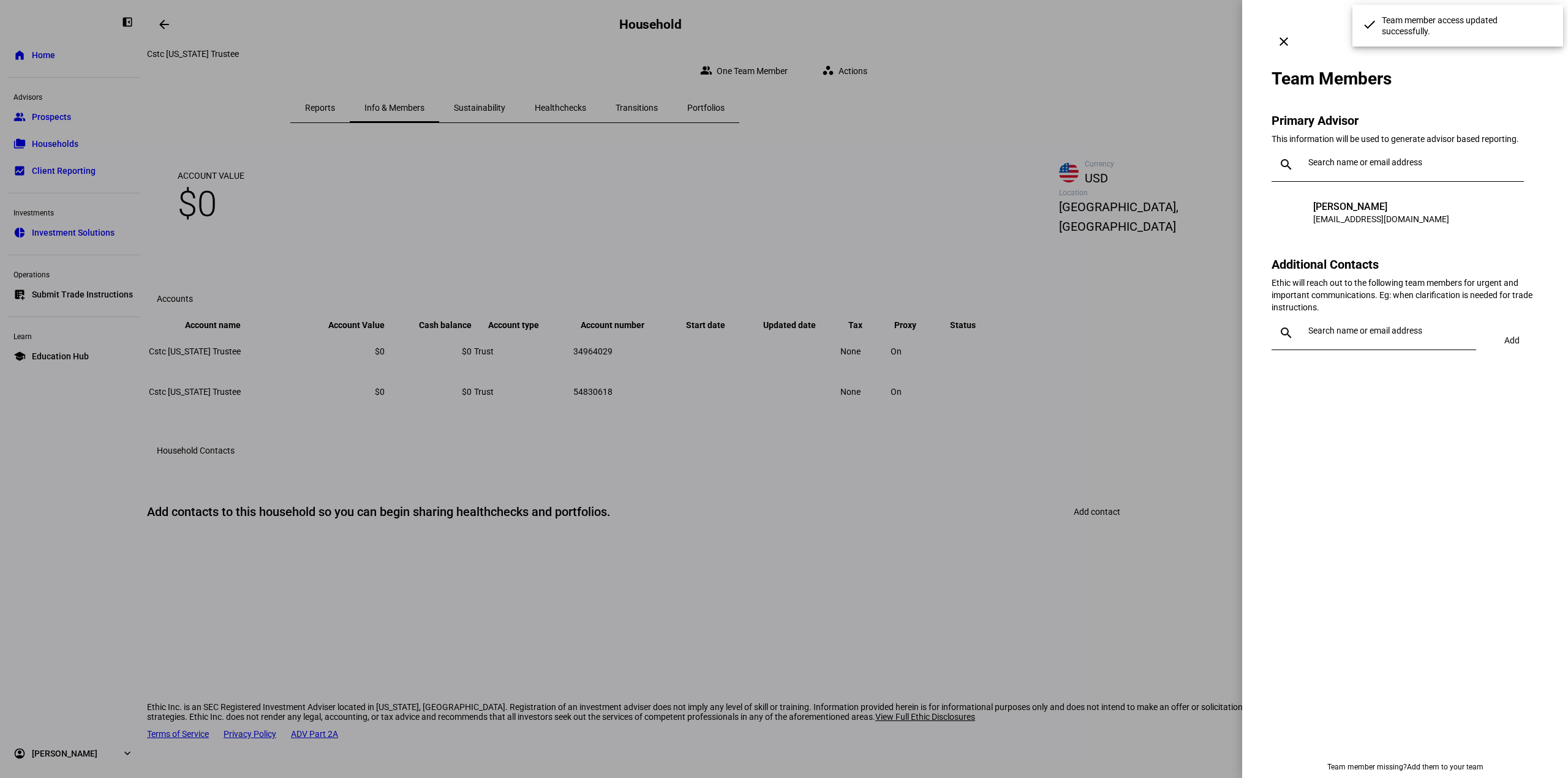
click at [1354, 316] on div at bounding box center [1385, 332] width 163 height 34
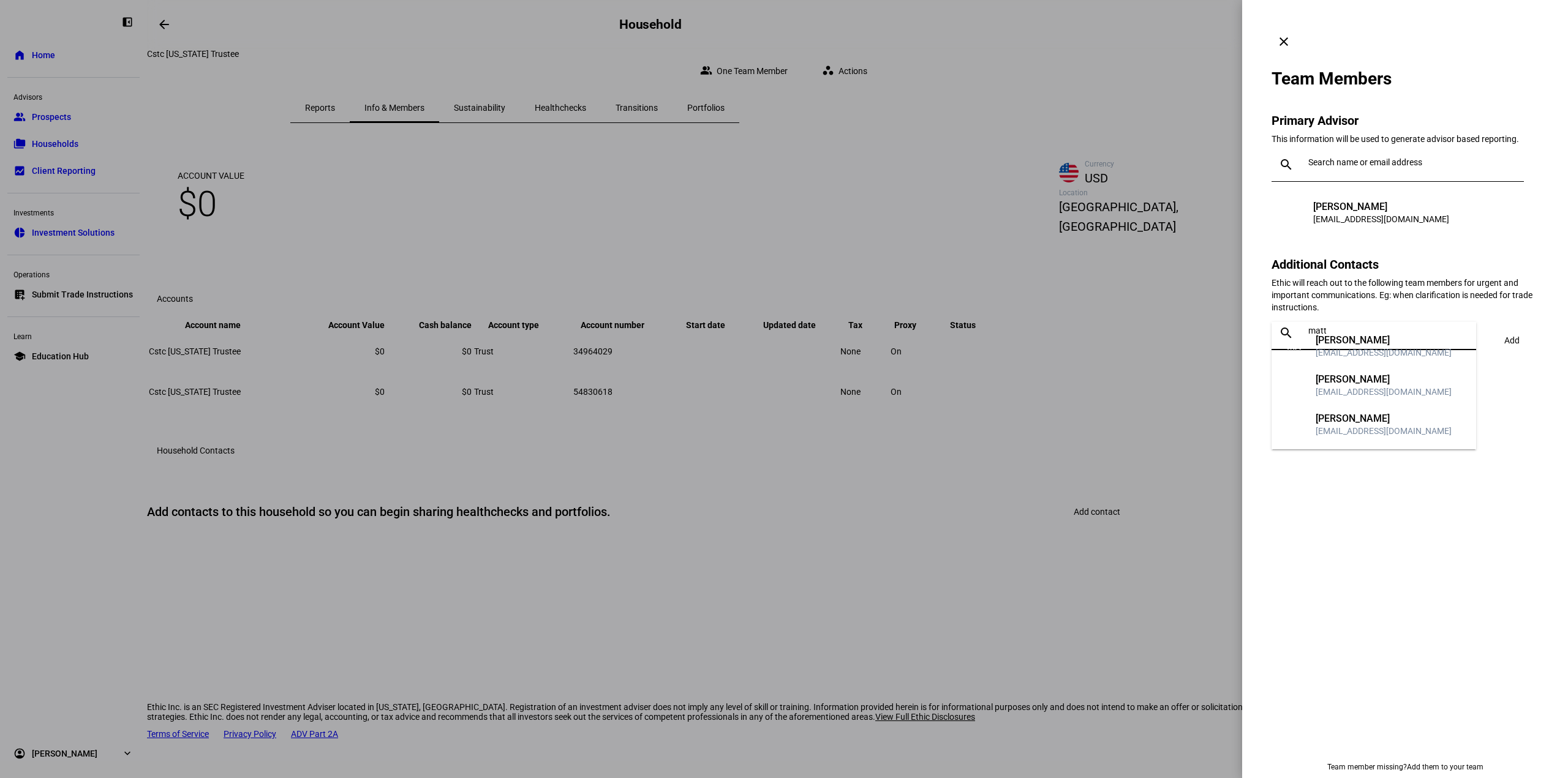
type input "matt"
click at [1371, 433] on div "mkolakowski@lnwadvisors.com" at bounding box center [1383, 431] width 136 height 12
type input "kai"
click at [1373, 385] on mat-option "KD Kaitlyn Dong kdong@lnwadvisors.com" at bounding box center [1373, 371] width 205 height 39
type input "glenn"
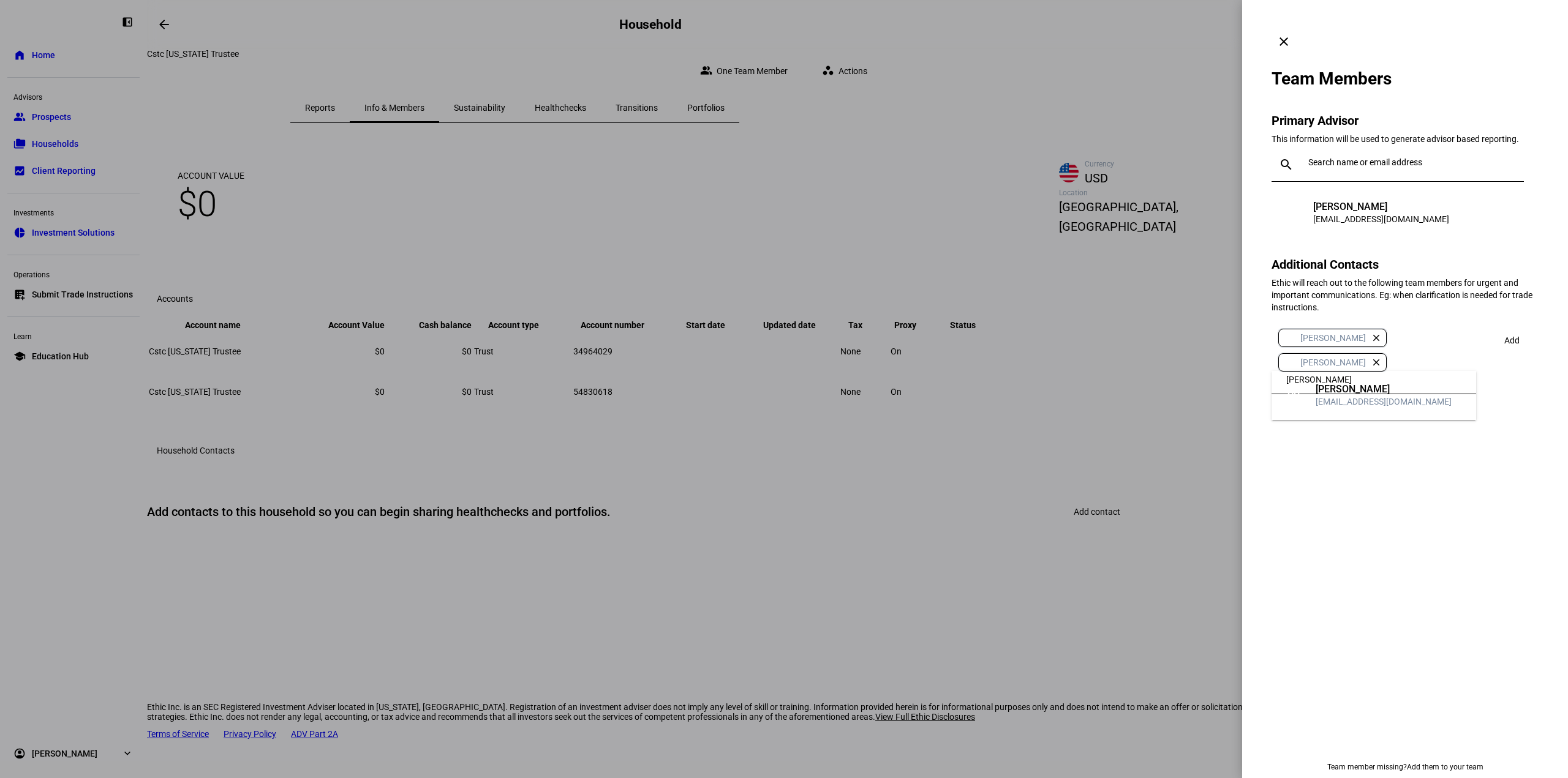
click at [1373, 385] on div "Glenn Callahan-Mayo" at bounding box center [1383, 389] width 136 height 12
click at [1512, 328] on span "Add" at bounding box center [1512, 340] width 15 height 25
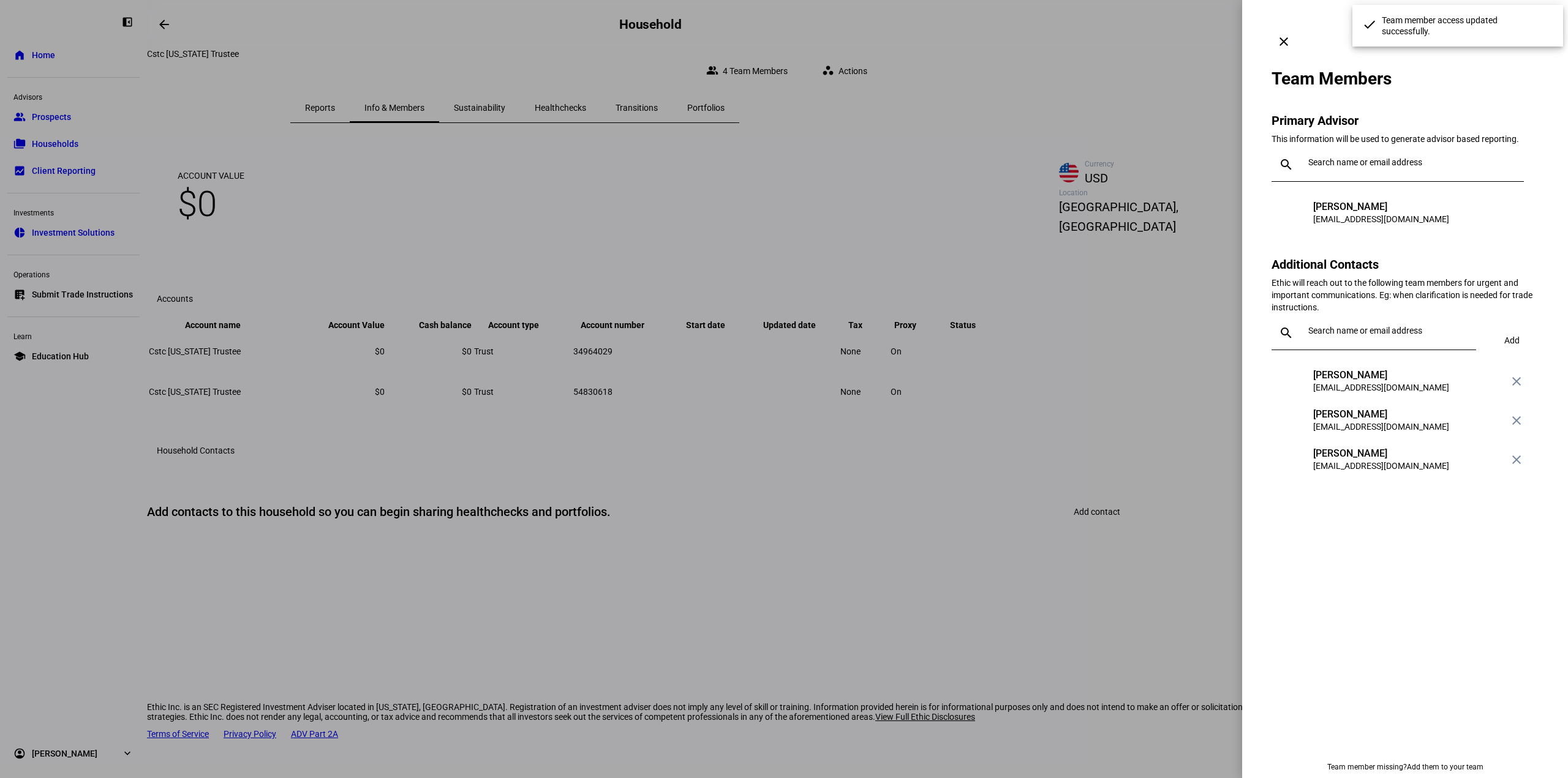
click at [344, 67] on div at bounding box center [784, 389] width 1568 height 778
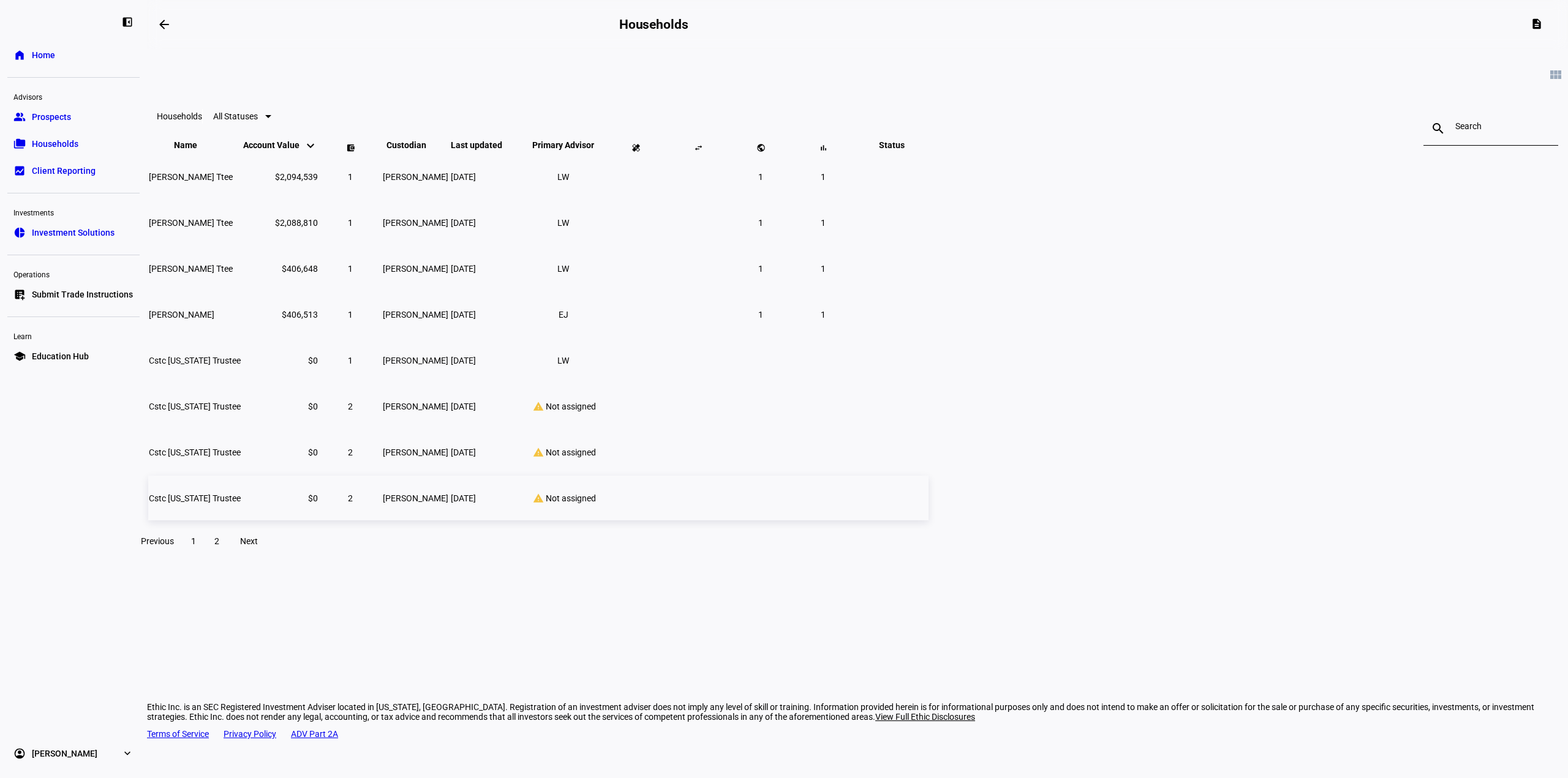
click at [381, 517] on td "2" at bounding box center [350, 498] width 61 height 44
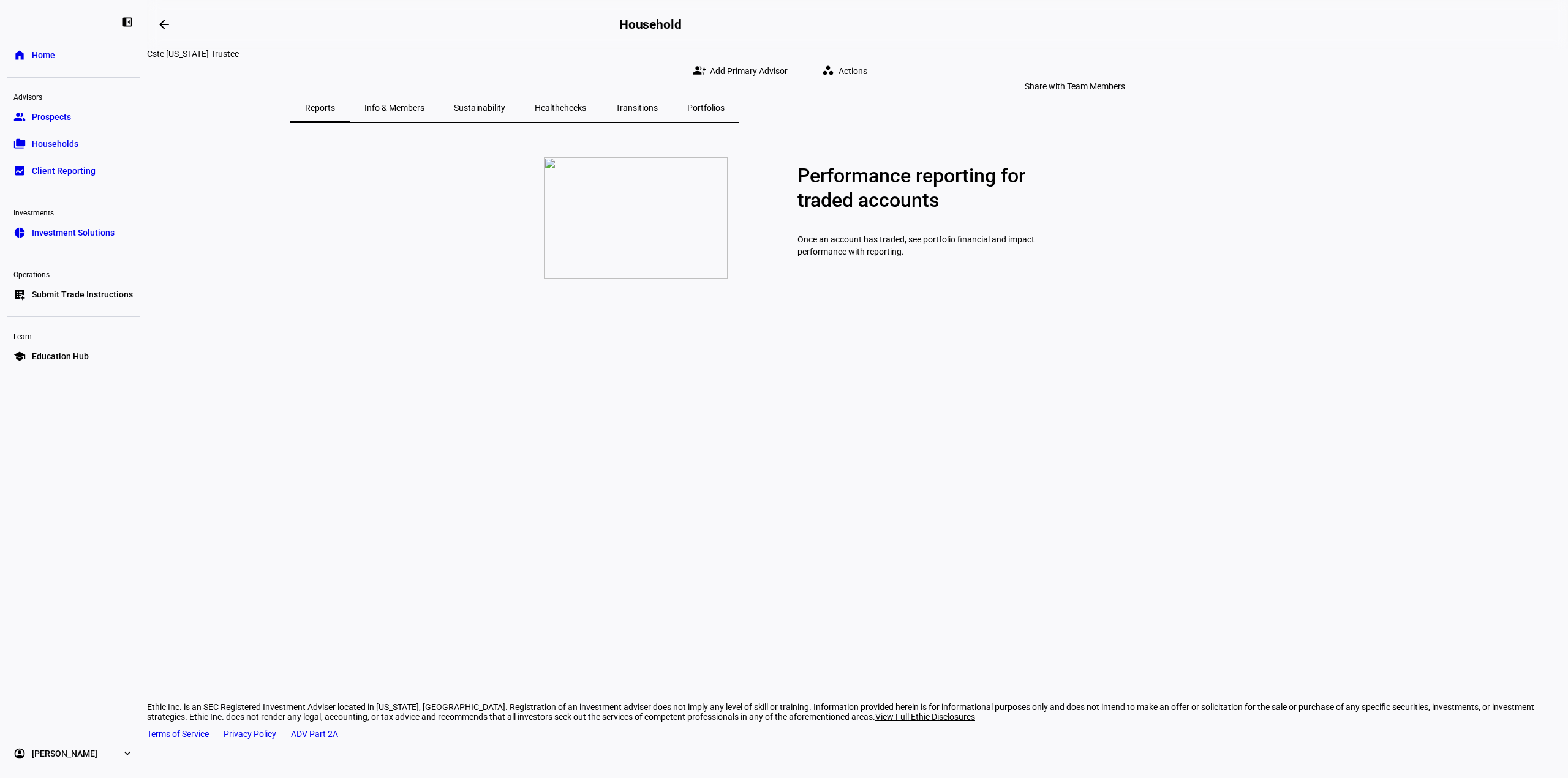
click at [802, 63] on span at bounding box center [743, 71] width 119 height 25
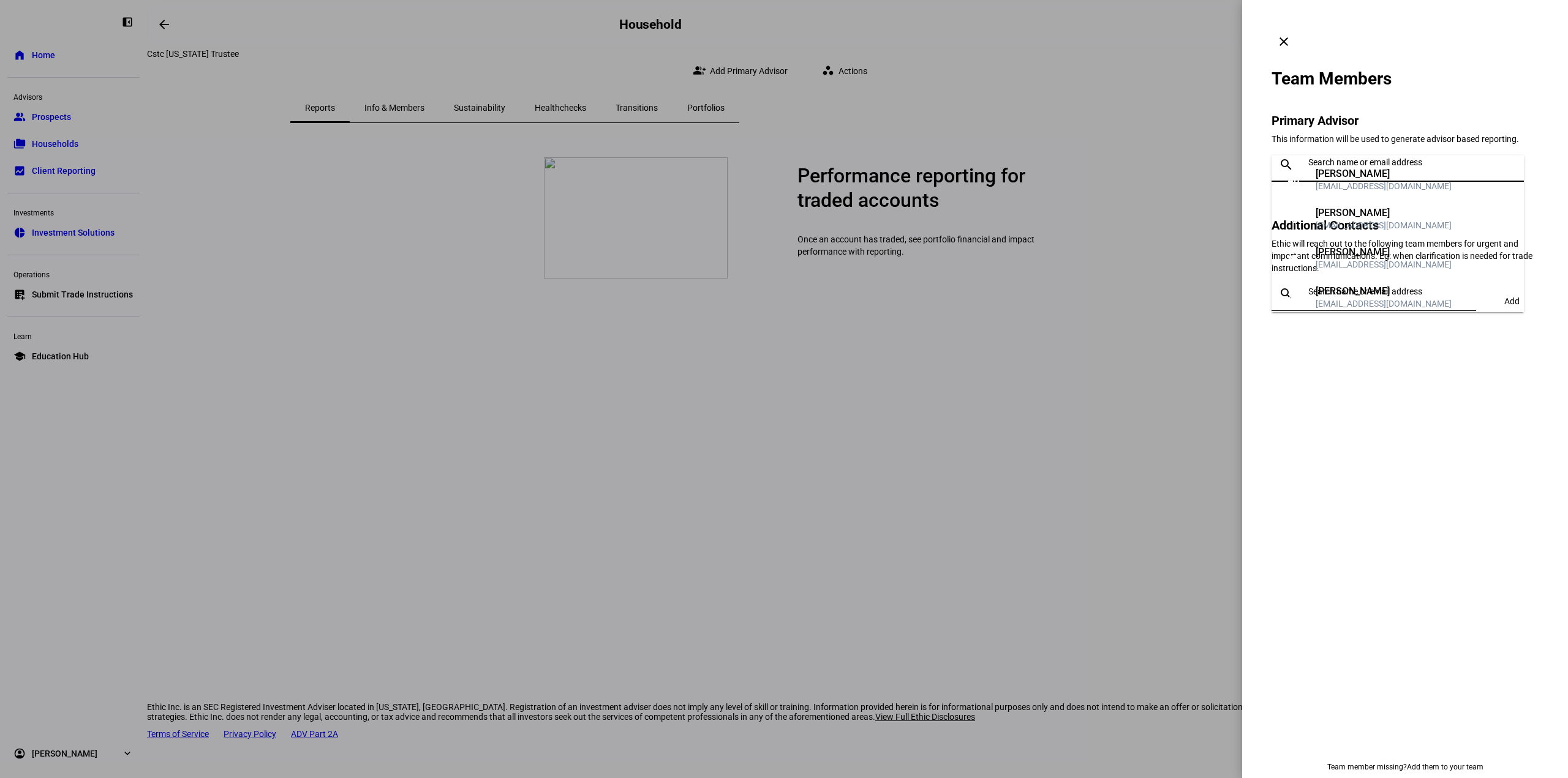
click at [1339, 158] on input "text" at bounding box center [1413, 163] width 211 height 10
type input "lauren"
click at [1362, 221] on div "lwood@lnwadvisors.com" at bounding box center [1383, 226] width 136 height 12
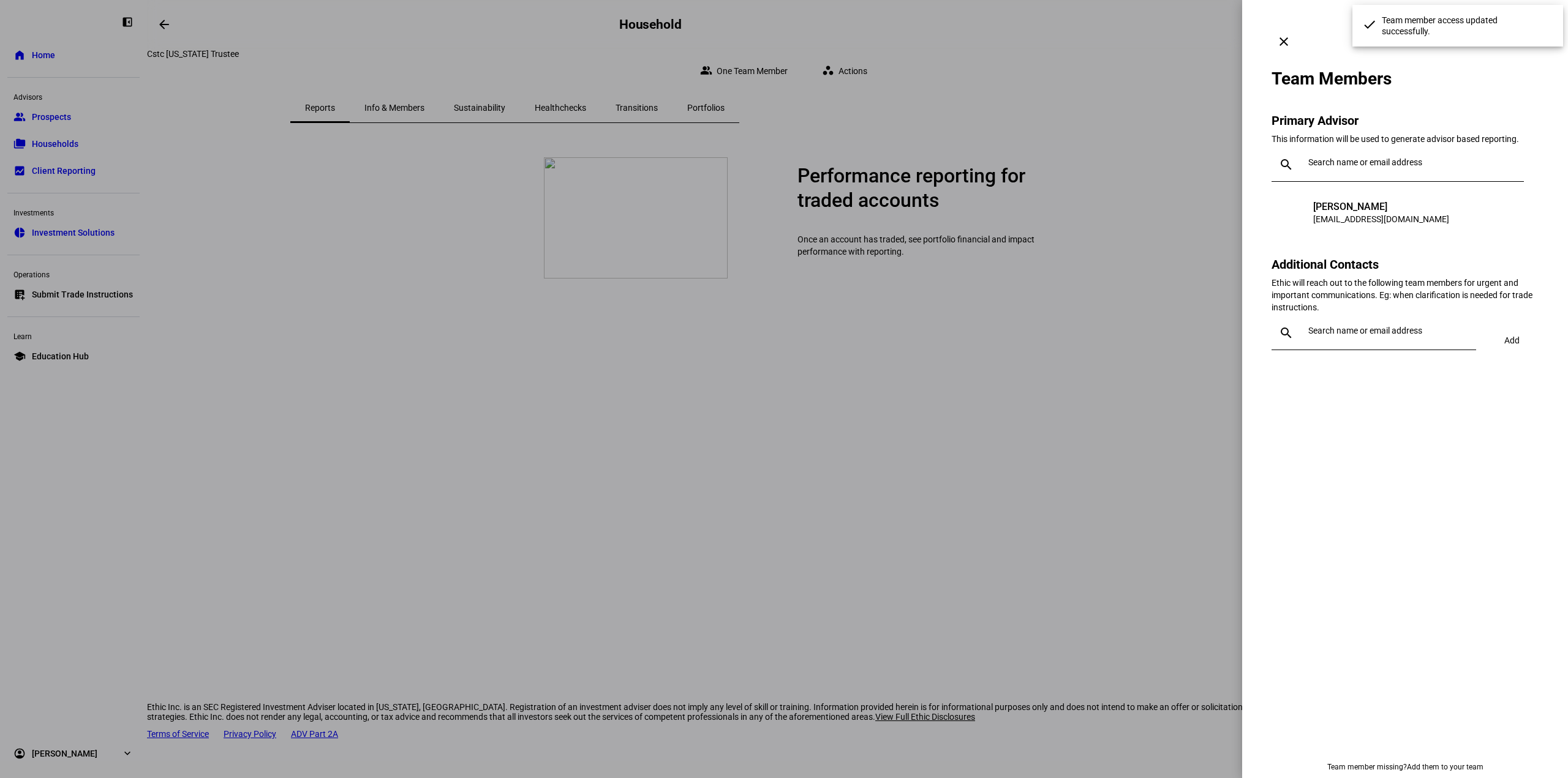
click at [1370, 326] on input "text" at bounding box center [1389, 331] width 163 height 10
type input "matt"
click at [1380, 423] on div "Matthew Kolakowski" at bounding box center [1383, 419] width 136 height 12
type input "glenn"
click at [1357, 371] on div "gcallahan-mayo@lnwadvisors.com" at bounding box center [1383, 377] width 136 height 12
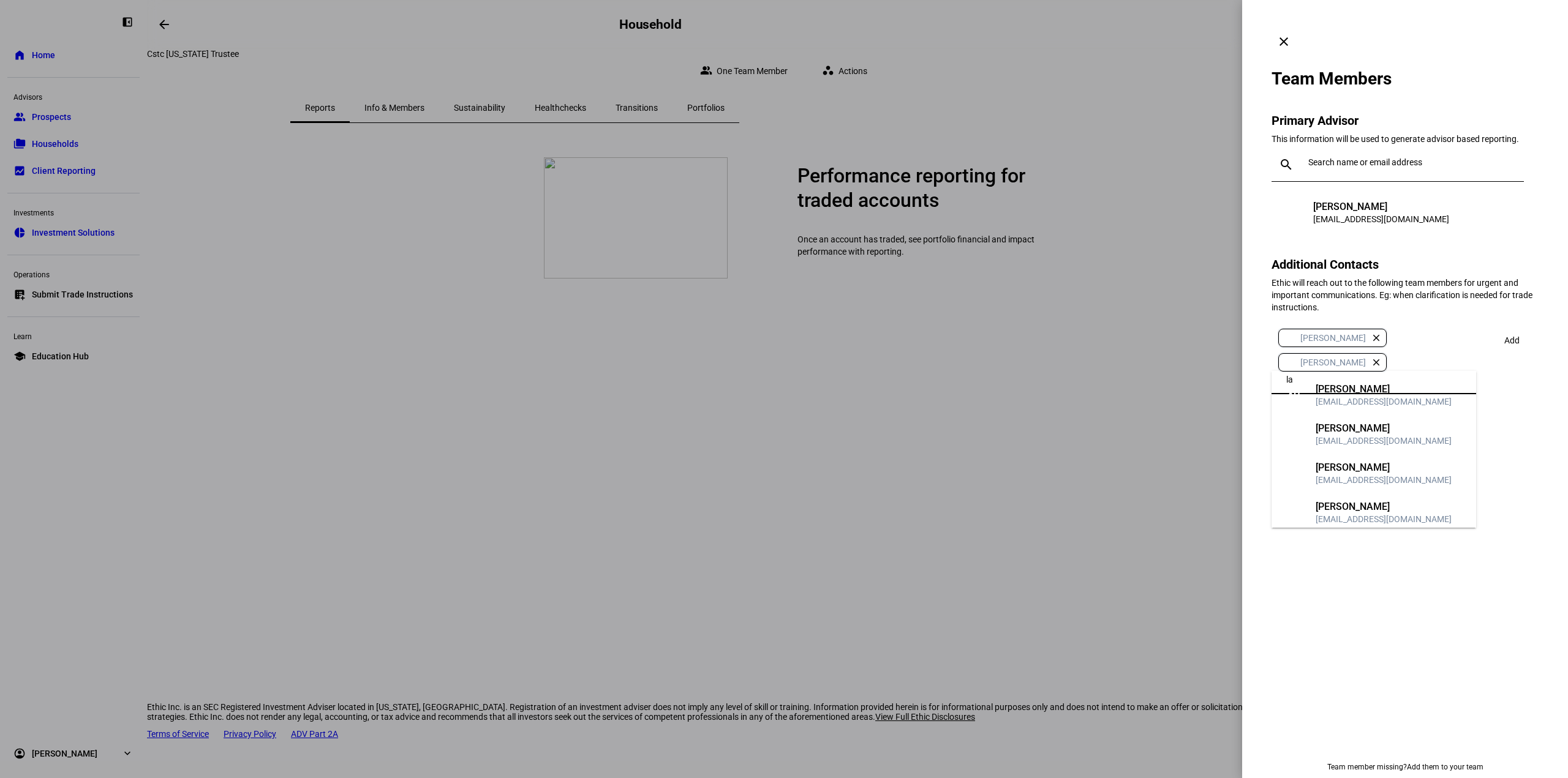
type input "l"
type input "="
click at [1358, 374] on input "text" at bounding box center [1378, 379] width 185 height 10
type input "kai"
click at [1376, 405] on div "kdong@lnwadvisors.com" at bounding box center [1383, 402] width 136 height 12
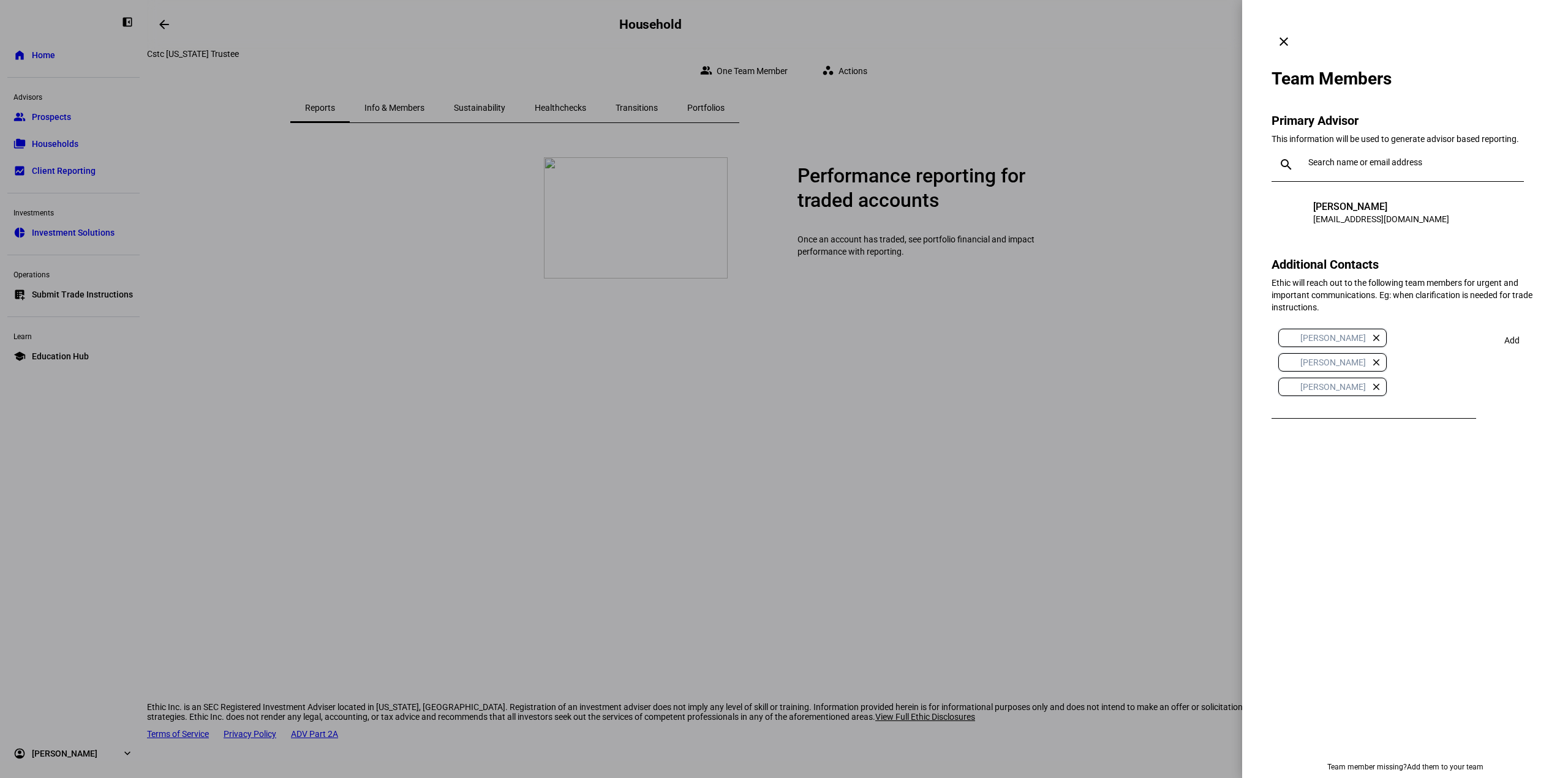
click at [1520, 326] on span at bounding box center [1512, 340] width 42 height 30
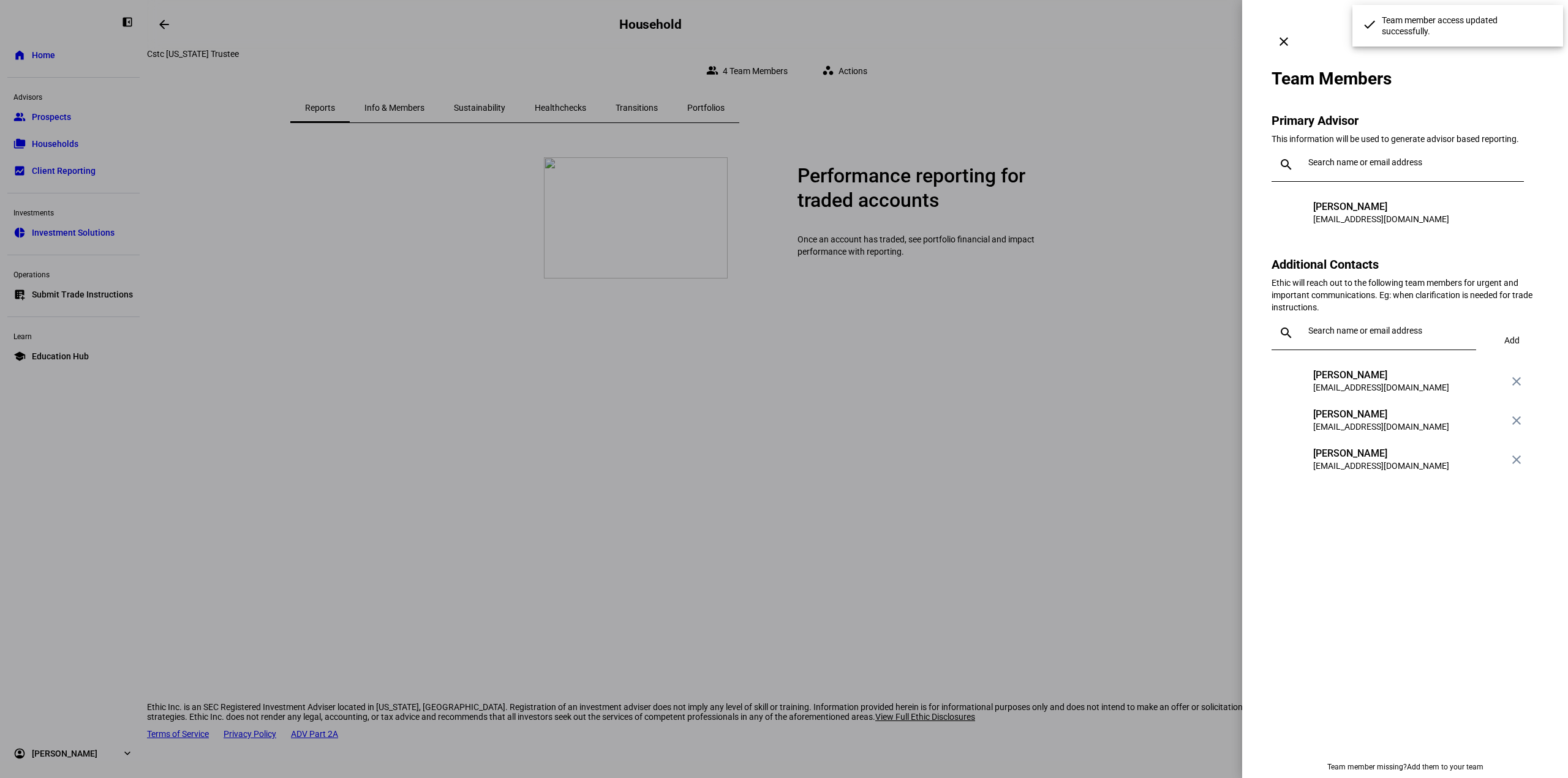
drag, startPoint x: 1544, startPoint y: 69, endPoint x: 1303, endPoint y: 72, distance: 241.0
click at [1543, 69] on eth-drawer-dialog-container "clear Team Members Primary Advisor This information will be used to generate ad…" at bounding box center [1404, 389] width 326 height 778
click at [1169, 74] on div at bounding box center [784, 389] width 1568 height 778
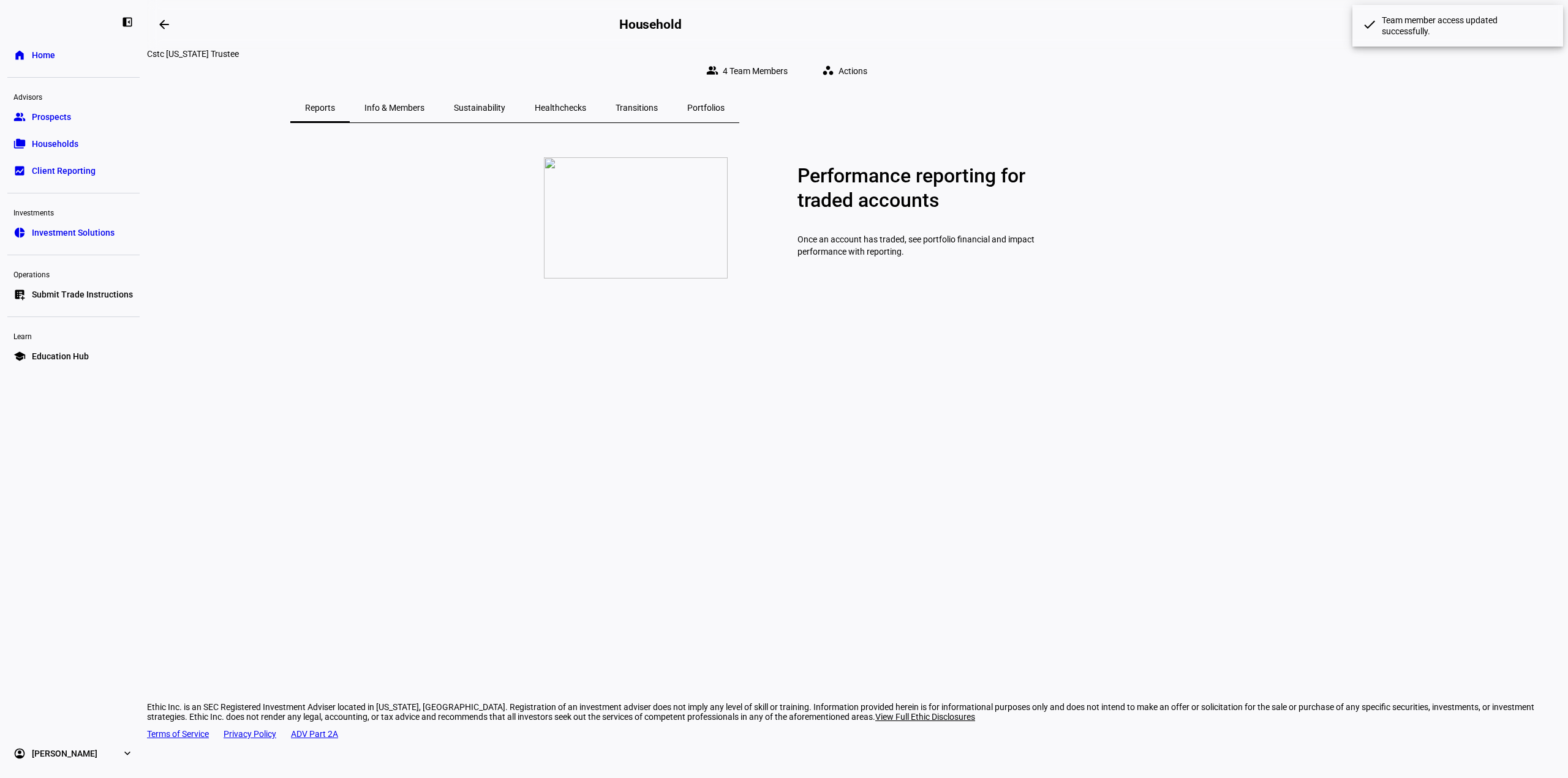
click at [77, 143] on span "Households" at bounding box center [55, 144] width 46 height 12
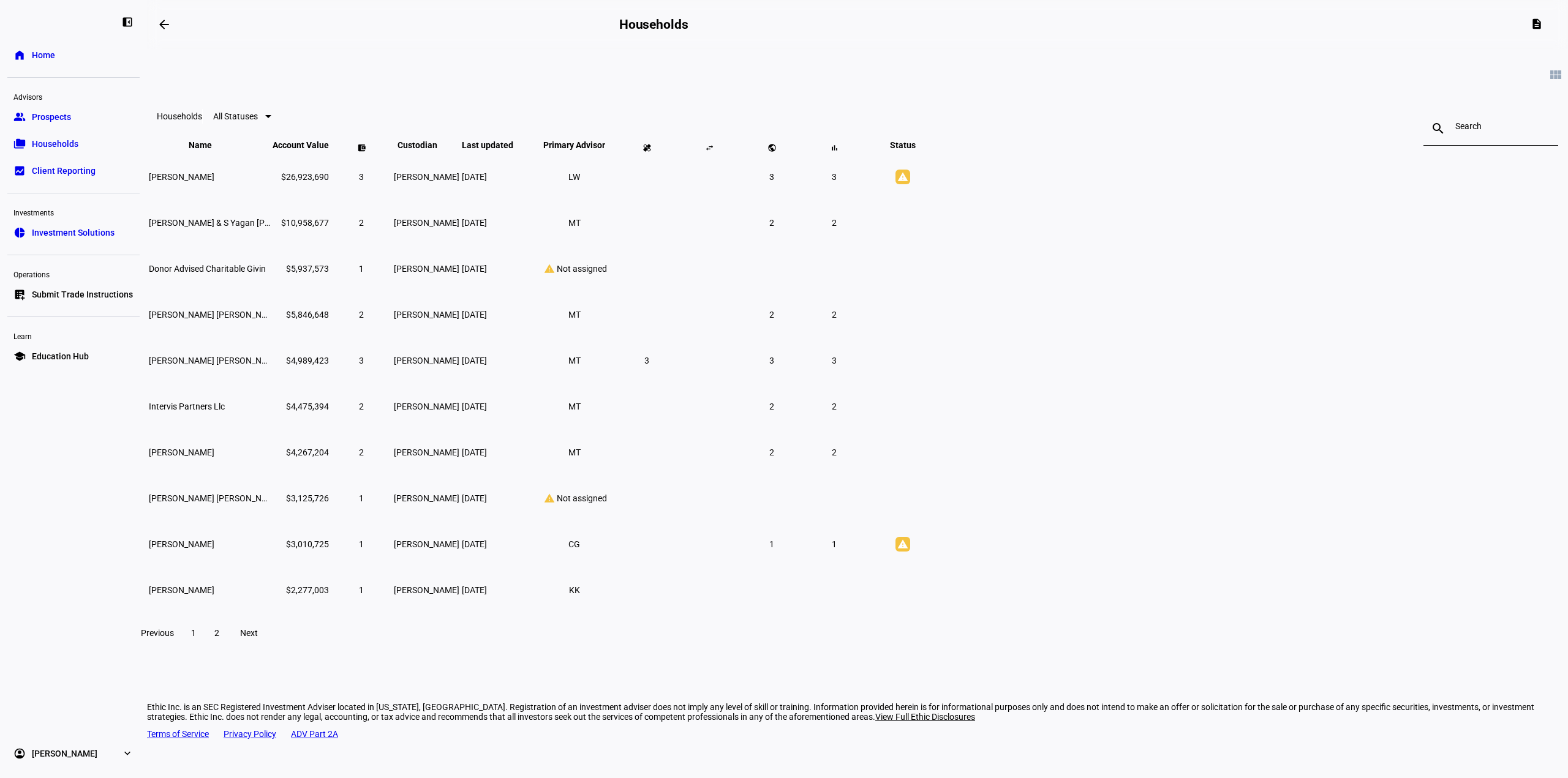
click at [74, 146] on span "Households" at bounding box center [55, 144] width 46 height 12
click at [219, 638] on span "2" at bounding box center [217, 633] width 5 height 10
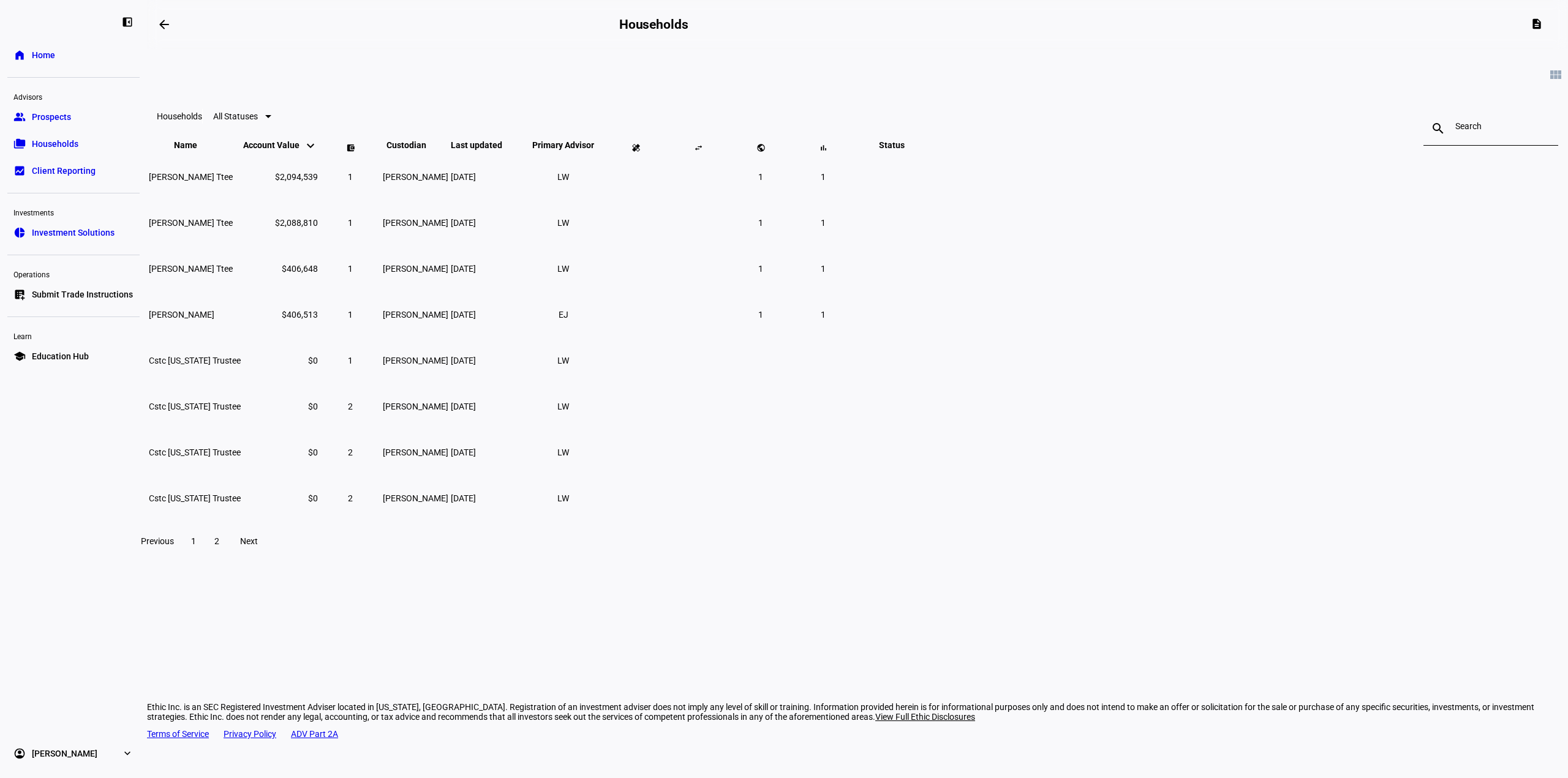
click at [205, 556] on span at bounding box center [193, 541] width 22 height 30
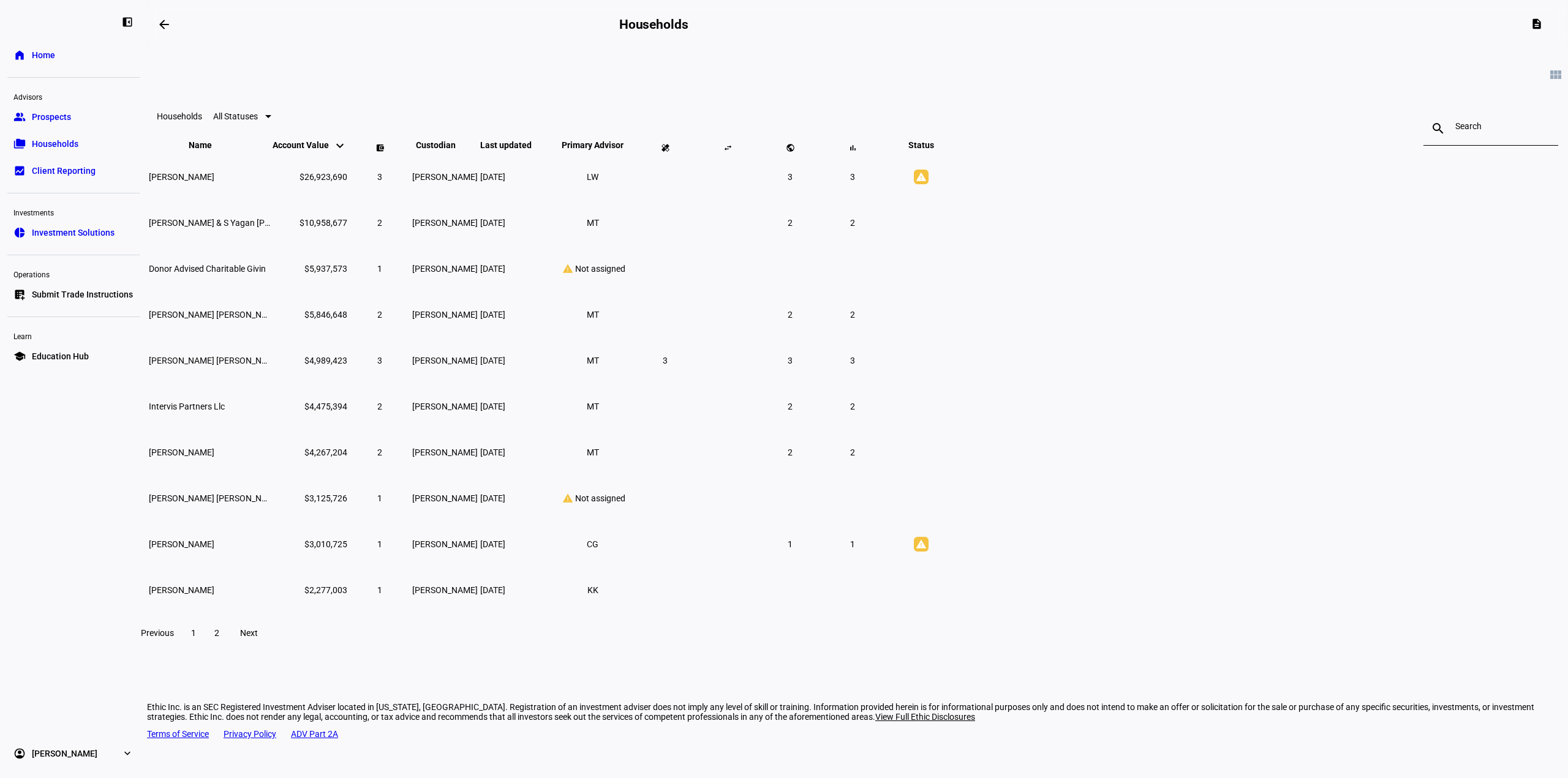
drag, startPoint x: 604, startPoint y: 651, endPoint x: 836, endPoint y: 669, distance: 232.7
click at [783, 682] on div "arrow_backwards Households description view_module Households All Statuses sear…" at bounding box center [857, 389] width 1421 height 778
click at [219, 638] on span "2" at bounding box center [217, 633] width 5 height 10
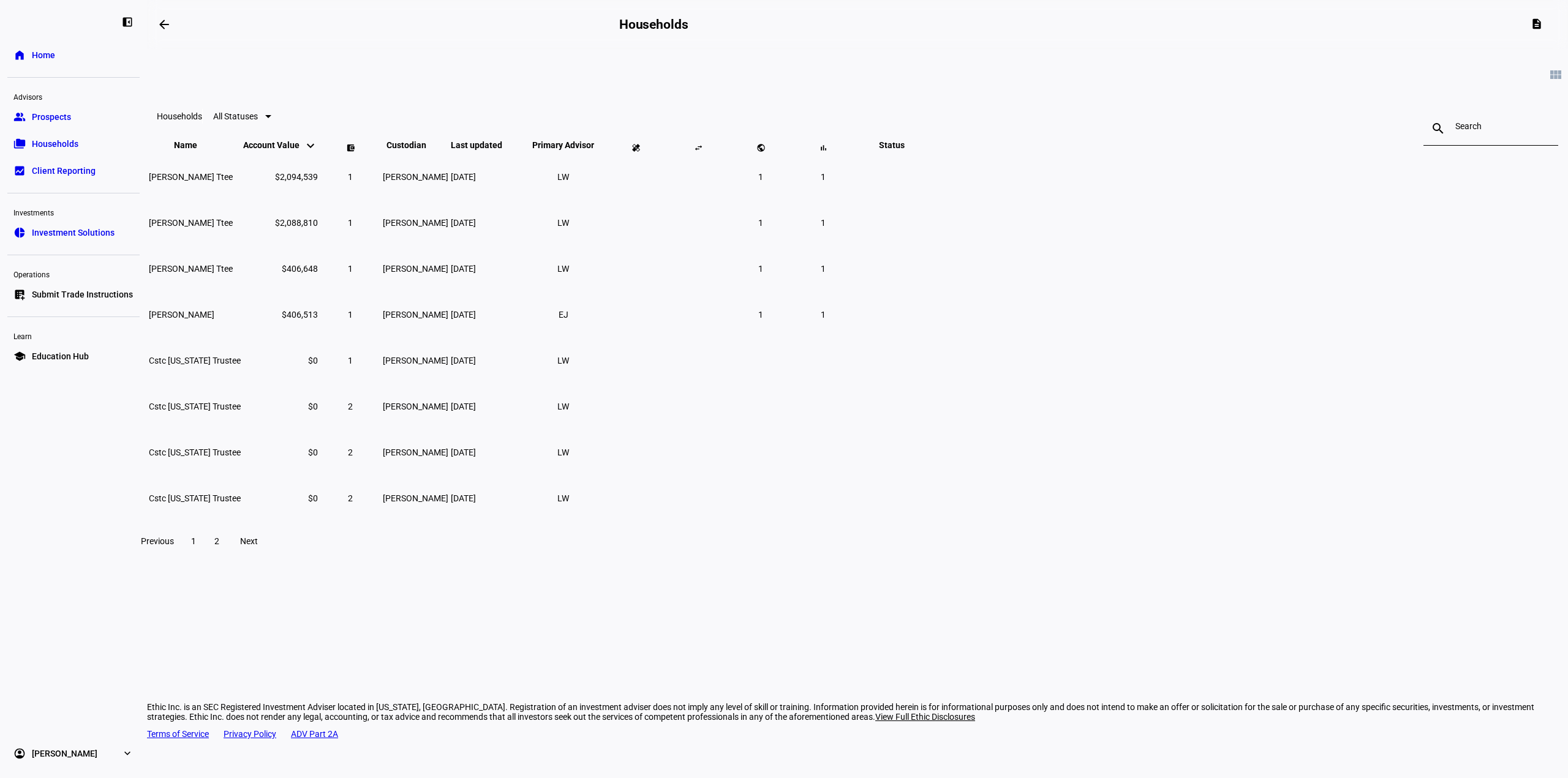
click at [119, 226] on link "pie_chart Investment Solutions" at bounding box center [74, 233] width 132 height 25
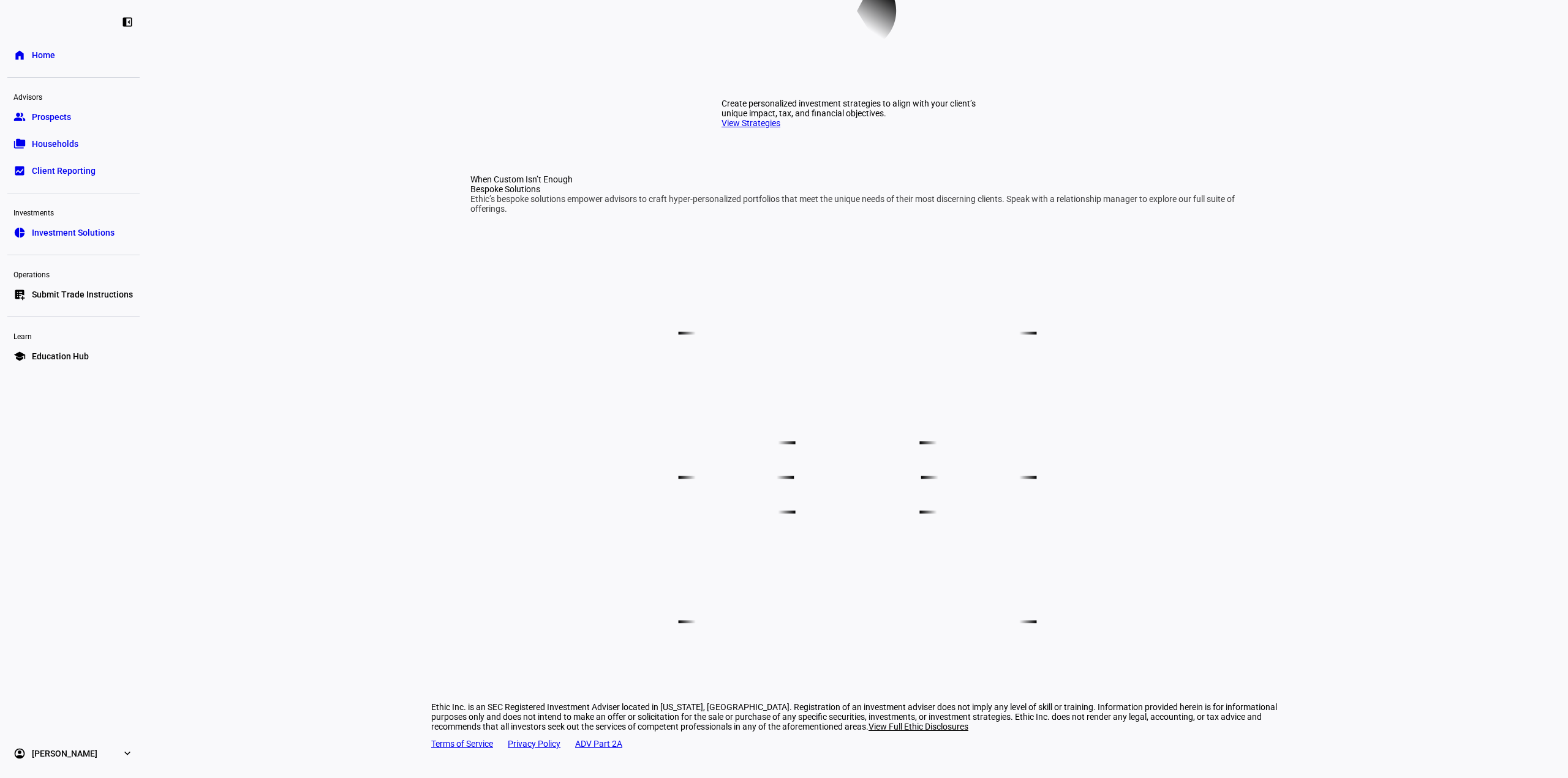
scroll to position [613, 0]
click at [99, 63] on link "home Home" at bounding box center [74, 55] width 132 height 25
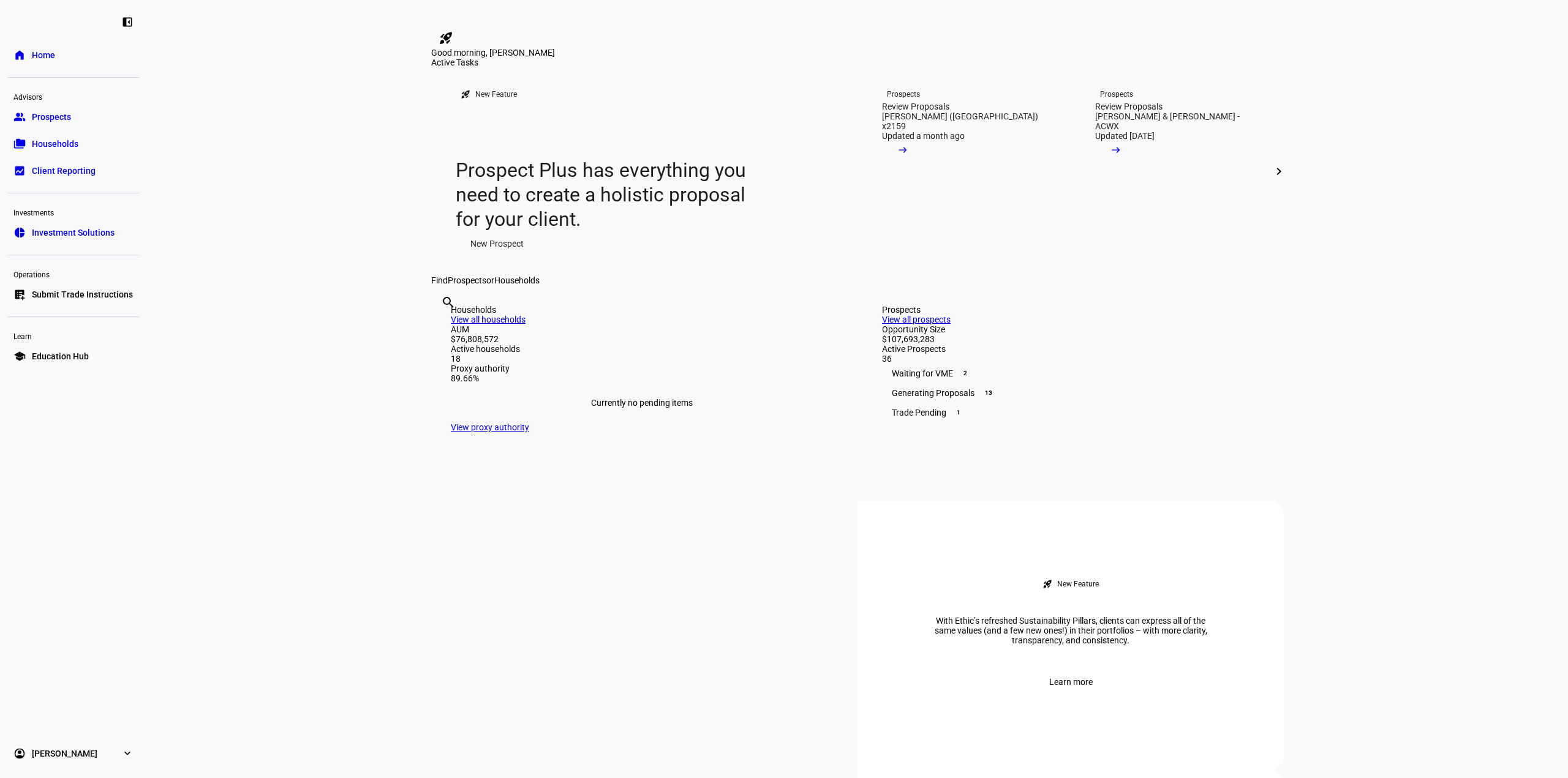
scroll to position [122, 0]
